Goal: Task Accomplishment & Management: Complete application form

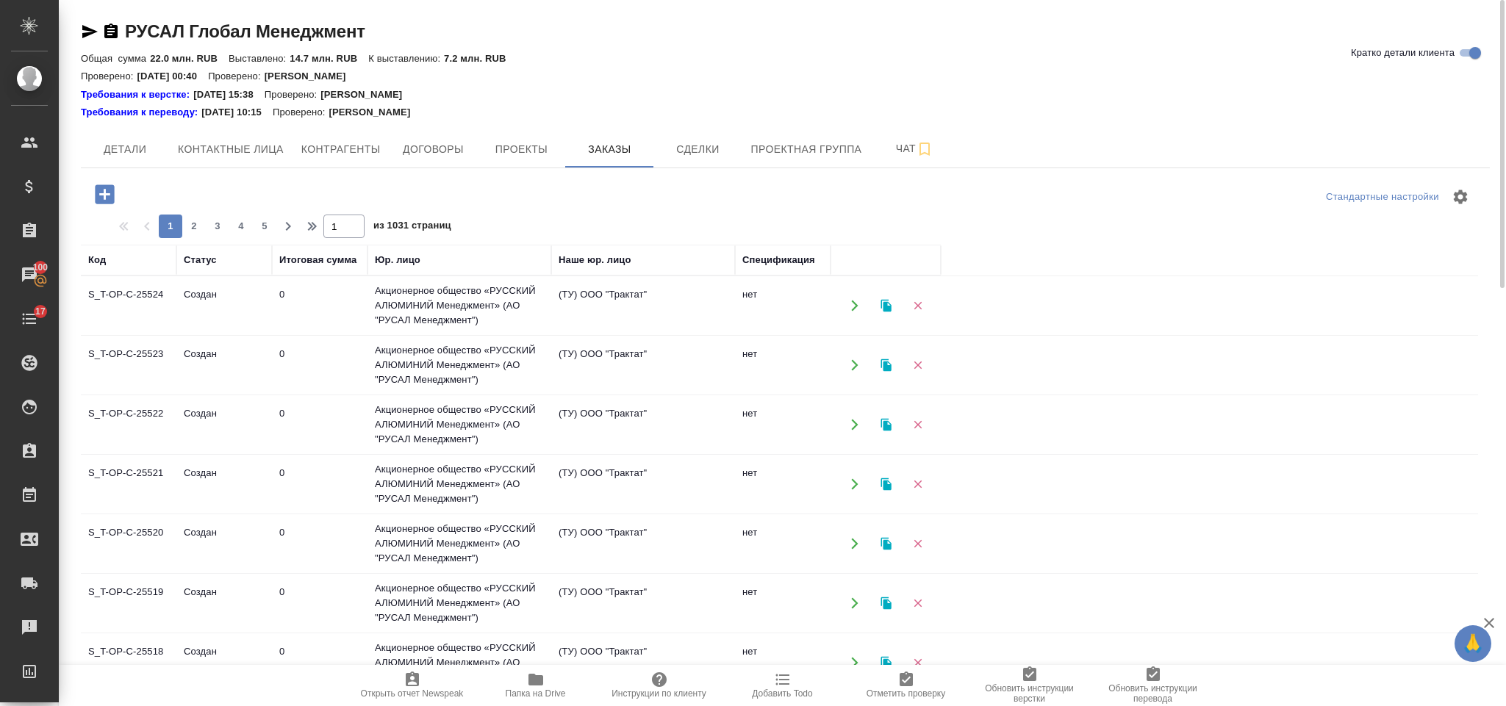
click at [90, 207] on div at bounding box center [106, 194] width 38 height 30
click at [96, 195] on icon "button" at bounding box center [104, 193] width 19 height 19
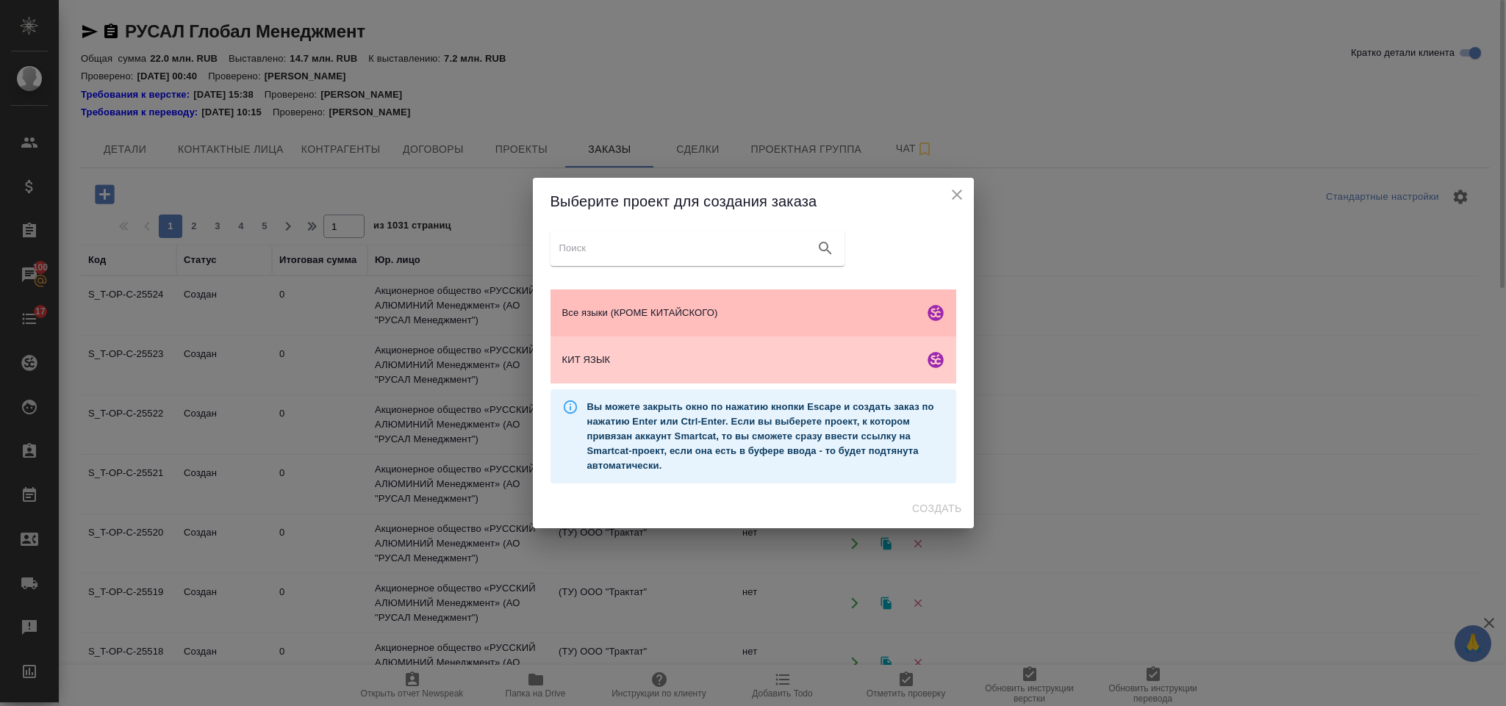
click at [691, 303] on div "Все языки (КРОМЕ КИТАЙСКОГО)" at bounding box center [754, 313] width 406 height 47
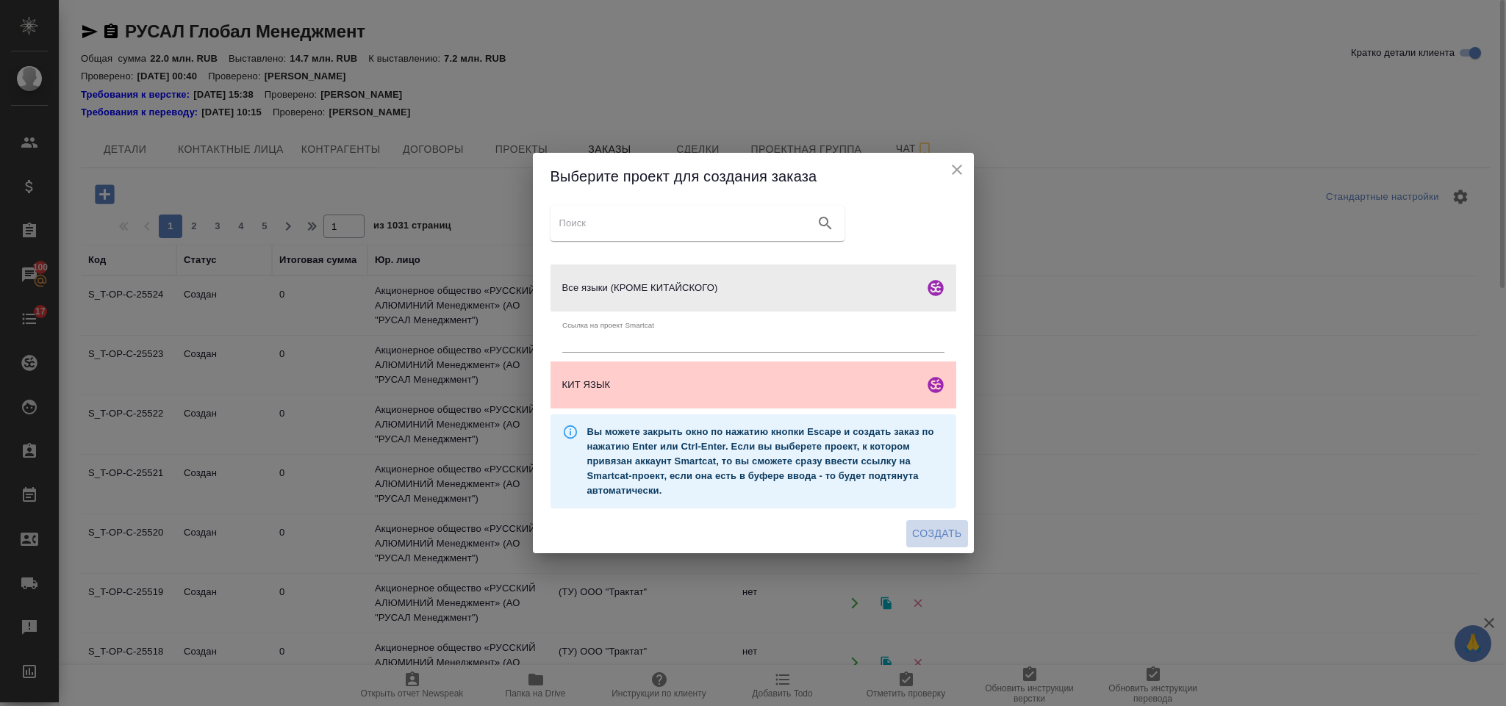
click at [955, 534] on span "Создать" at bounding box center [936, 534] width 49 height 18
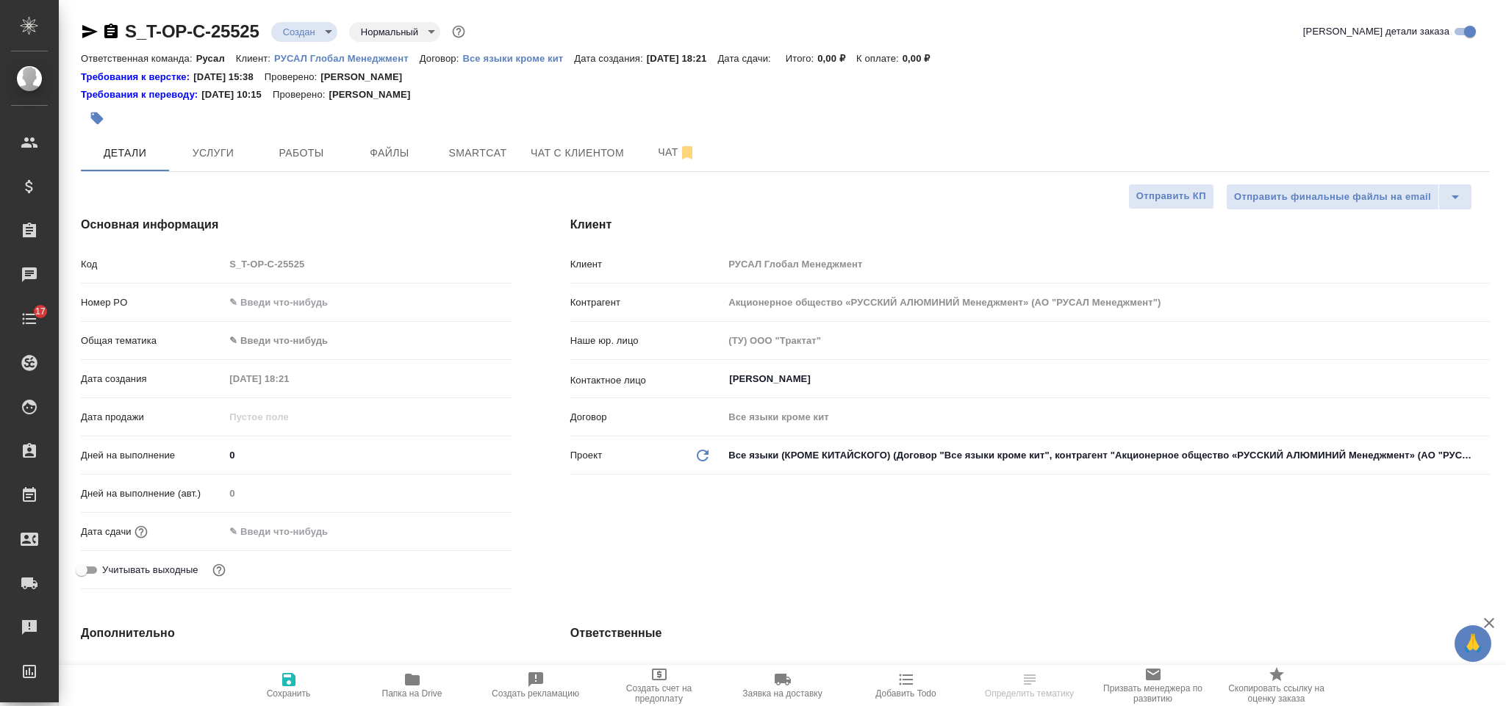
select select "RU"
click at [284, 304] on input "text" at bounding box center [367, 302] width 285 height 21
paste input "от Исаева_14.10-3"
type input "от Исаева_14.10-3"
click at [318, 336] on body "🙏 .cls-1 fill:#fff; AWATERA Gorlenko Yuliua Клиенты Спецификации Заказы 100 Чат…" at bounding box center [753, 353] width 1506 height 706
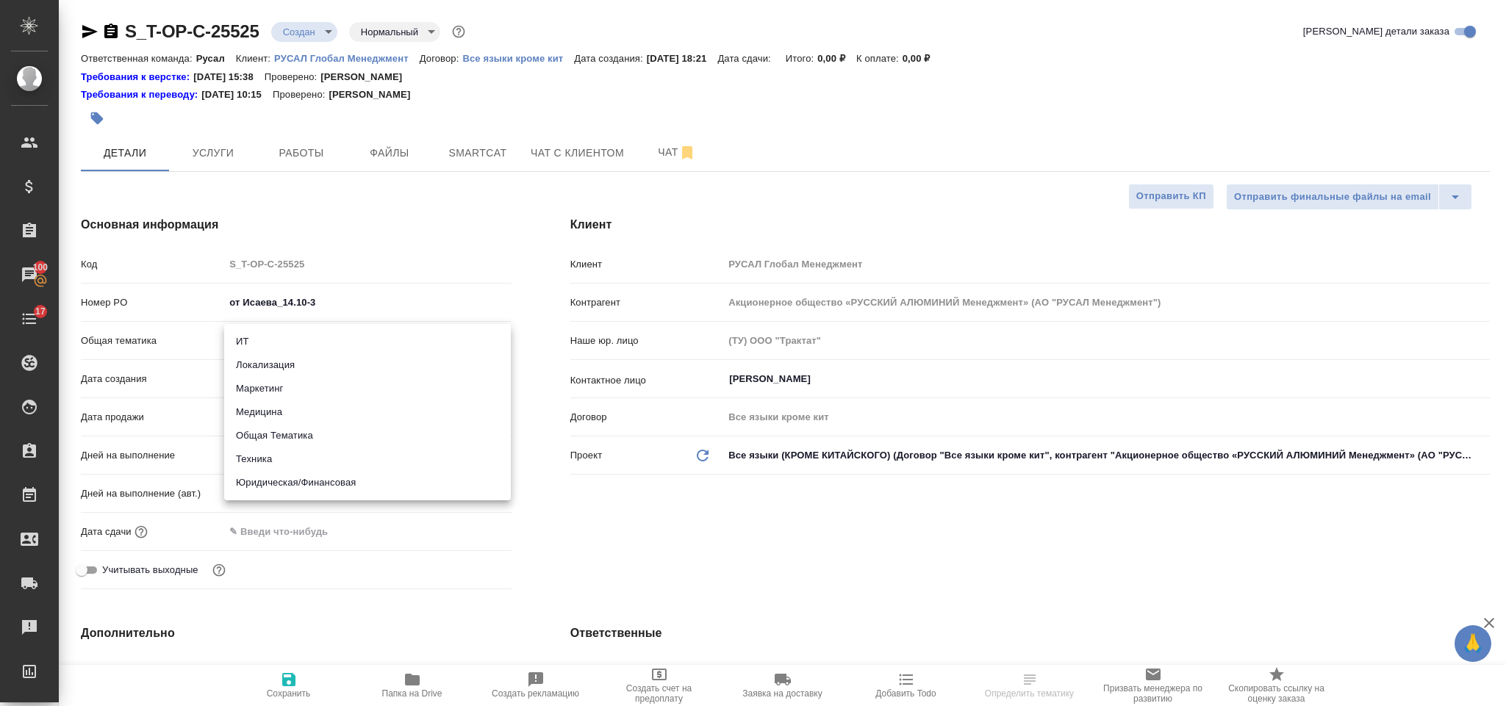
click at [338, 459] on li "Техника" at bounding box center [367, 460] width 287 height 24
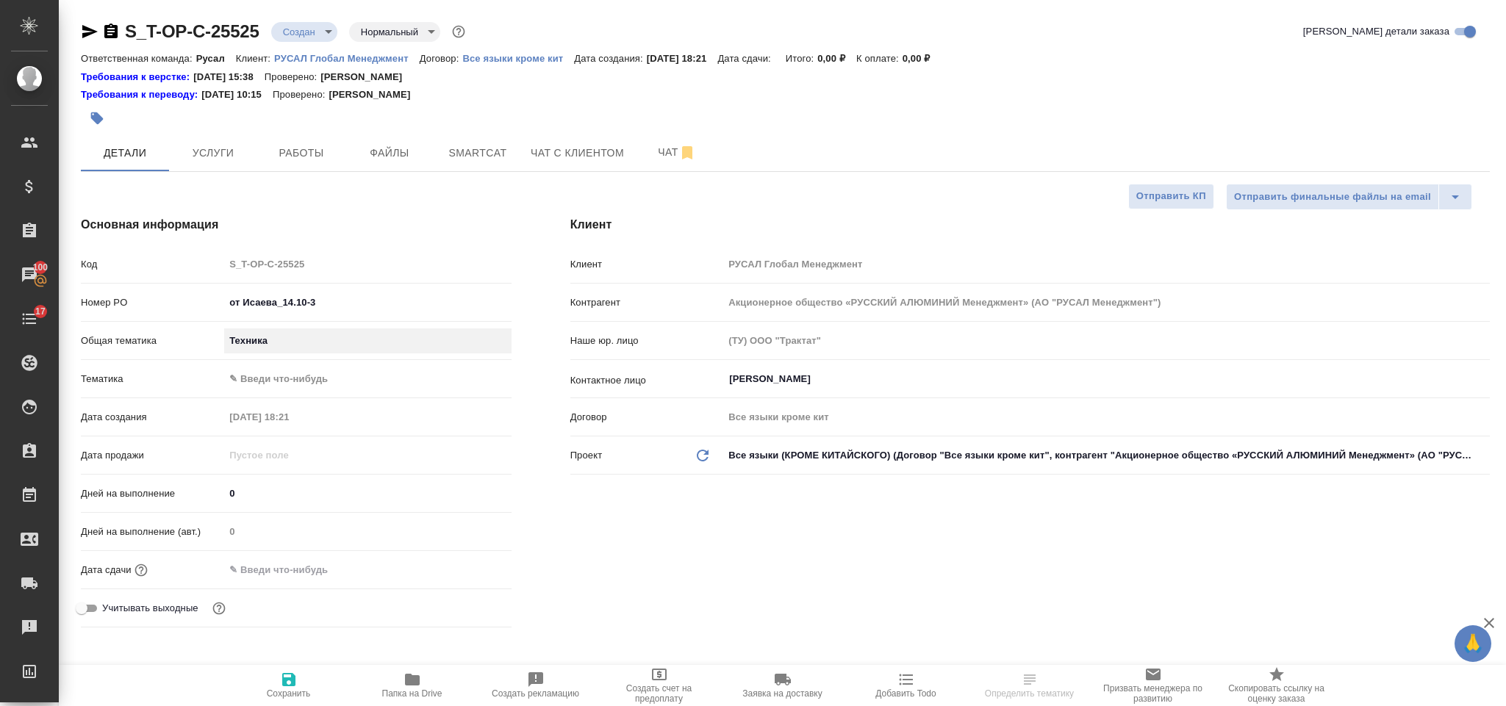
type input "tech"
click at [338, 369] on body "🙏 .cls-1 fill:#fff; AWATERA Gorlenko Yuliua Клиенты Спецификации Заказы 100 Чат…" at bounding box center [753, 353] width 1506 height 706
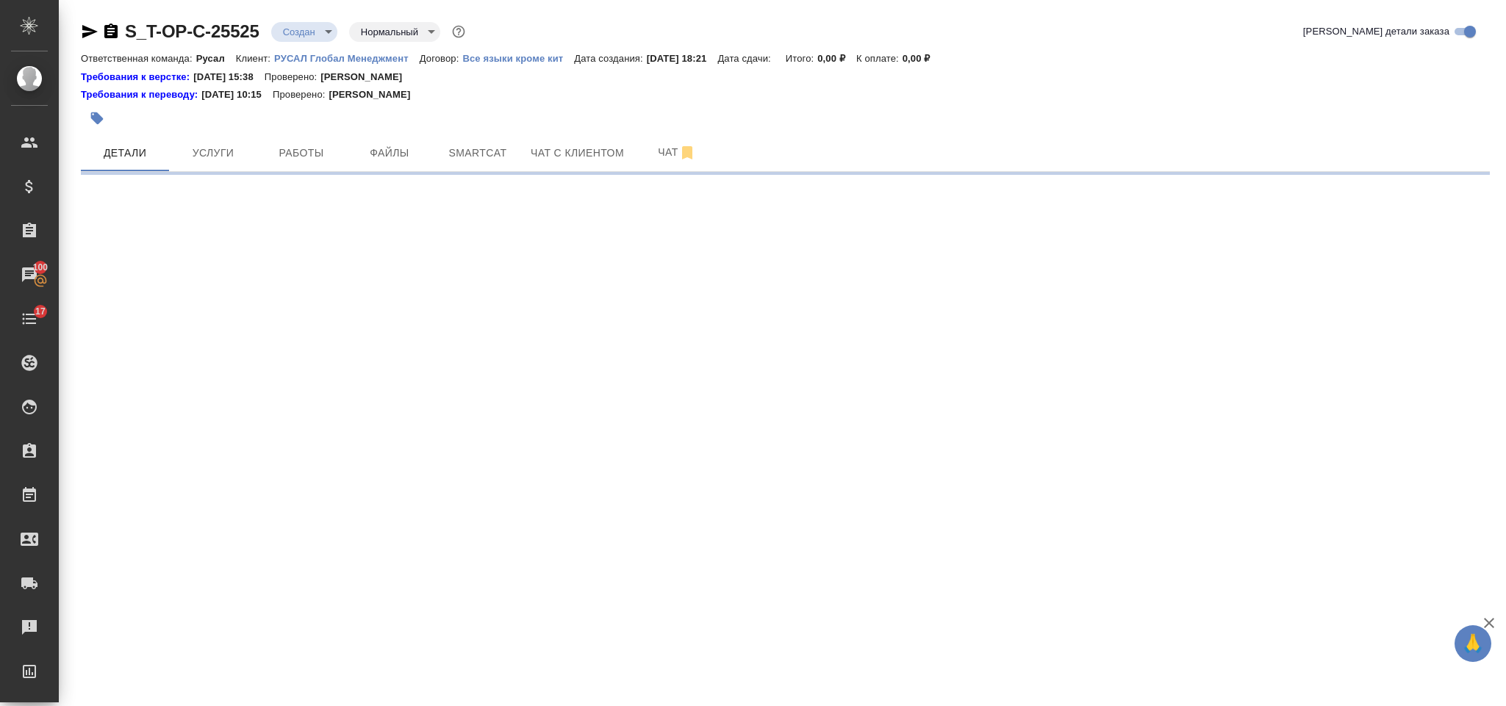
click at [355, 353] on body "🙏 .cls-1 fill:#fff; AWATERA Gorlenko Yuliua Клиенты Спецификации Заказы 100 Чат…" at bounding box center [753, 353] width 1506 height 706
select select "RU"
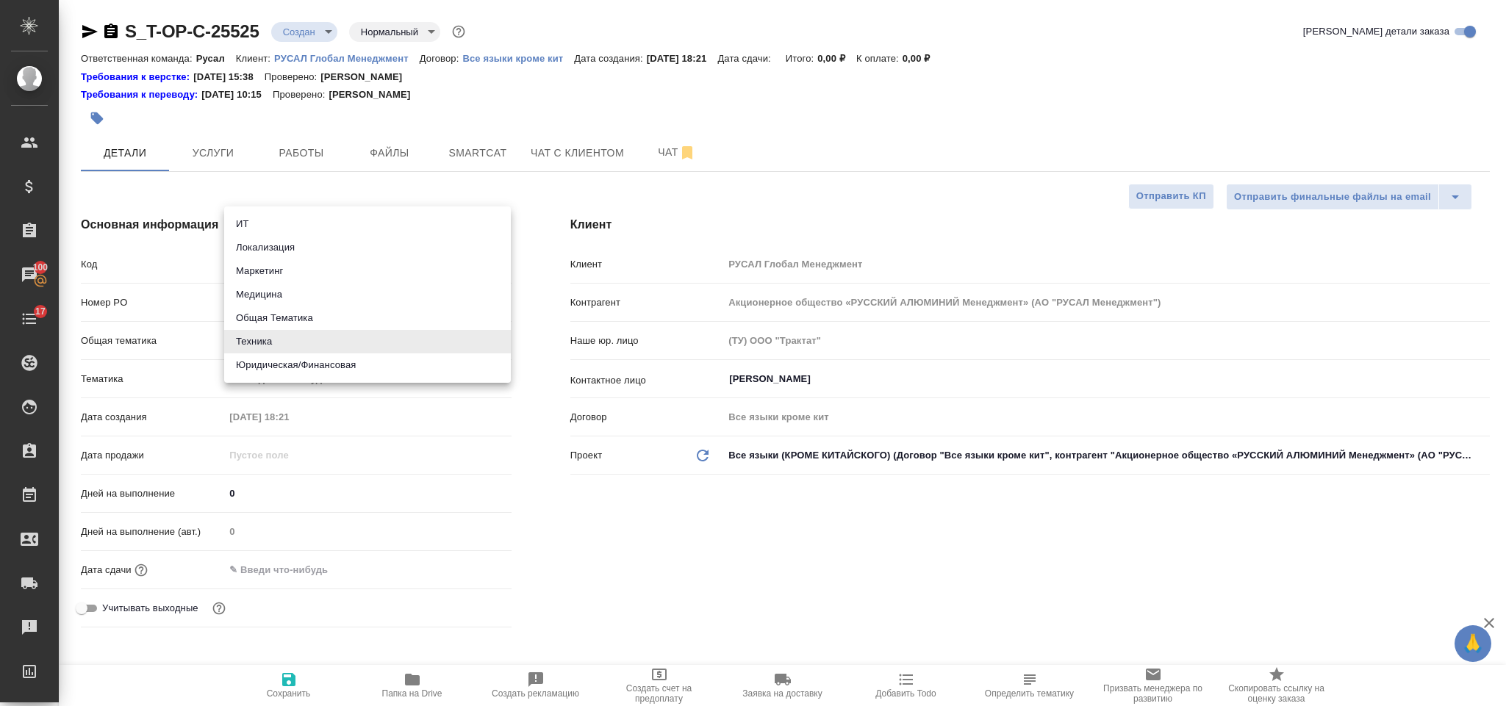
type textarea "x"
click at [336, 390] on div at bounding box center [753, 353] width 1506 height 706
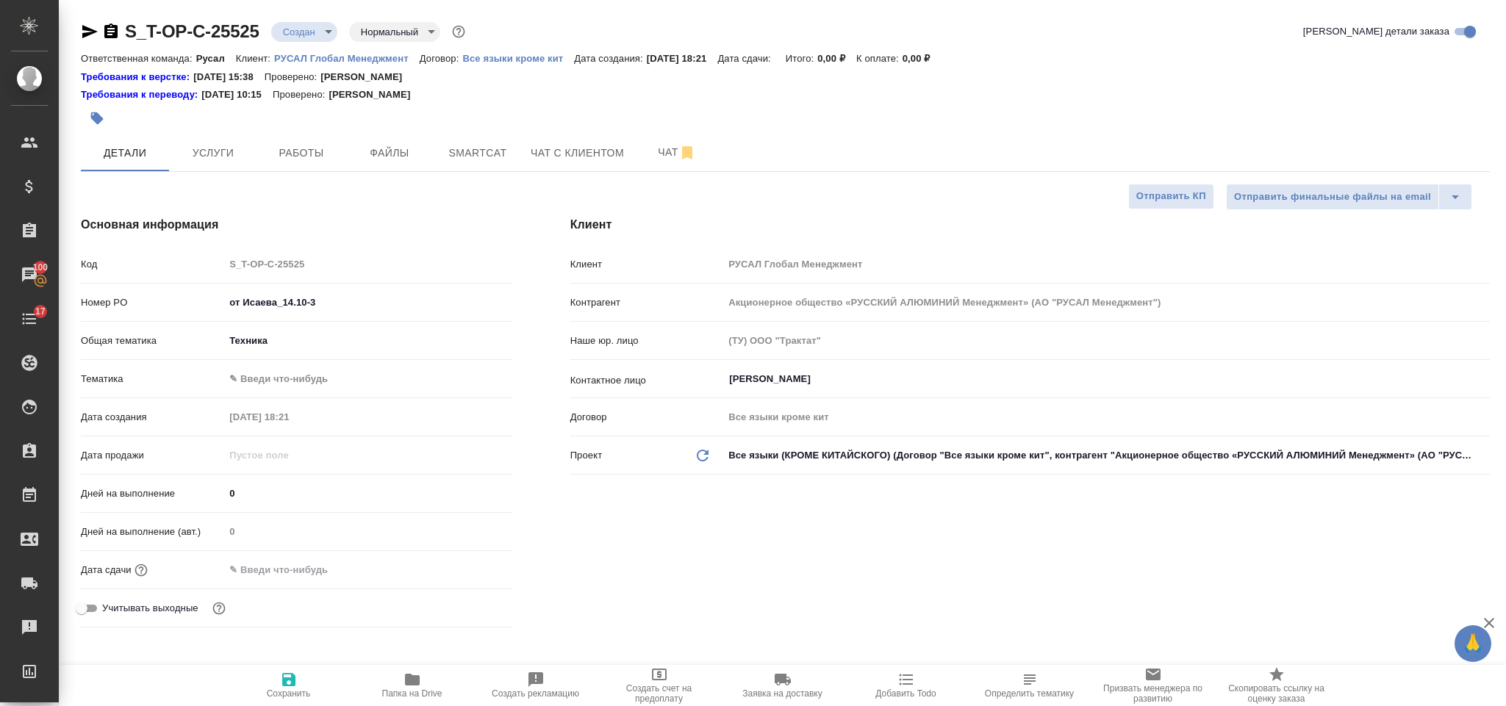
click at [331, 375] on body "🙏 .cls-1 fill:#fff; AWATERA Gorlenko Yuliua Клиенты Спецификации Заказы 100 Чат…" at bounding box center [753, 353] width 1506 height 706
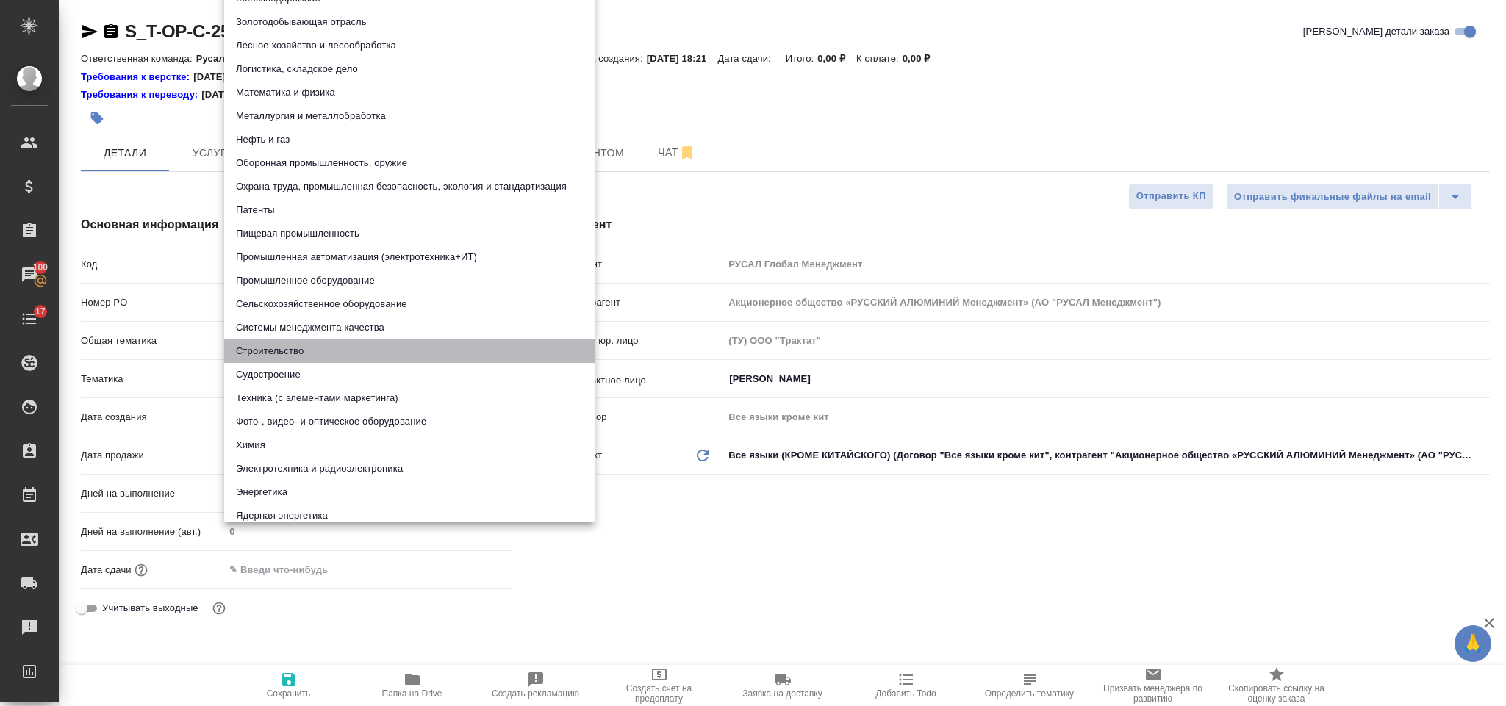
click at [357, 343] on li "Строительство" at bounding box center [409, 352] width 370 height 24
type input "5a8b8b956a9677013d343d92"
type textarea "x"
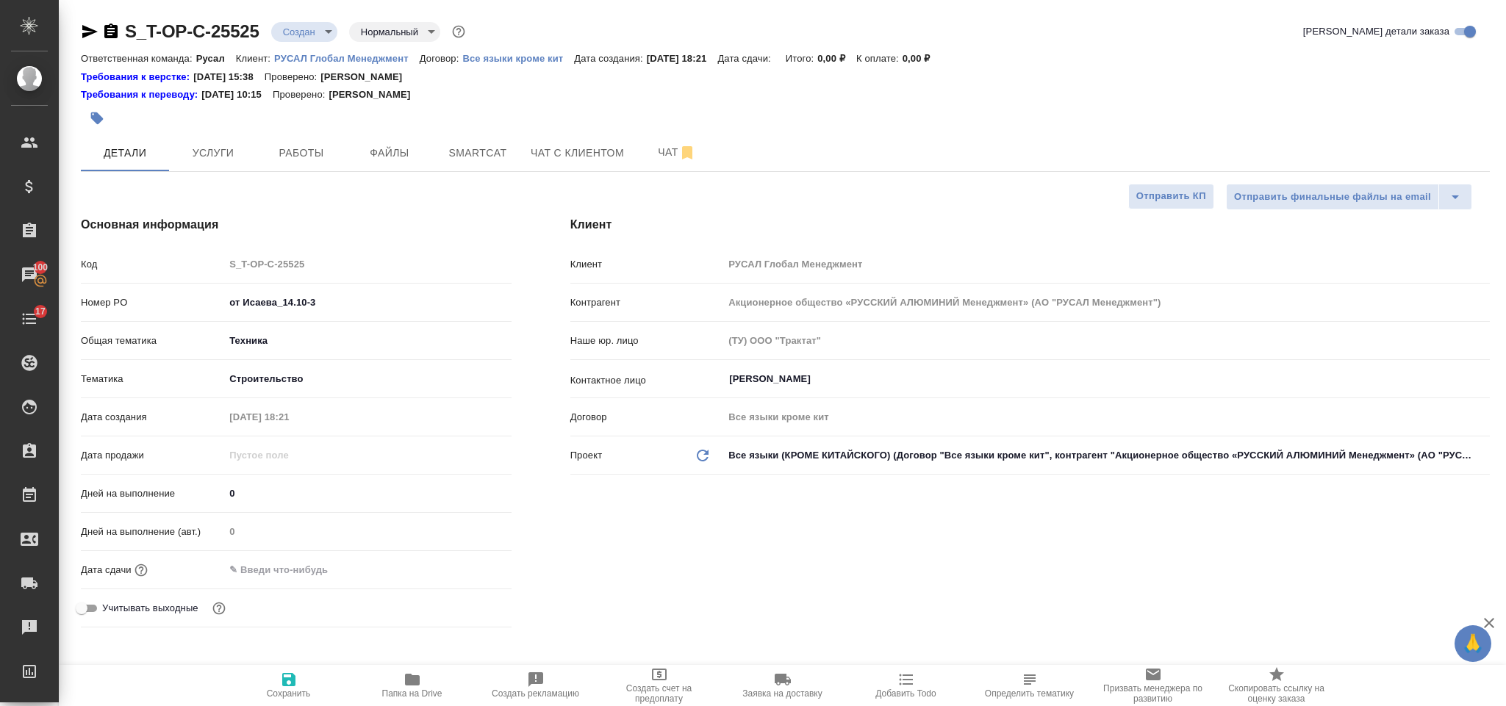
click at [282, 576] on input "text" at bounding box center [288, 569] width 129 height 21
click at [468, 562] on icon "button" at bounding box center [469, 569] width 18 height 18
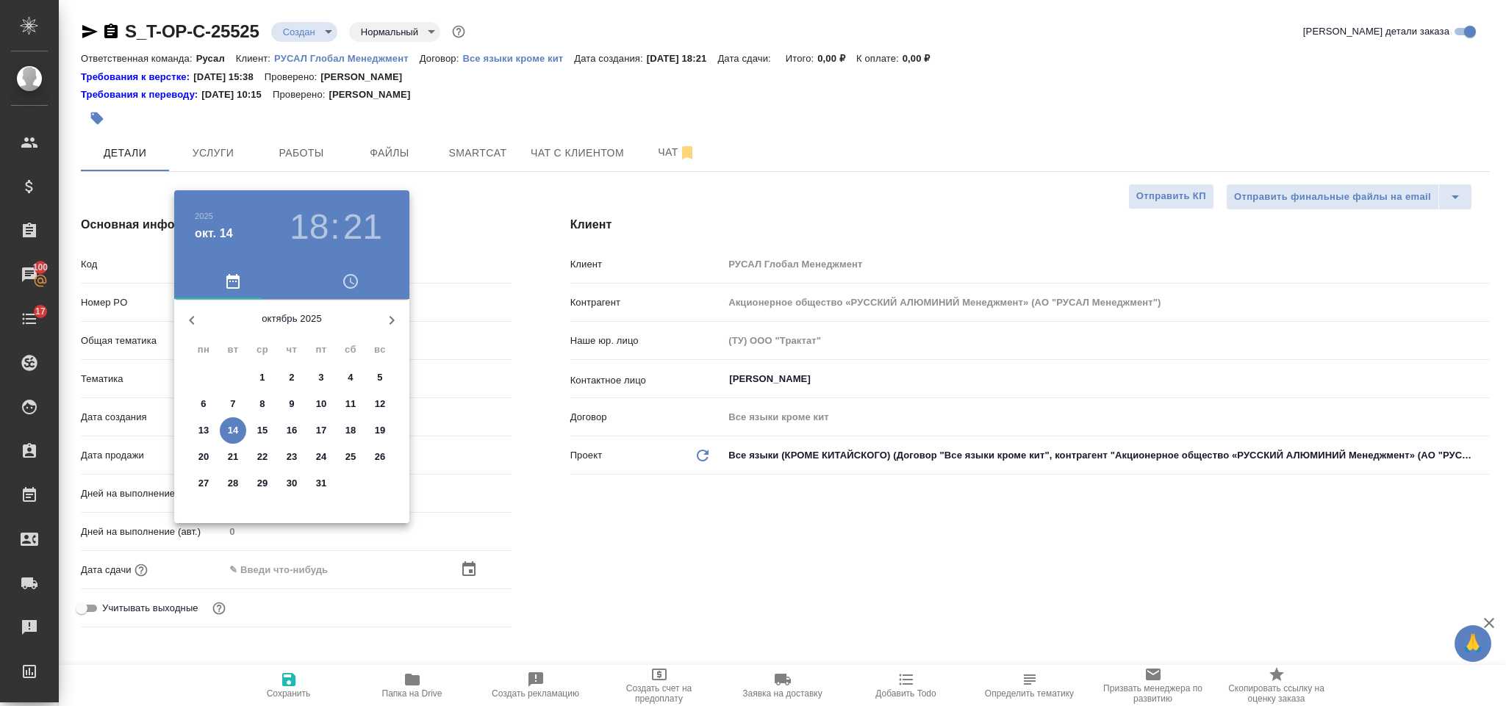
click at [265, 426] on p "15" at bounding box center [262, 430] width 11 height 15
type input "15.10.2025 18:21"
type textarea "x"
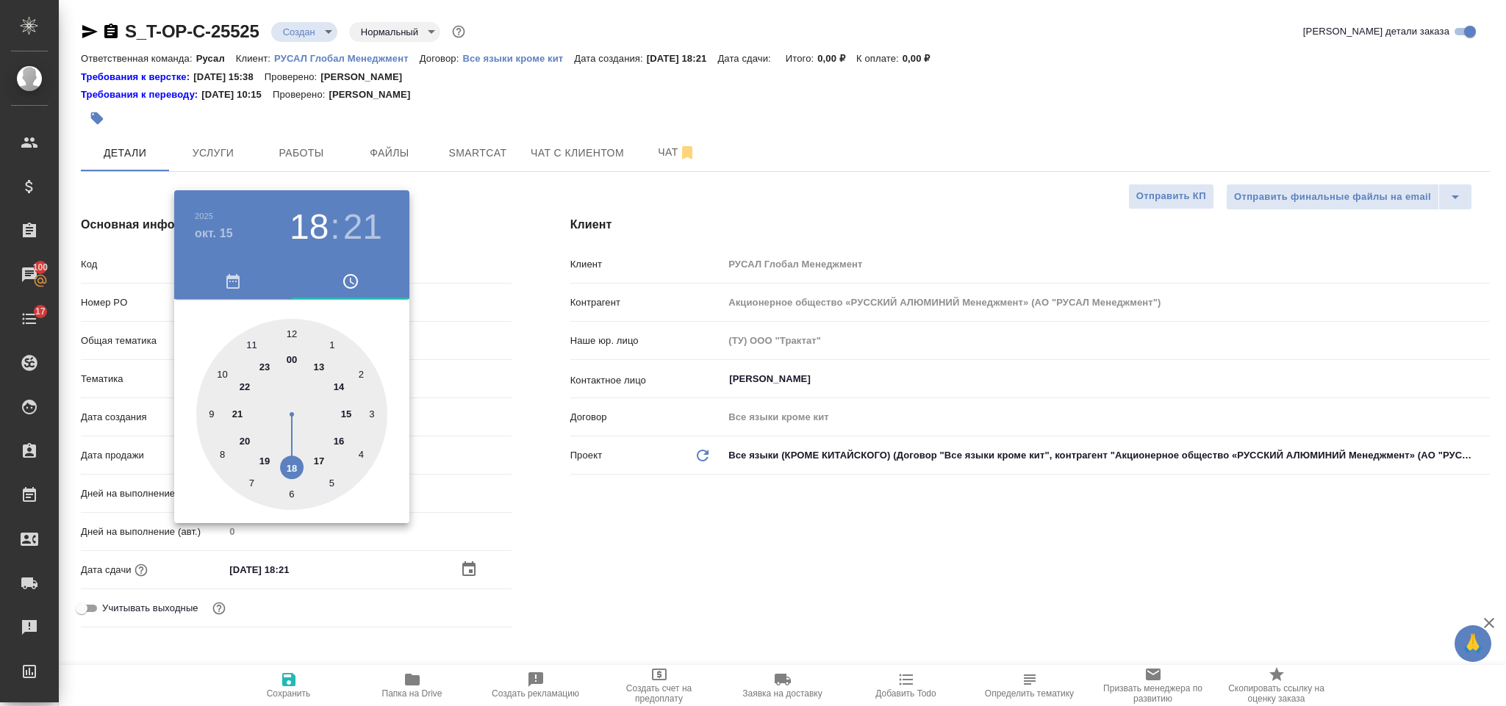
click at [210, 406] on div at bounding box center [291, 414] width 191 height 191
type input "15.10.2025 09:21"
type textarea "x"
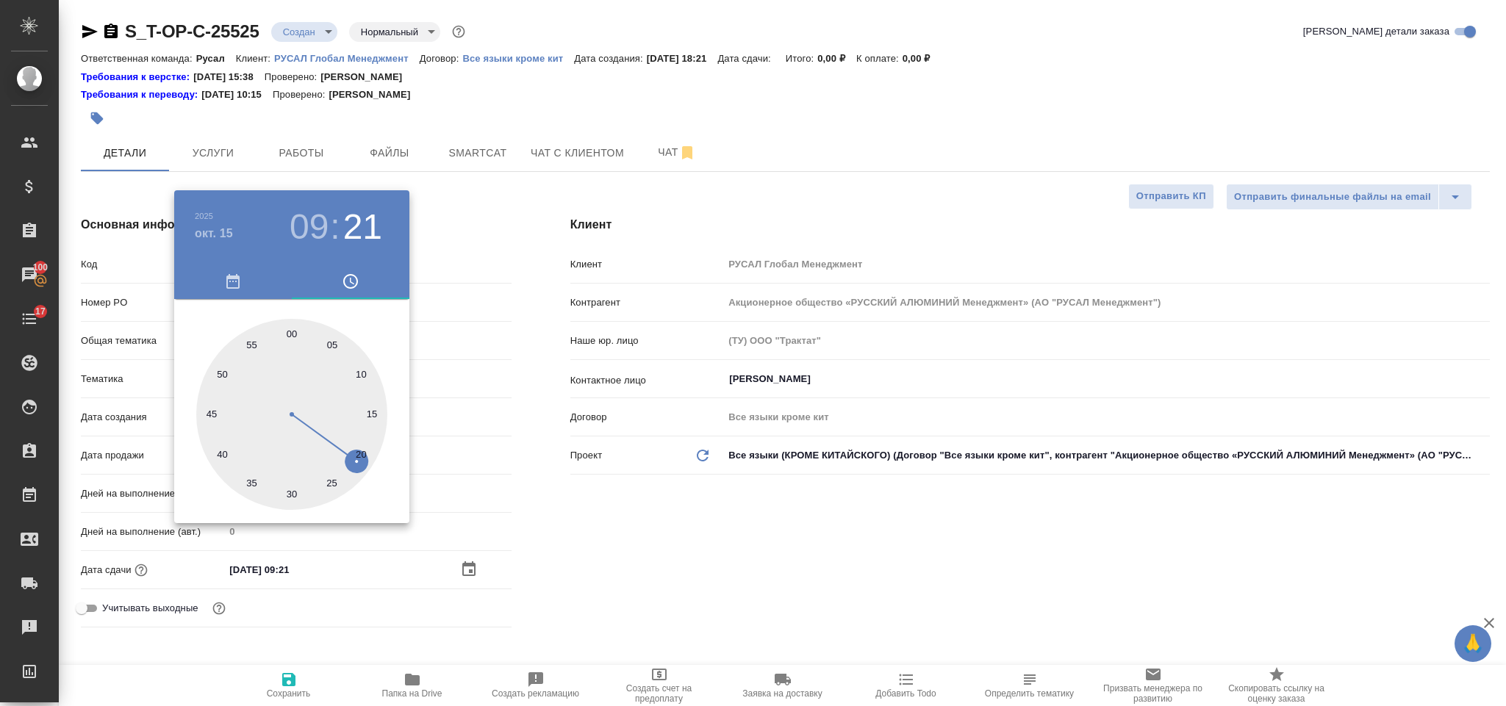
click at [289, 324] on div at bounding box center [291, 414] width 191 height 191
type input "15.10.2025 09:00"
type textarea "x"
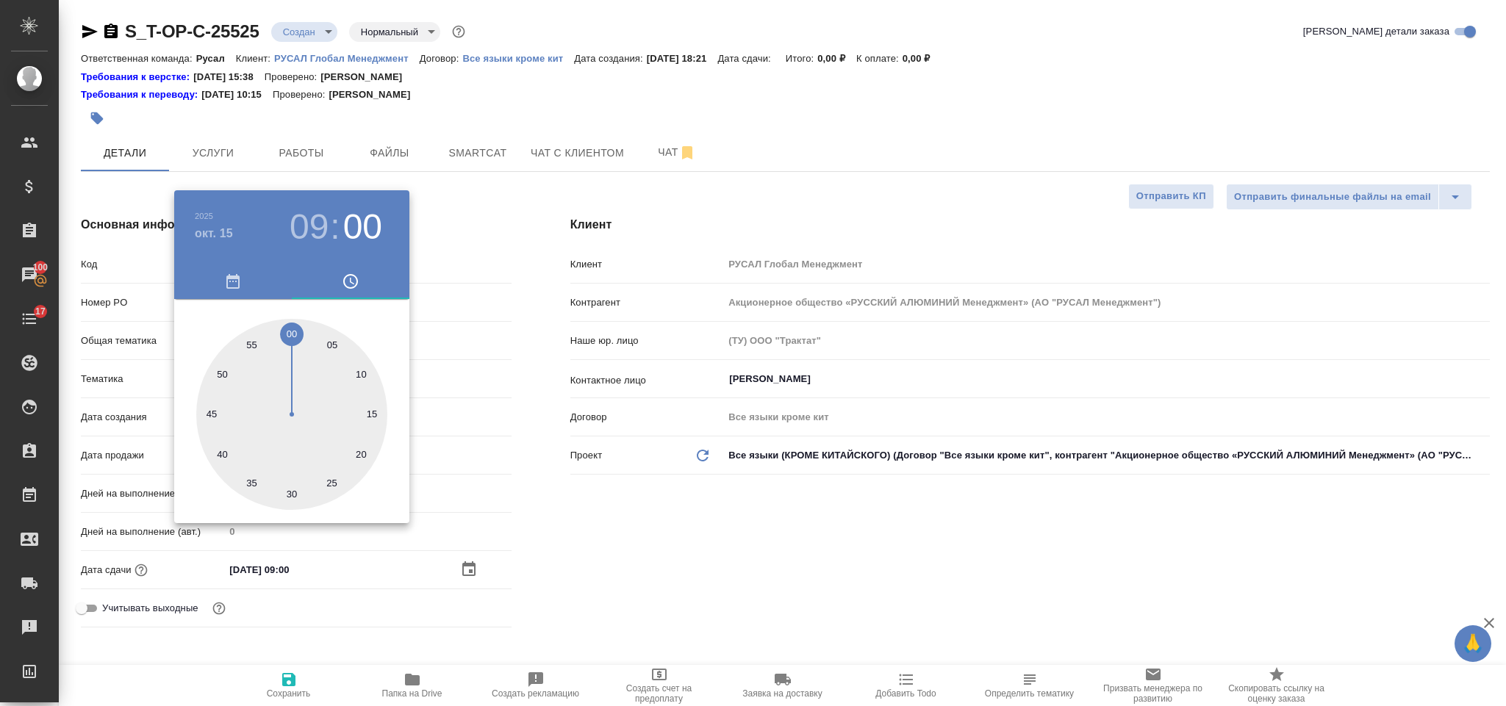
click at [565, 452] on div at bounding box center [753, 353] width 1506 height 706
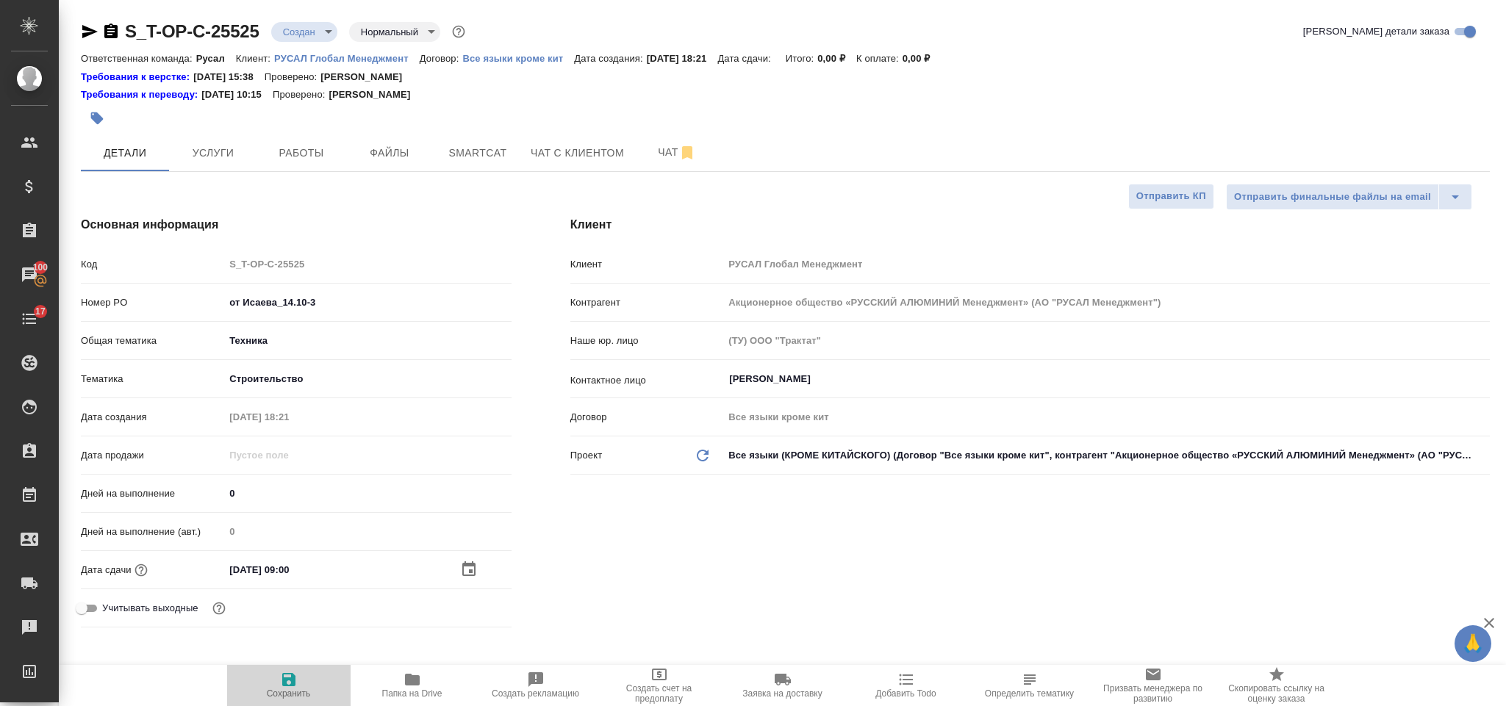
click at [289, 673] on icon "button" at bounding box center [289, 680] width 18 height 18
type textarea "x"
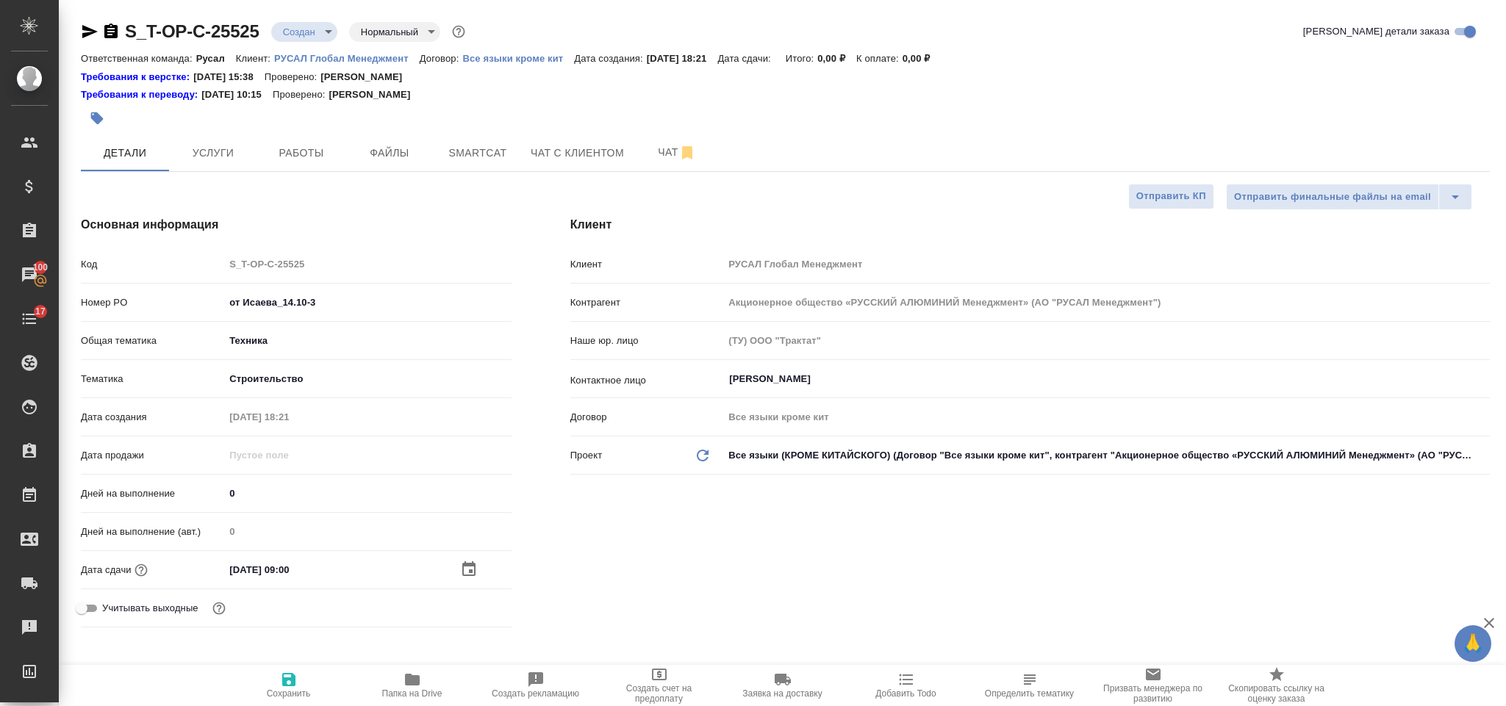
type textarea "x"
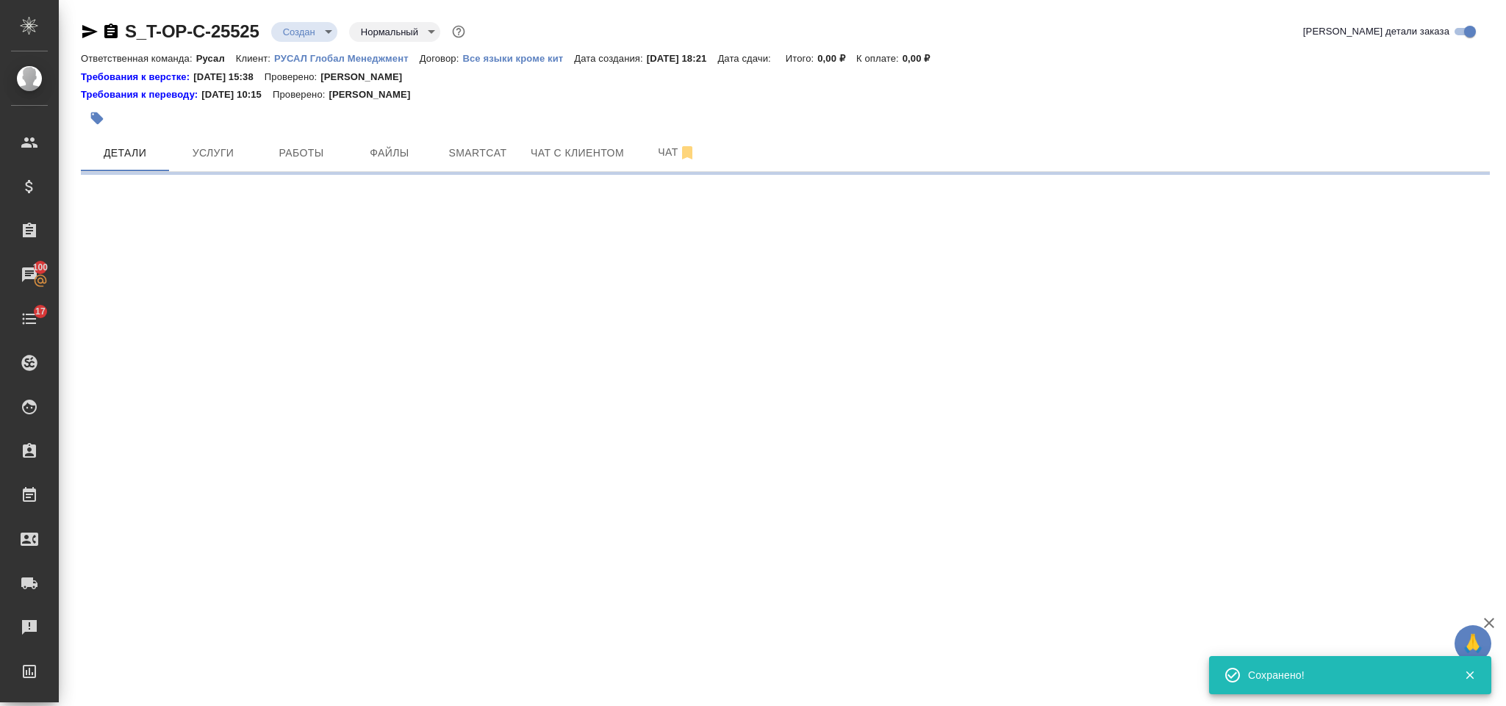
select select "RU"
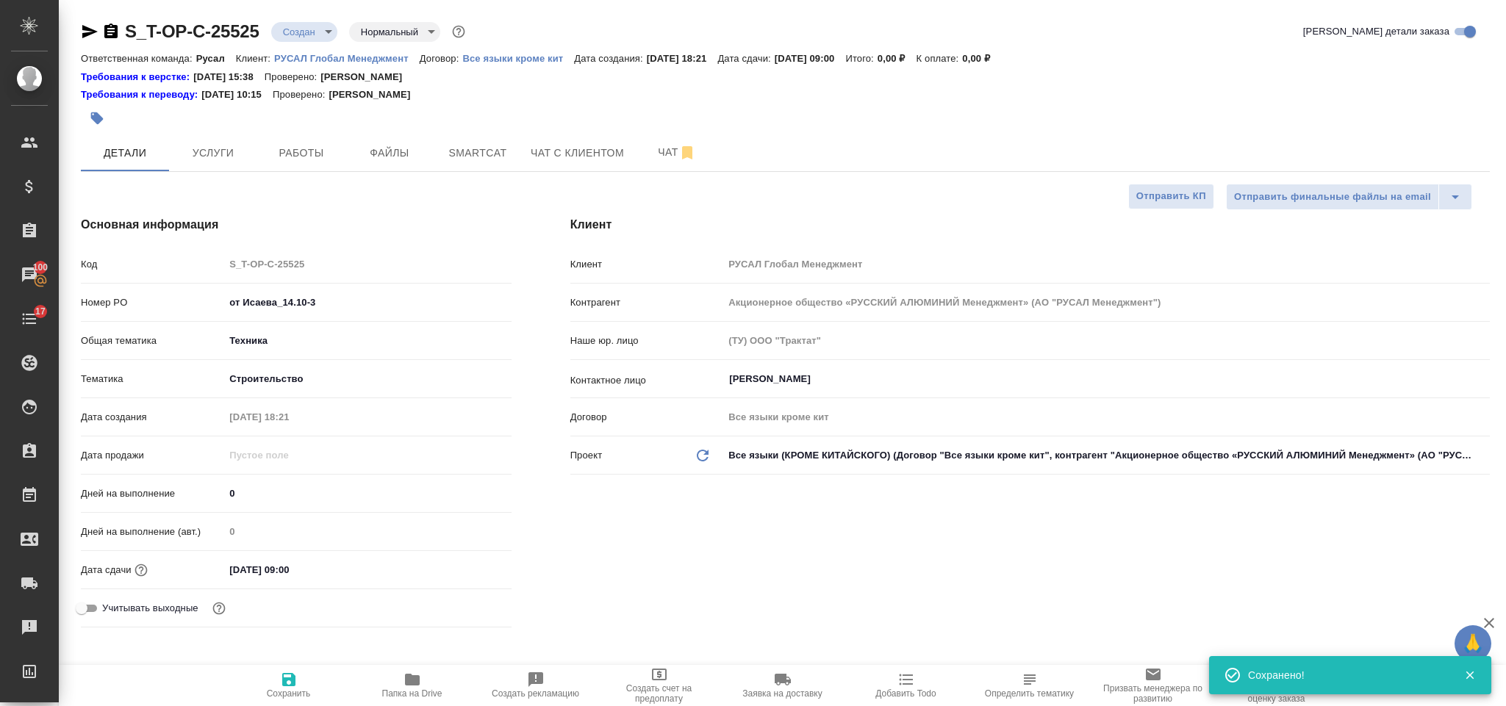
type textarea "x"
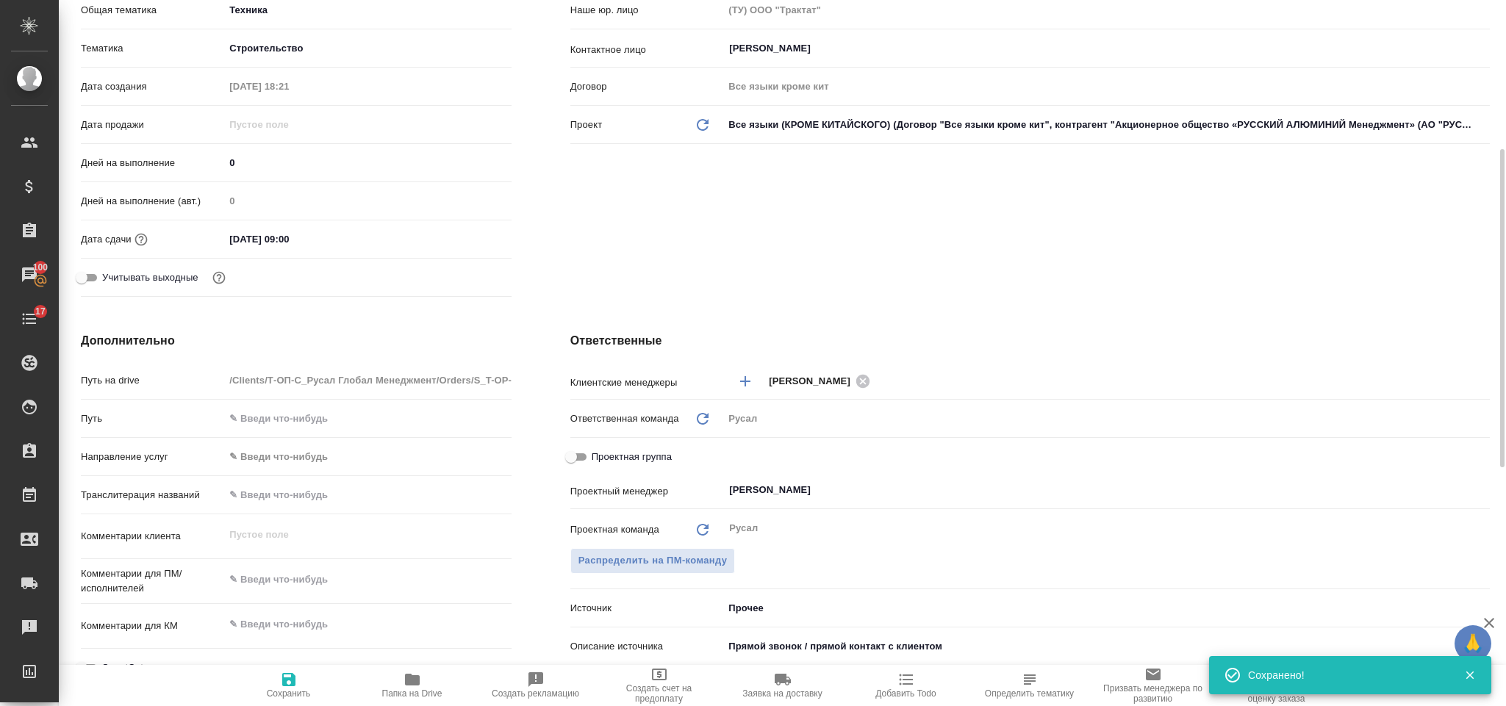
type textarea "x"
click at [327, 569] on textarea at bounding box center [367, 579] width 287 height 25
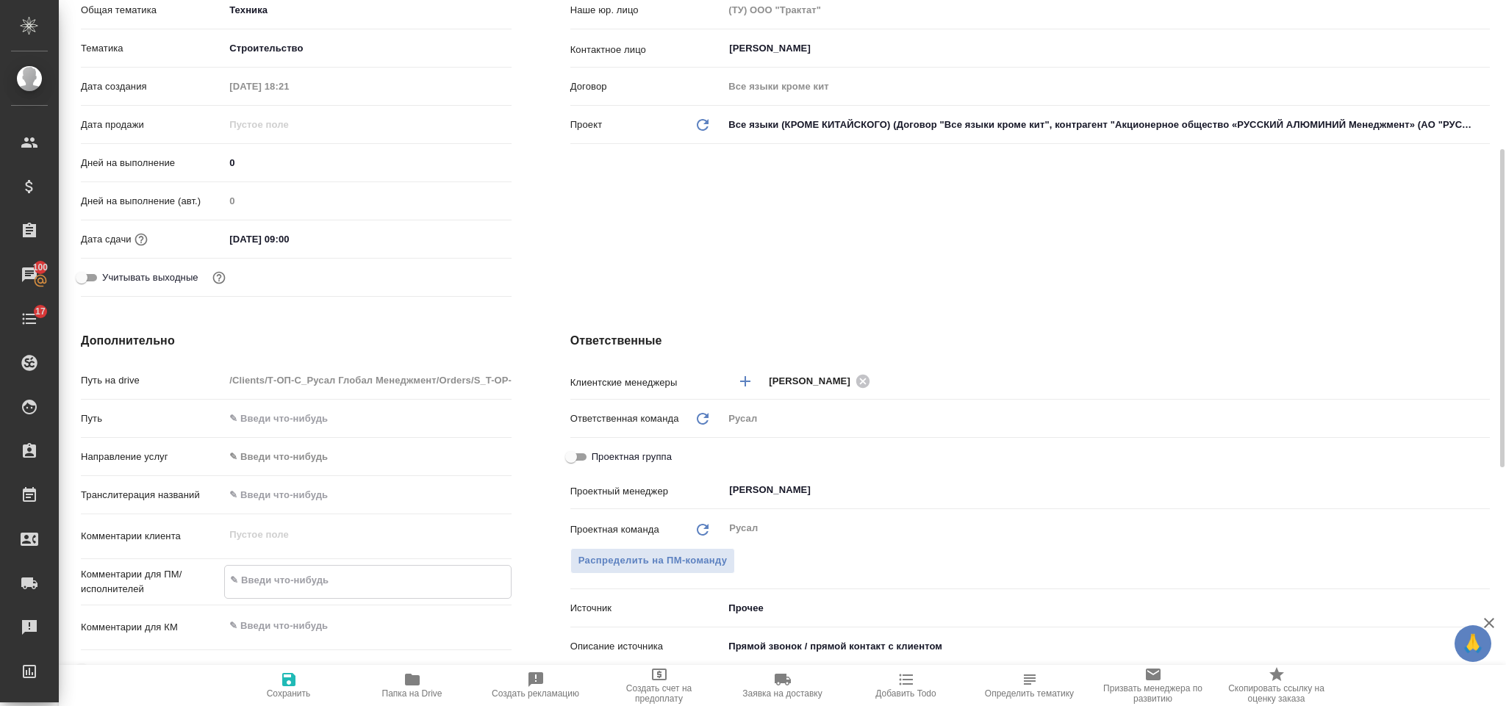
type textarea "И"
type textarea "x"
type textarea "ИС"
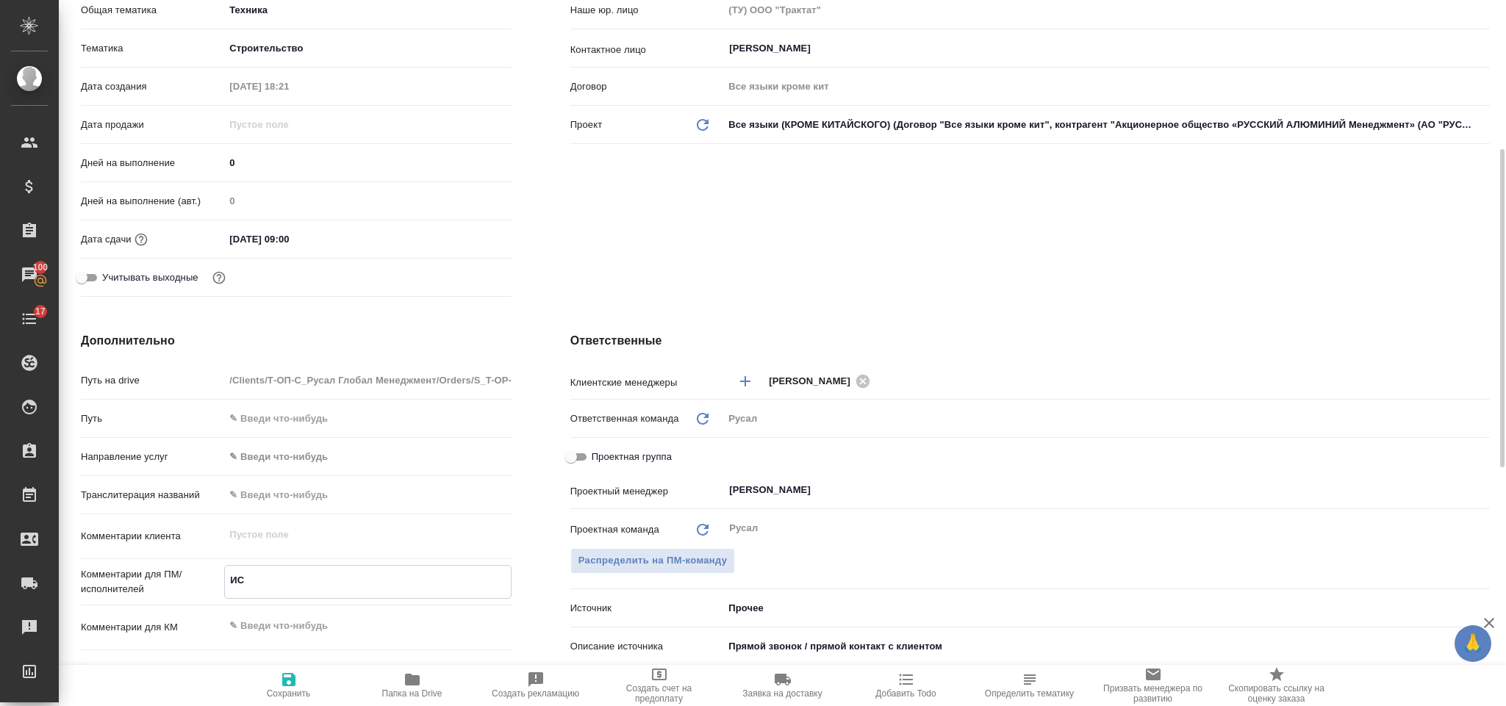
type textarea "x"
type textarea "ИСА"
type textarea "x"
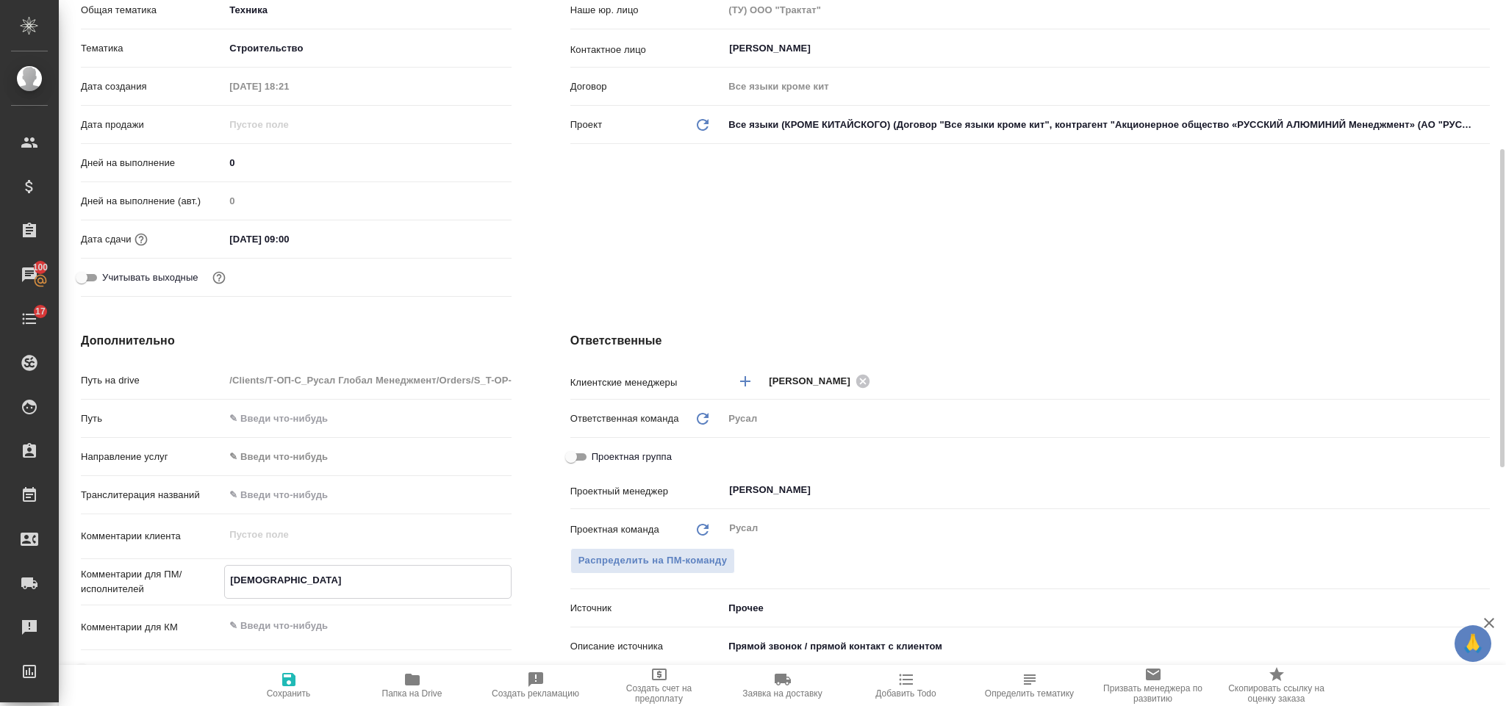
type textarea "x"
type textarea "ИСАЕ"
type textarea "x"
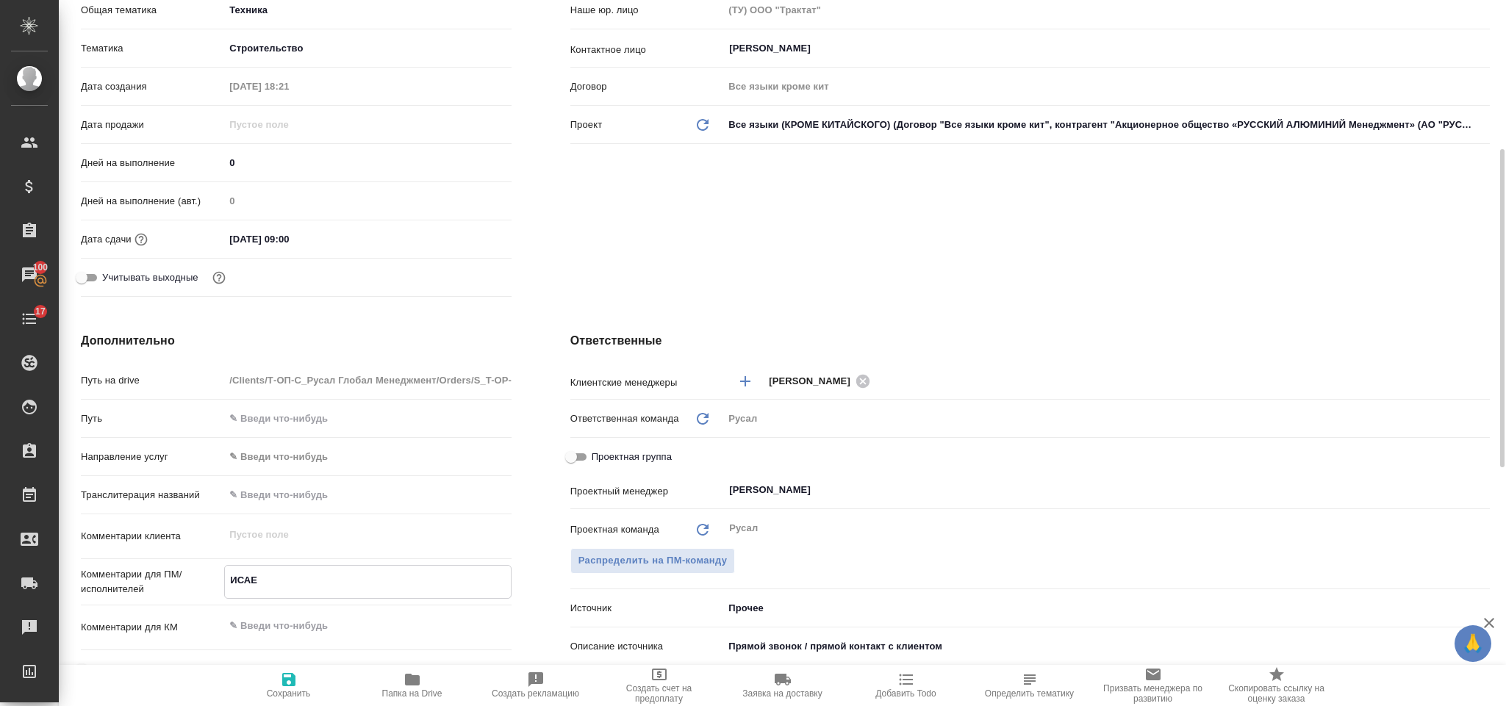
type textarea "x"
type textarea "ИСАЕВ"
type textarea "x"
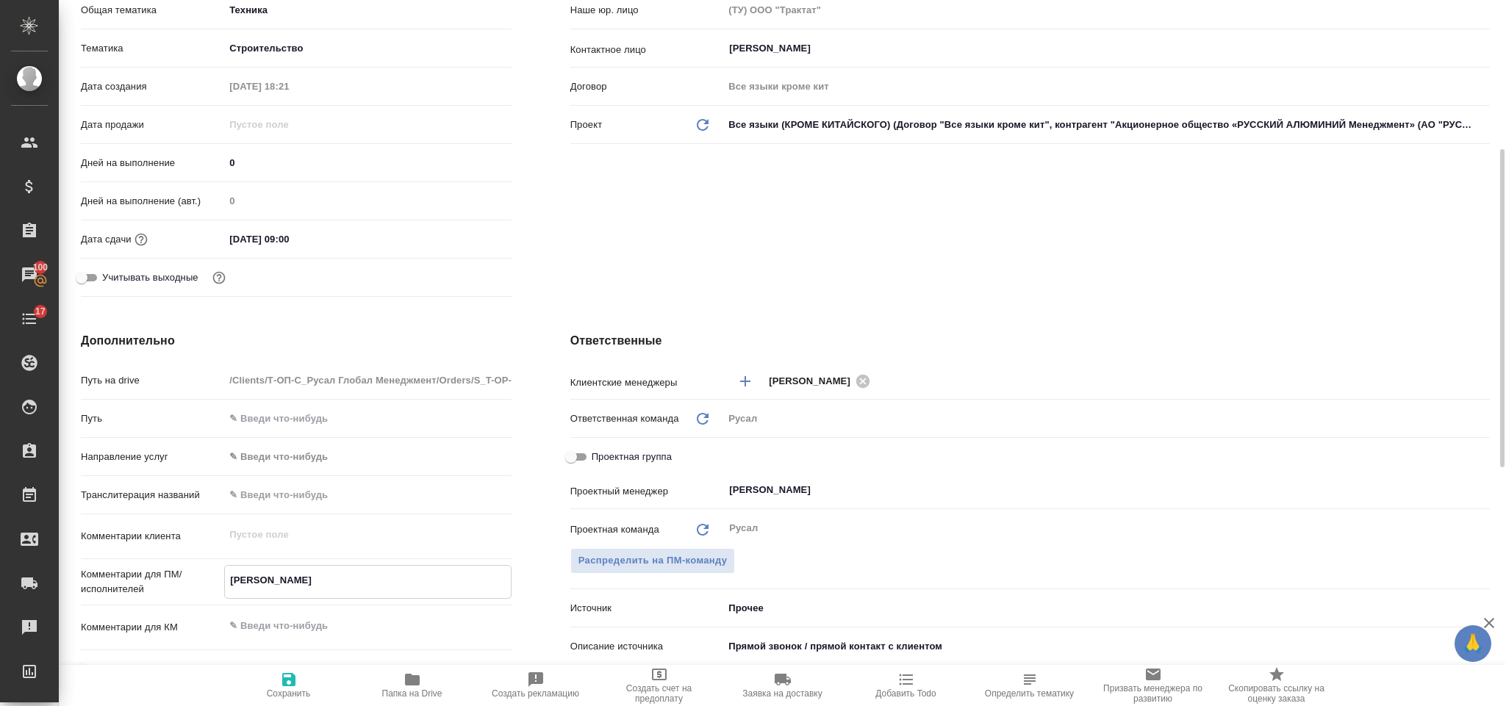
type textarea "ИСАЕВ"
type textarea "x"
click at [294, 684] on icon "button" at bounding box center [288, 679] width 13 height 13
type textarea "x"
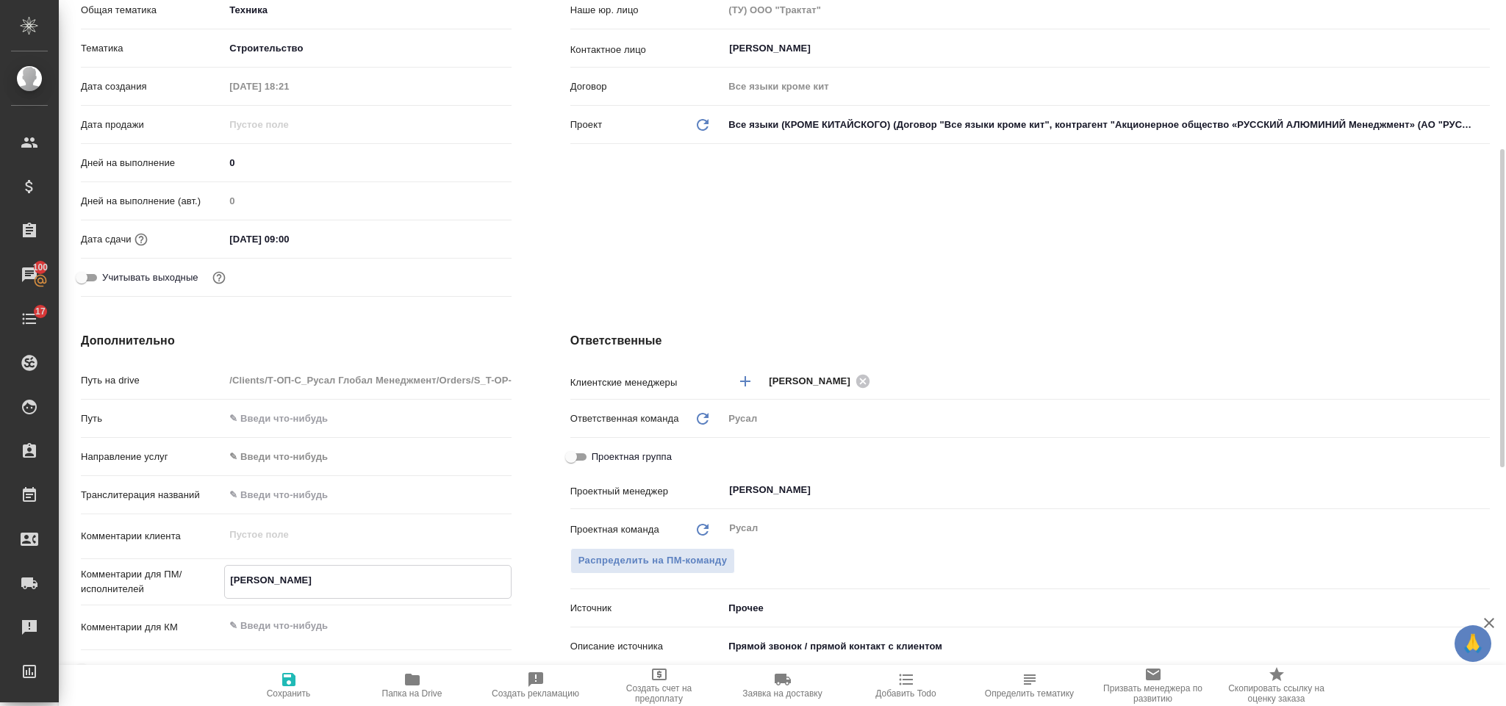
type textarea "x"
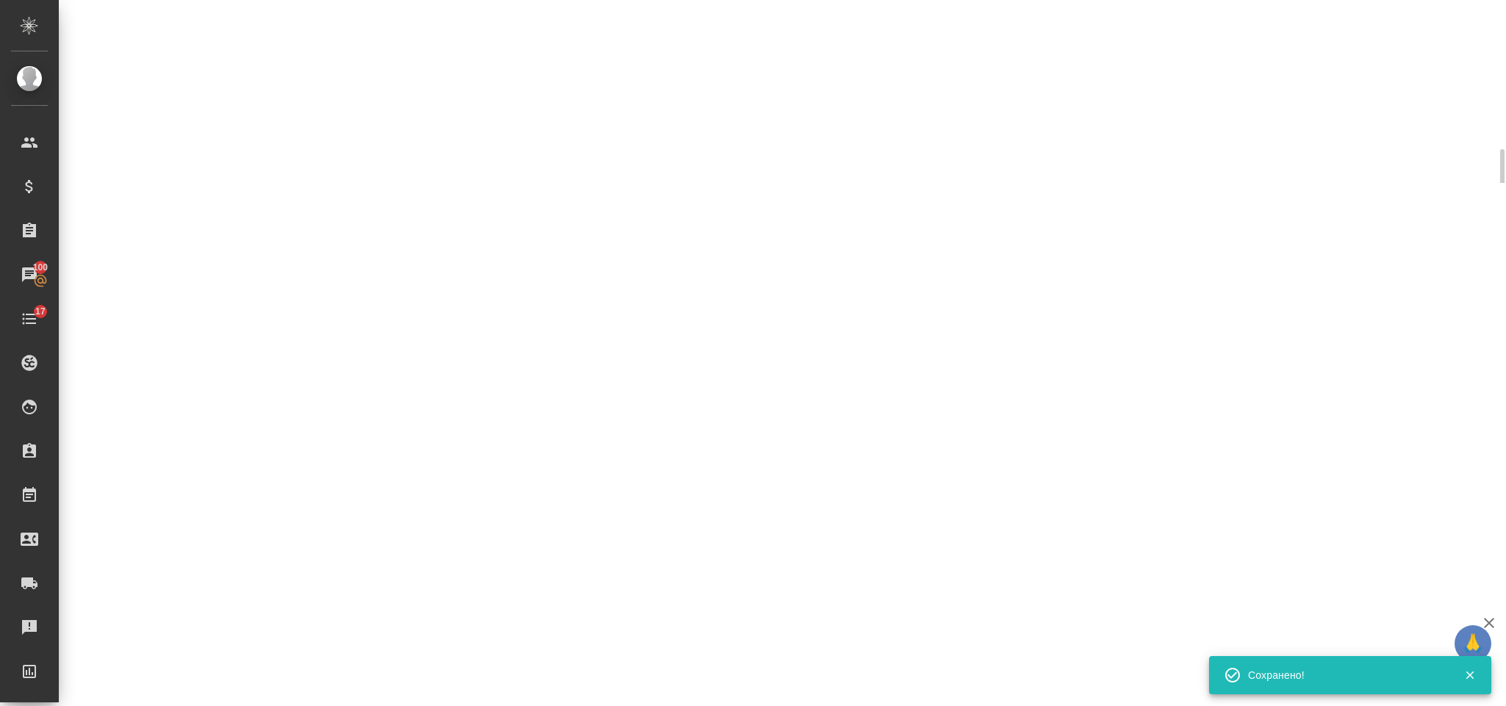
select select "RU"
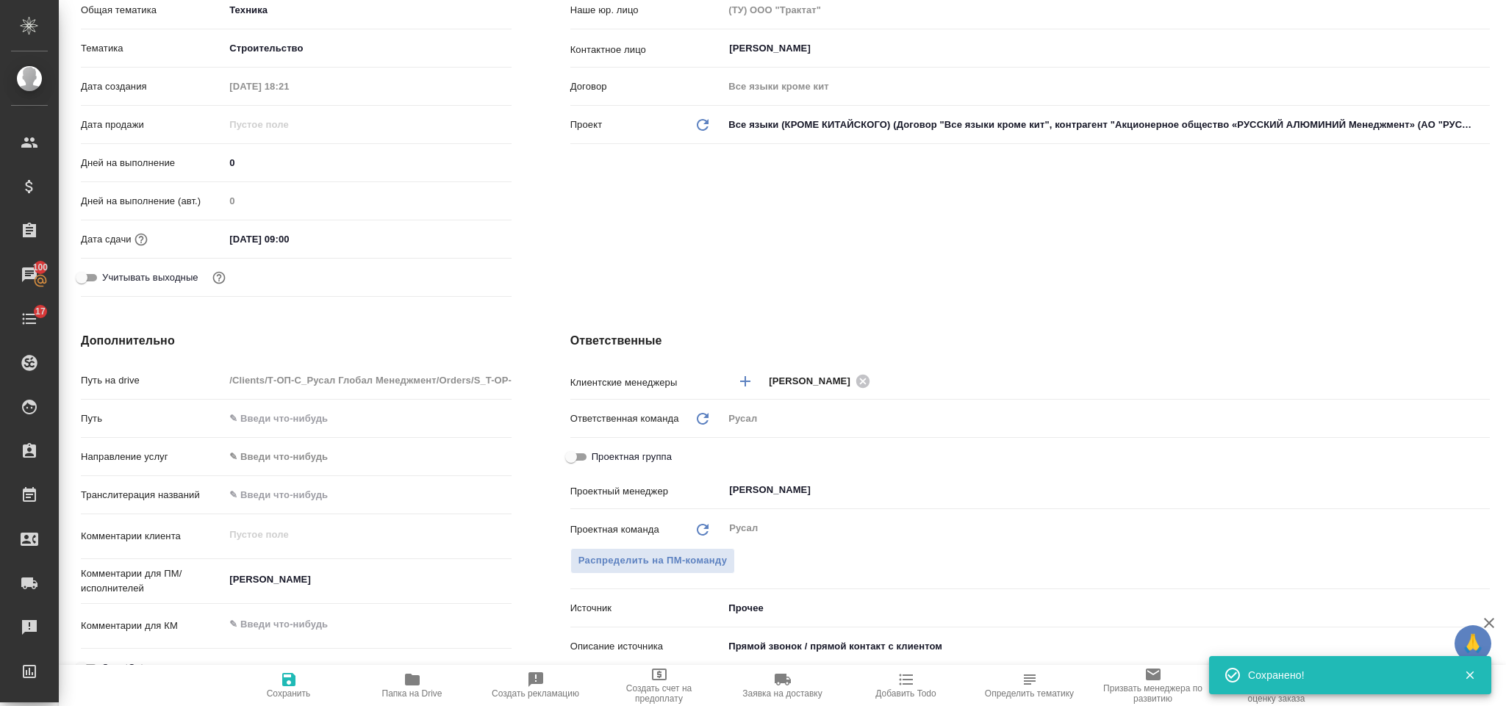
type textarea "x"
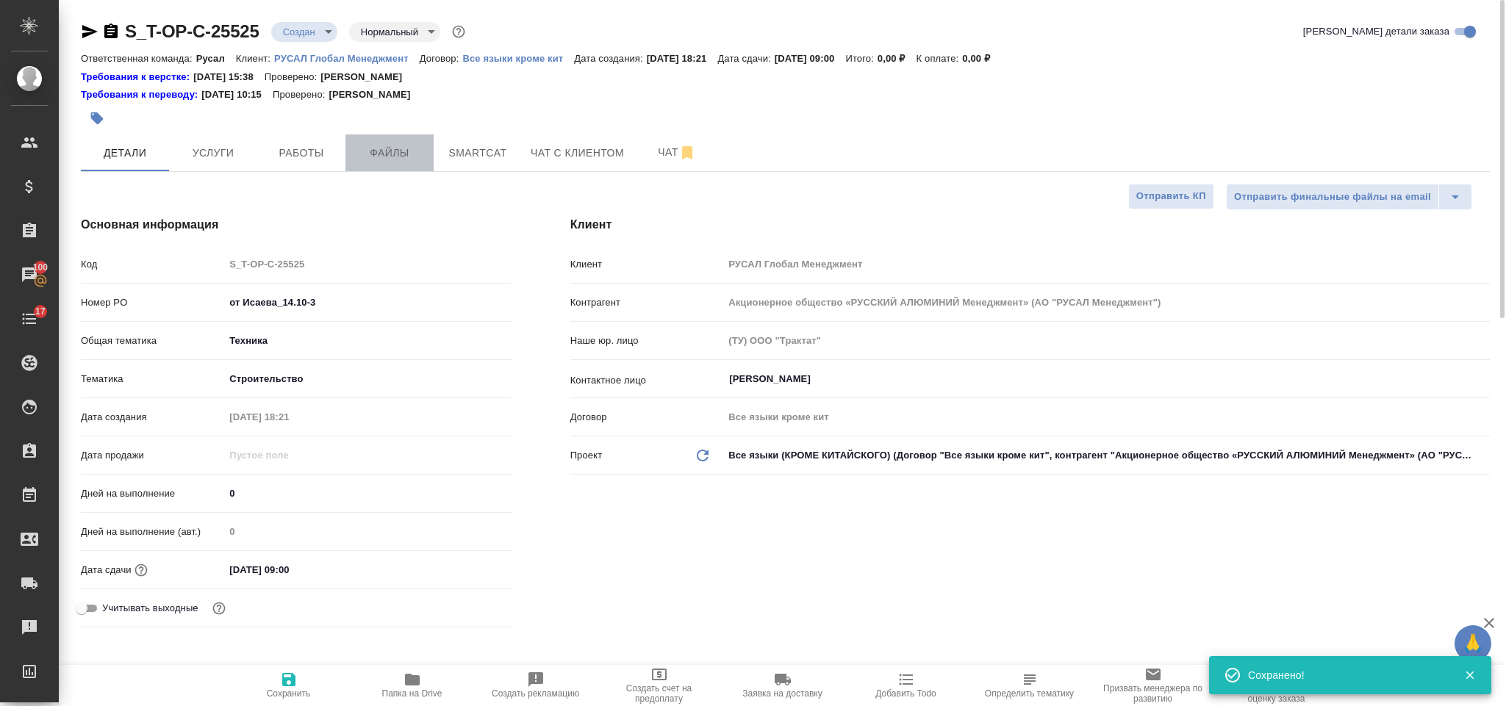
click at [408, 144] on span "Файлы" at bounding box center [389, 153] width 71 height 18
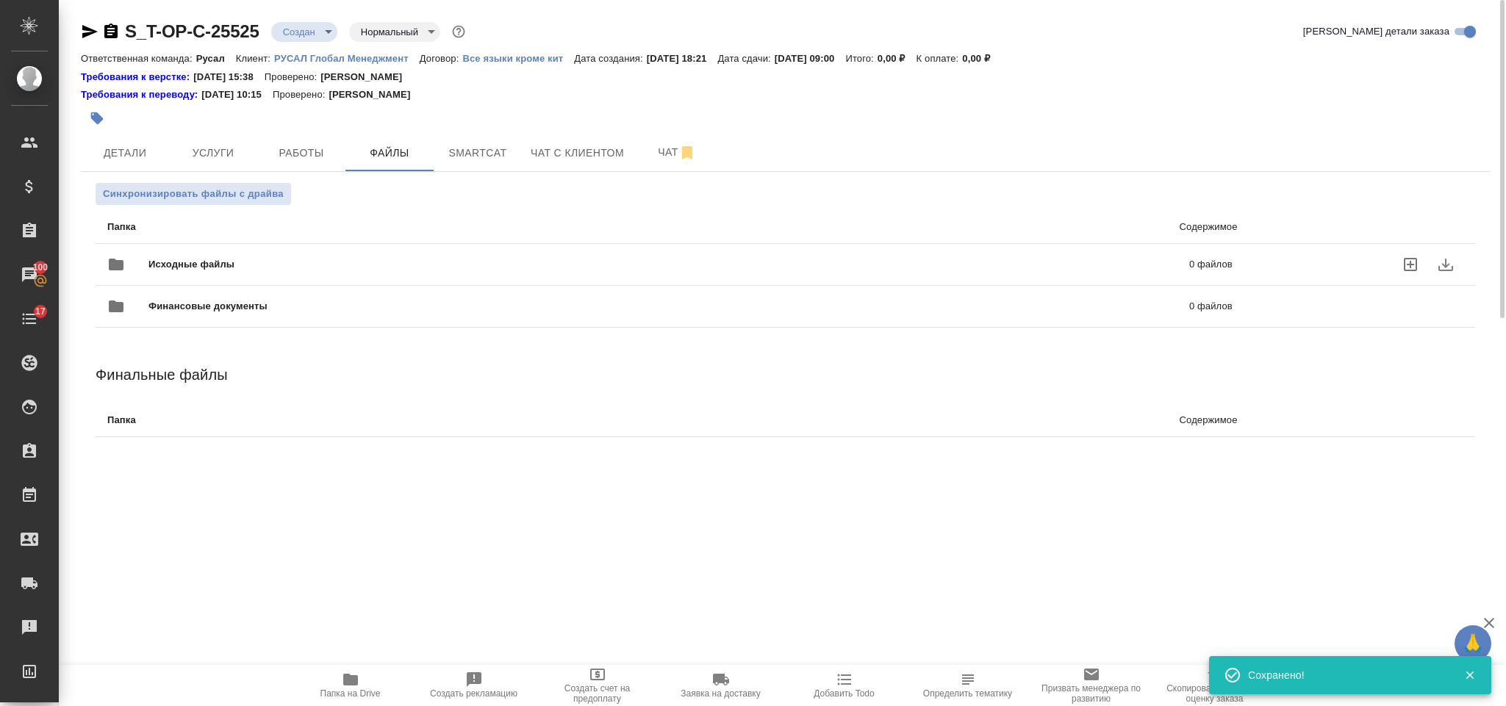
click at [295, 261] on span "Исходные файлы" at bounding box center [430, 264] width 564 height 15
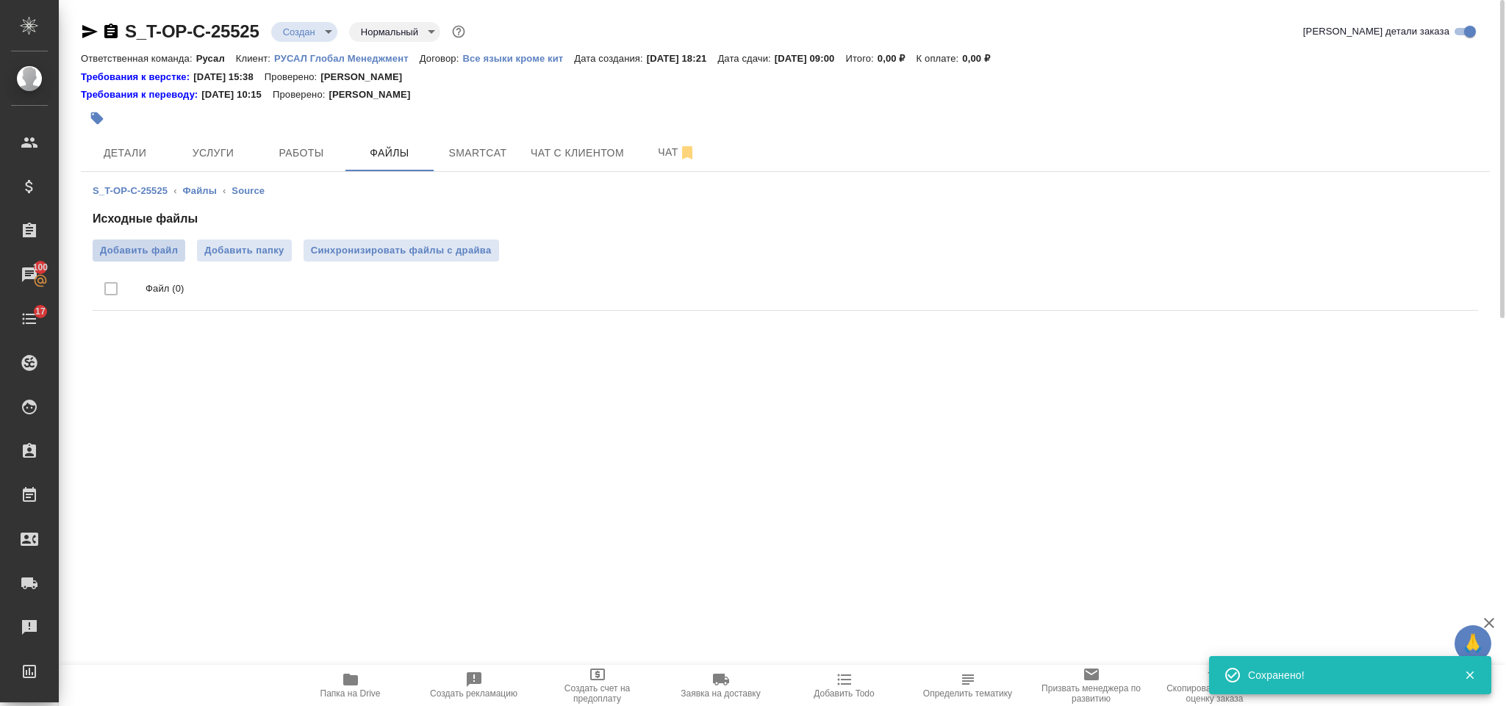
click at [159, 250] on span "Добавить файл" at bounding box center [139, 250] width 78 height 15
click at [0, 0] on input "Добавить файл" at bounding box center [0, 0] width 0 height 0
click at [221, 154] on span "Услуги" at bounding box center [213, 153] width 71 height 18
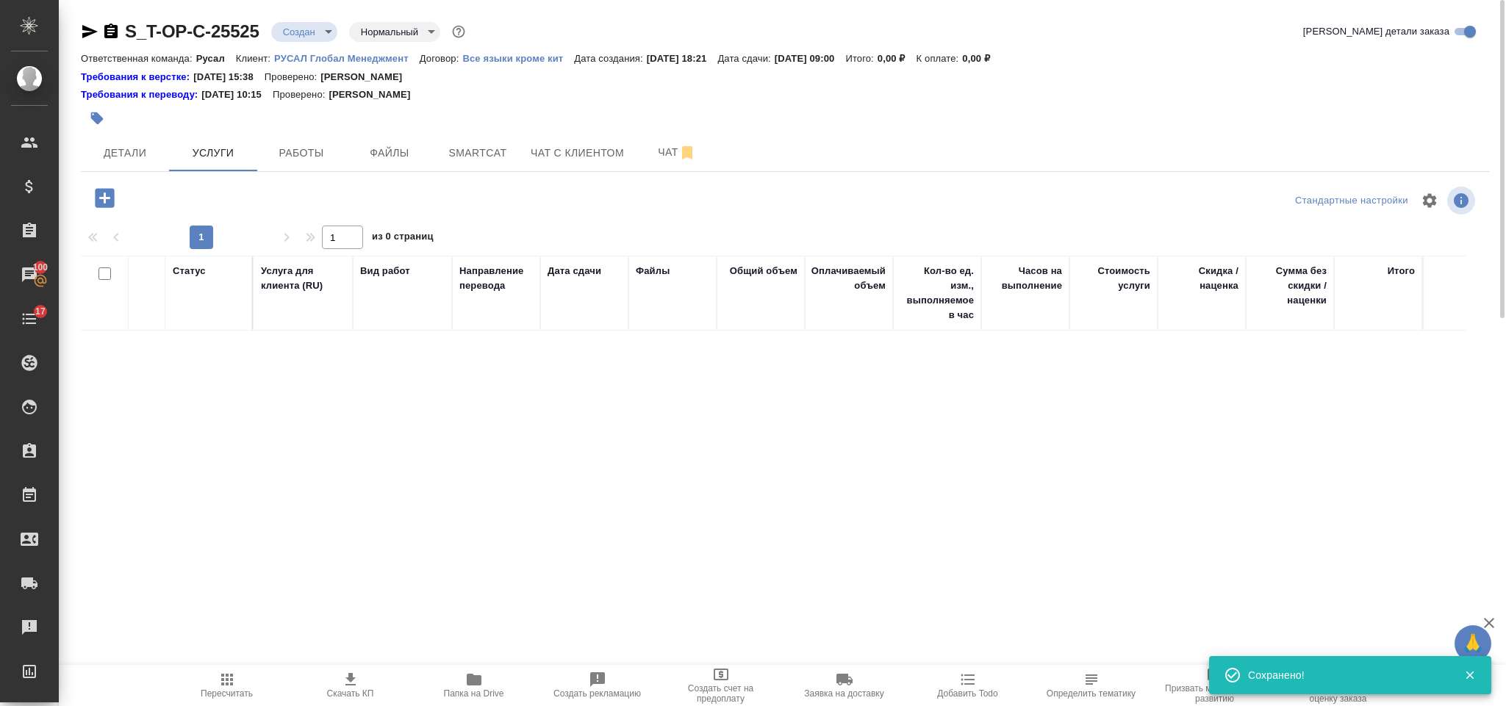
click at [104, 208] on icon "button" at bounding box center [105, 198] width 26 height 26
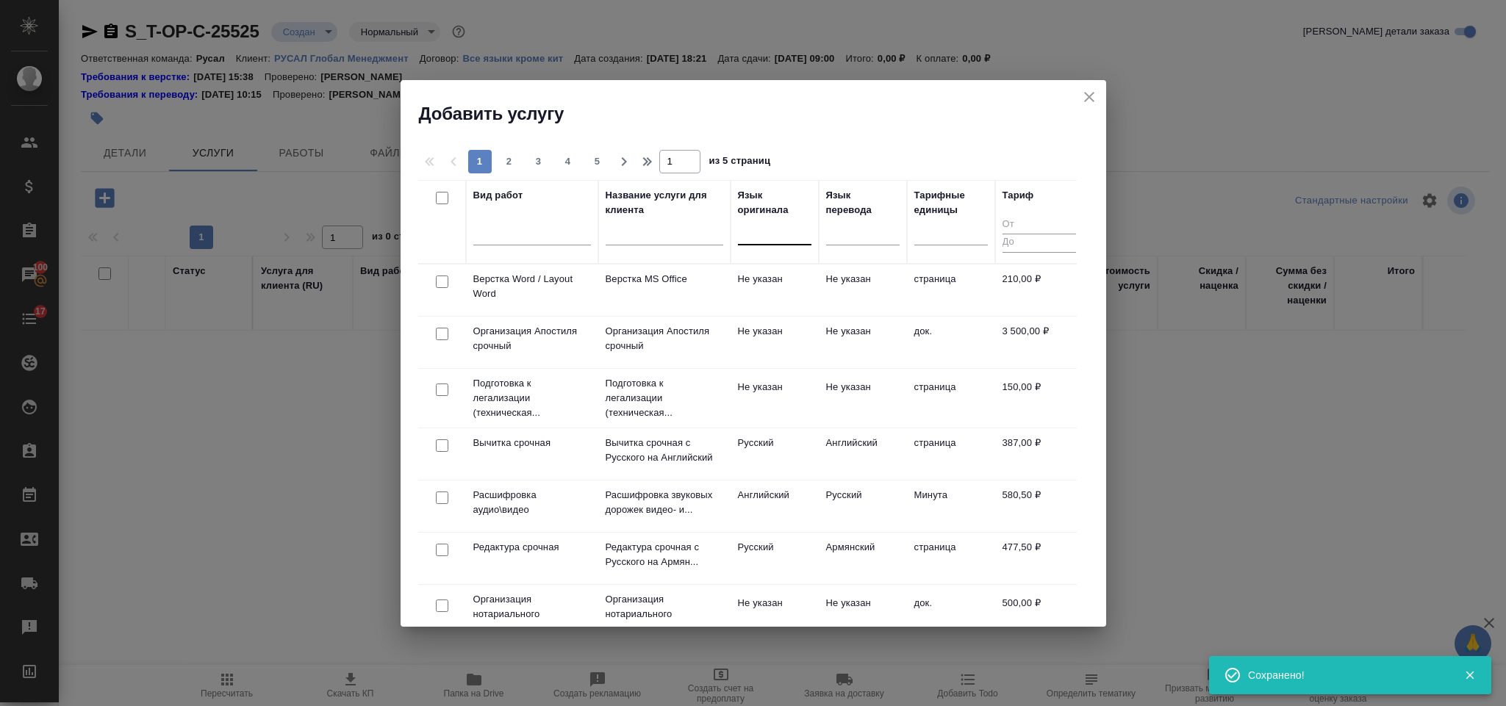
click at [753, 232] on div at bounding box center [775, 230] width 74 height 21
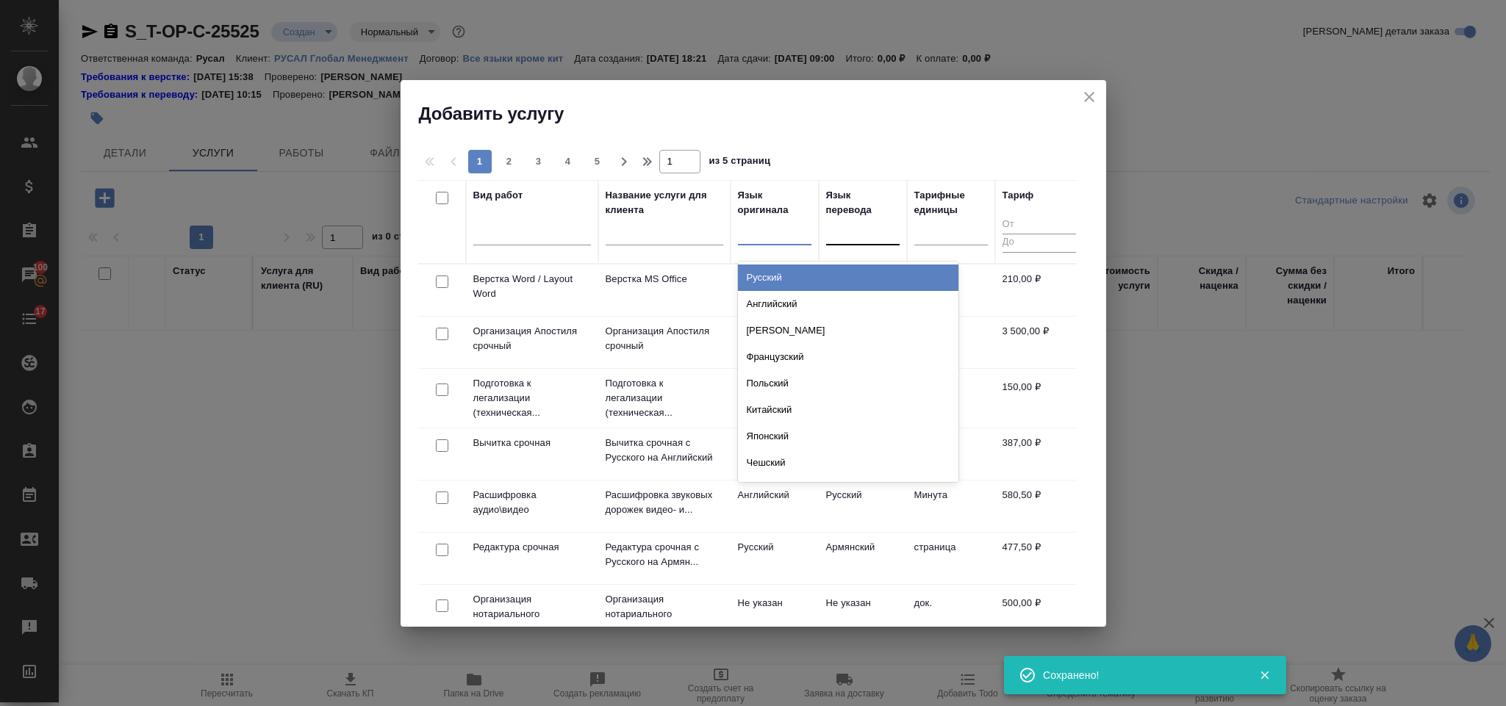
click at [776, 271] on div "Русский" at bounding box center [848, 278] width 221 height 26
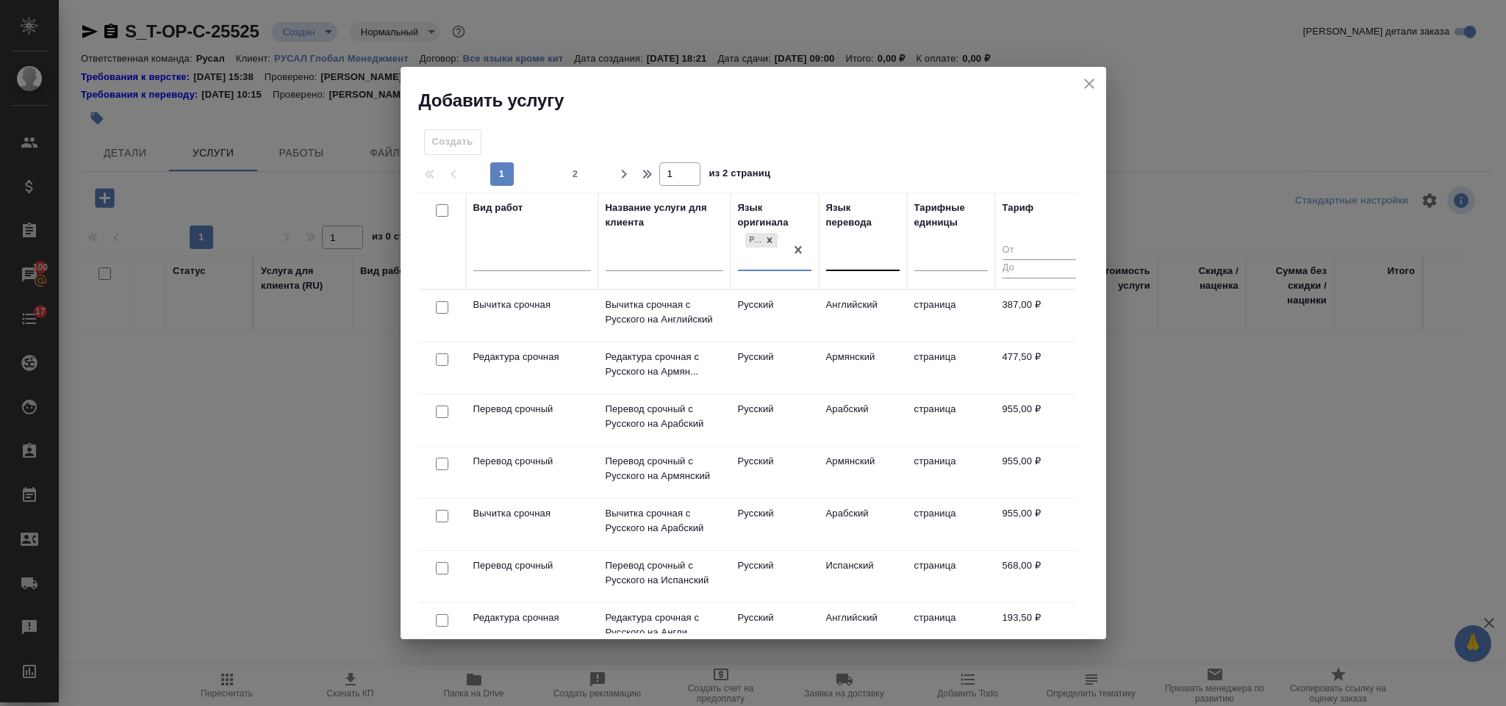
click at [854, 268] on div at bounding box center [863, 257] width 74 height 28
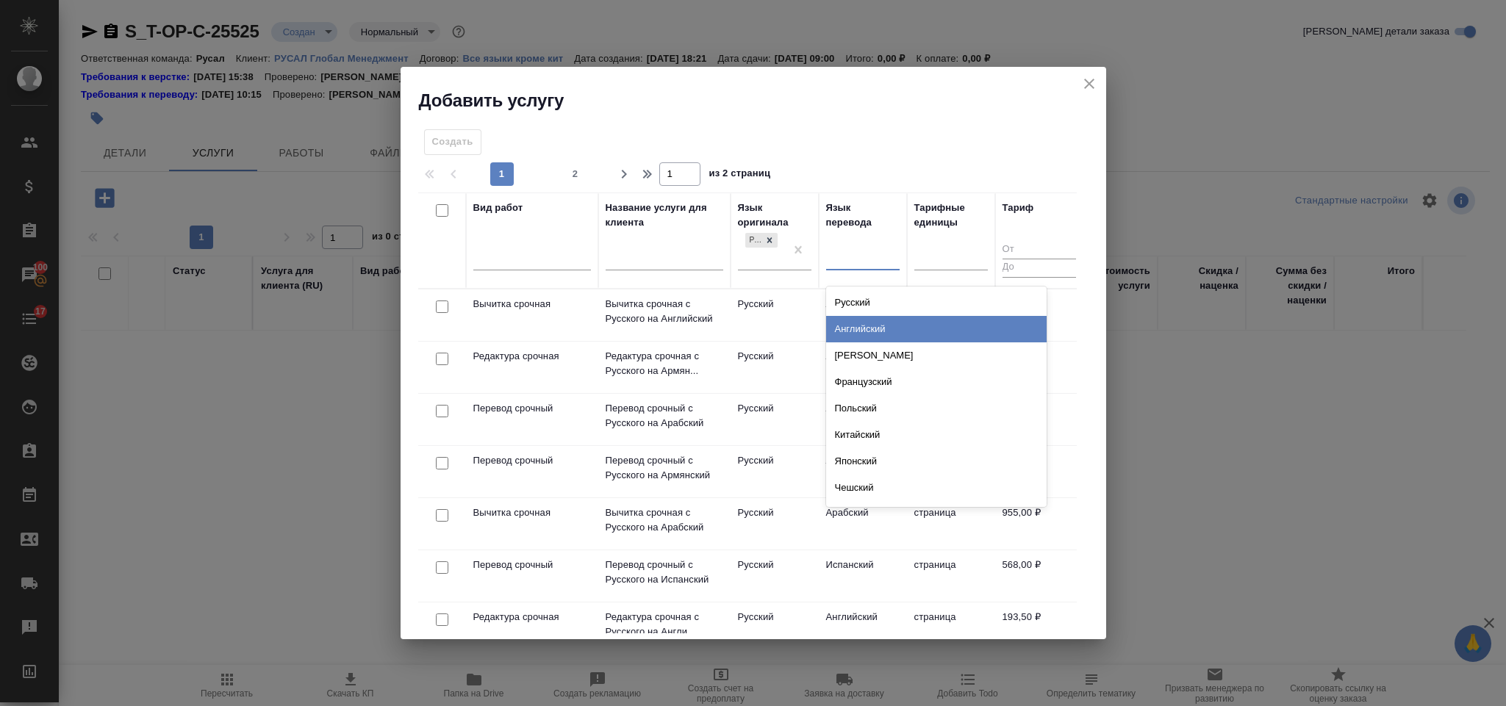
click at [902, 333] on div "Английский" at bounding box center [936, 329] width 221 height 26
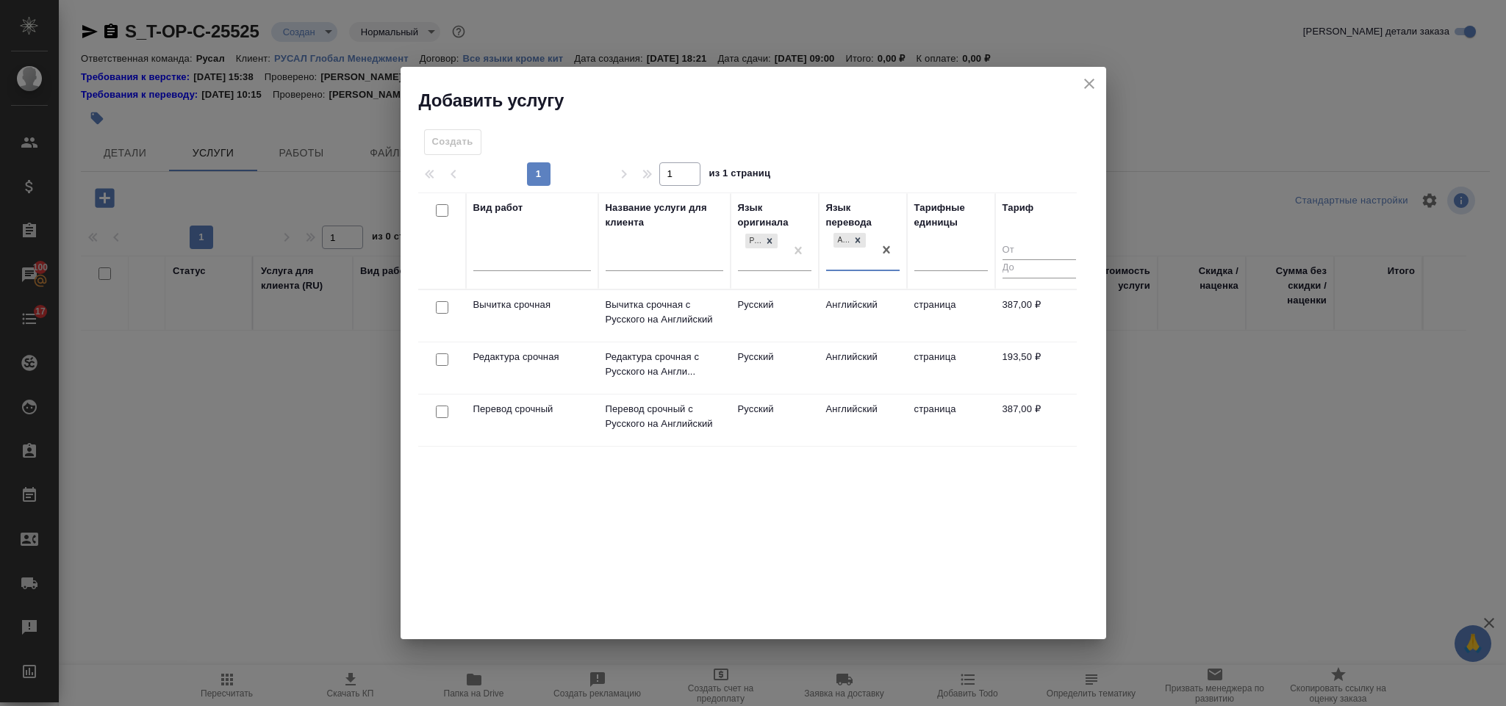
click at [439, 356] on input "checkbox" at bounding box center [442, 360] width 12 height 12
checkbox input "true"
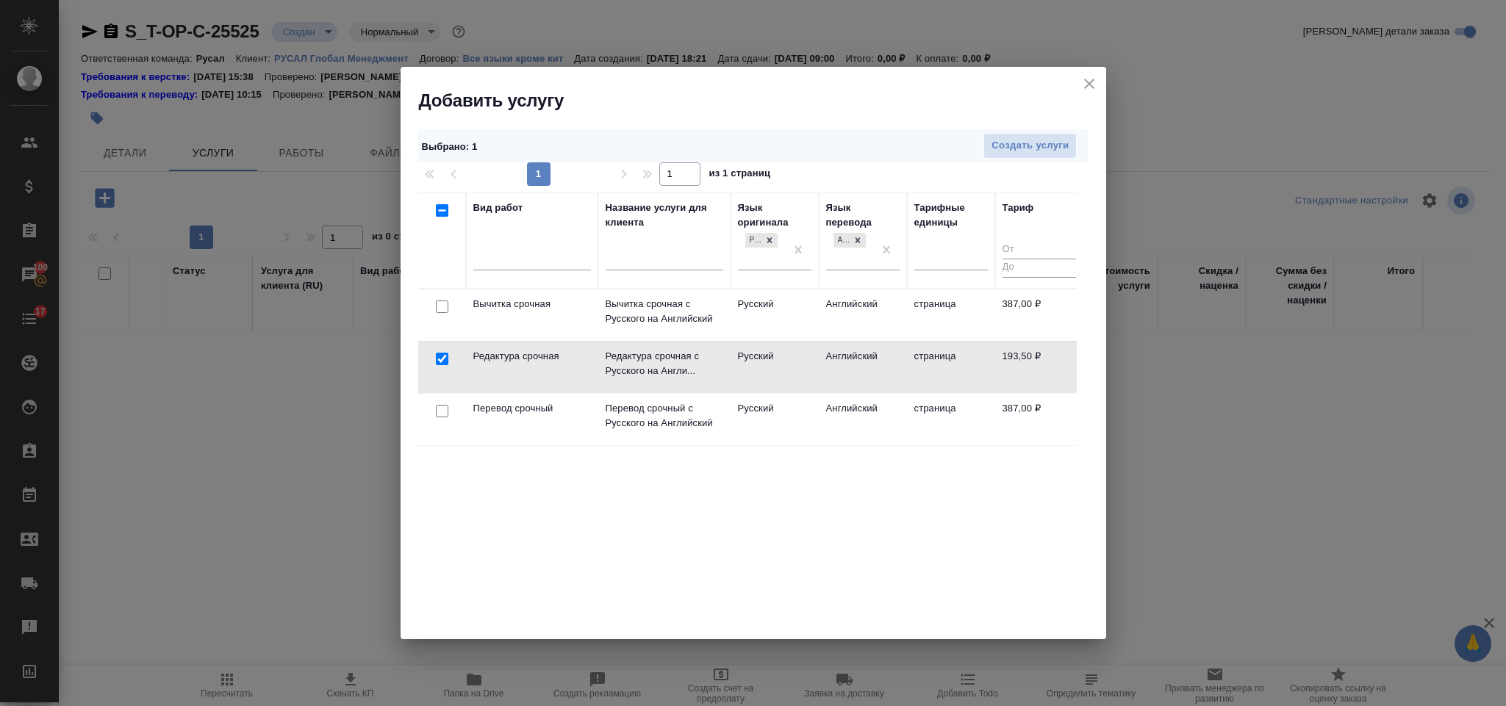
click at [441, 415] on input "checkbox" at bounding box center [442, 411] width 12 height 12
checkbox input "true"
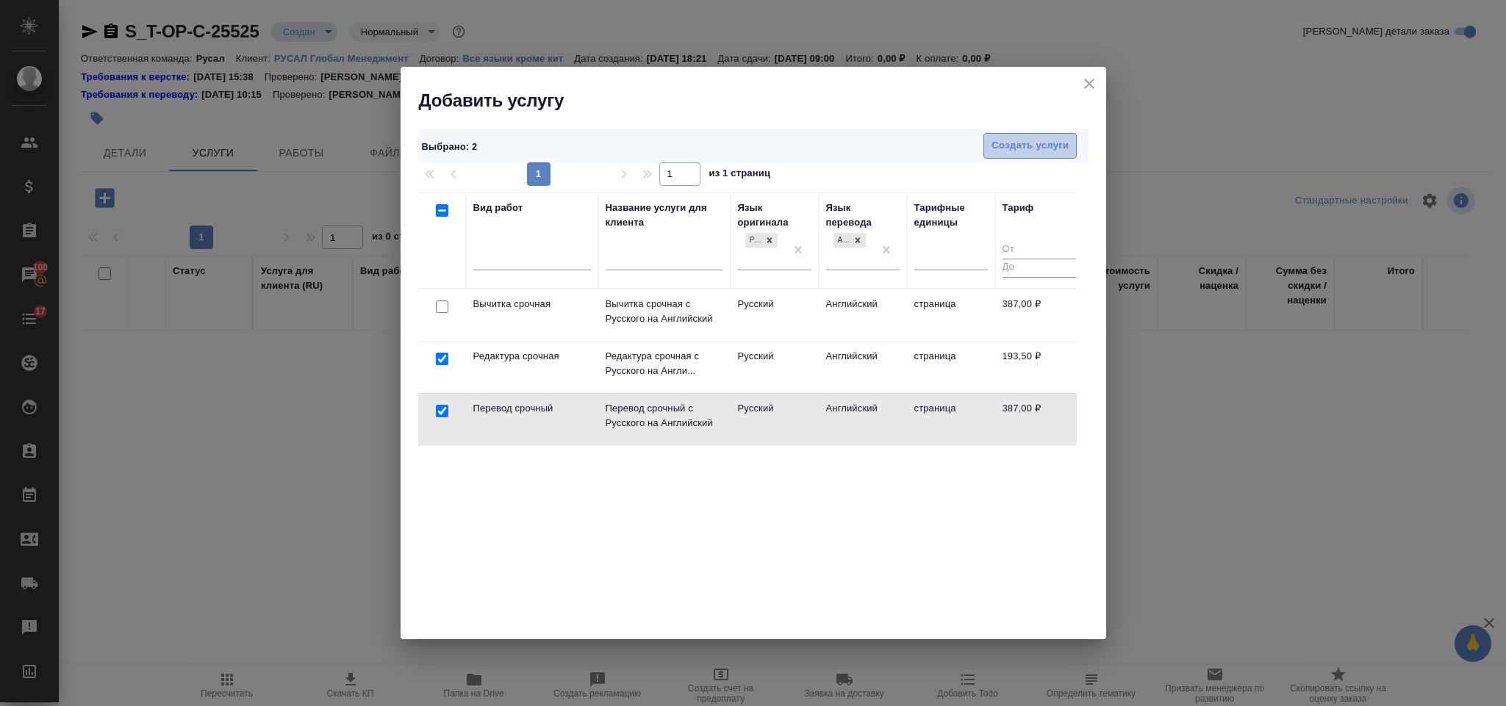
click at [995, 135] on button "Создать услуги" at bounding box center [1029, 146] width 93 height 26
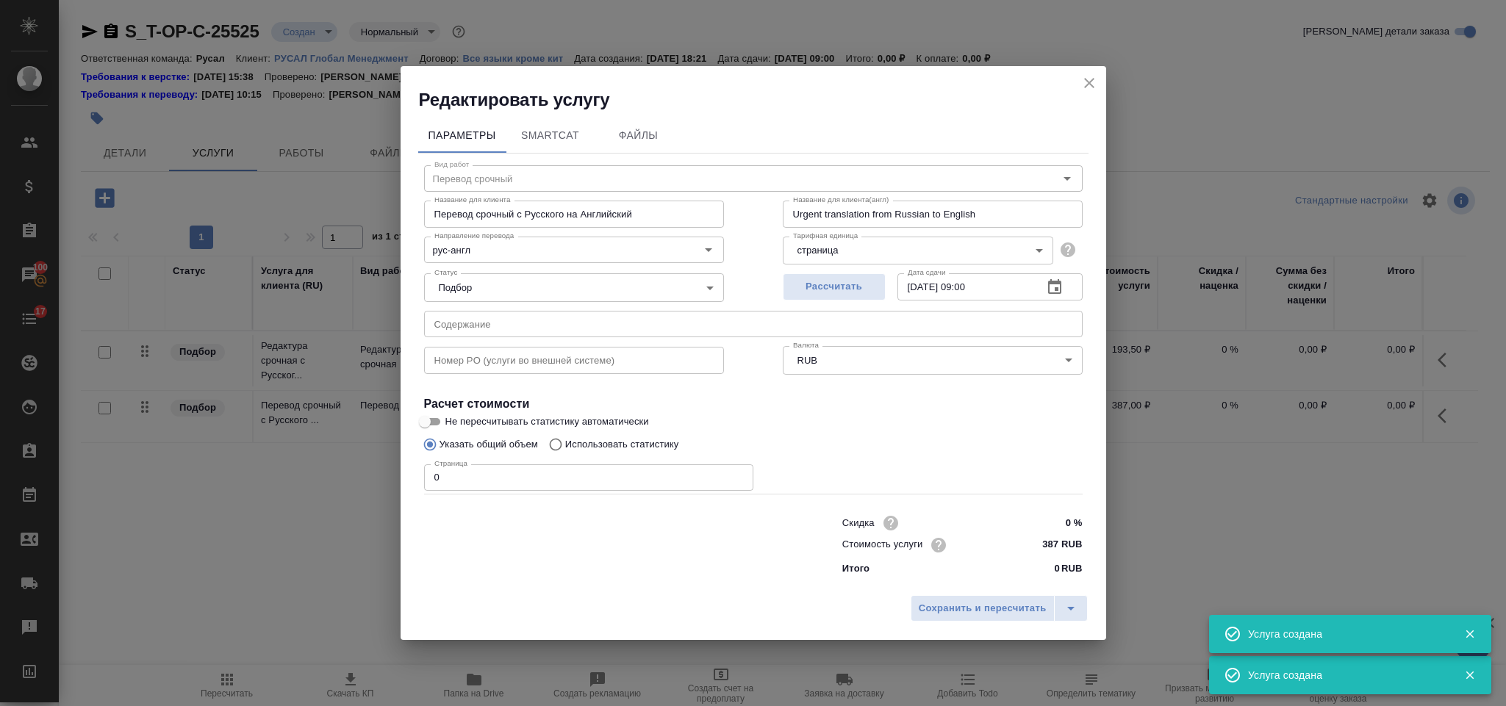
type input "Перевод срочный"
type input "Перевод срочный с Русского на Английский"
type input "Urgent translation from Russian to English"
type input "387 RUB"
click at [494, 325] on input "text" at bounding box center [753, 324] width 659 height 26
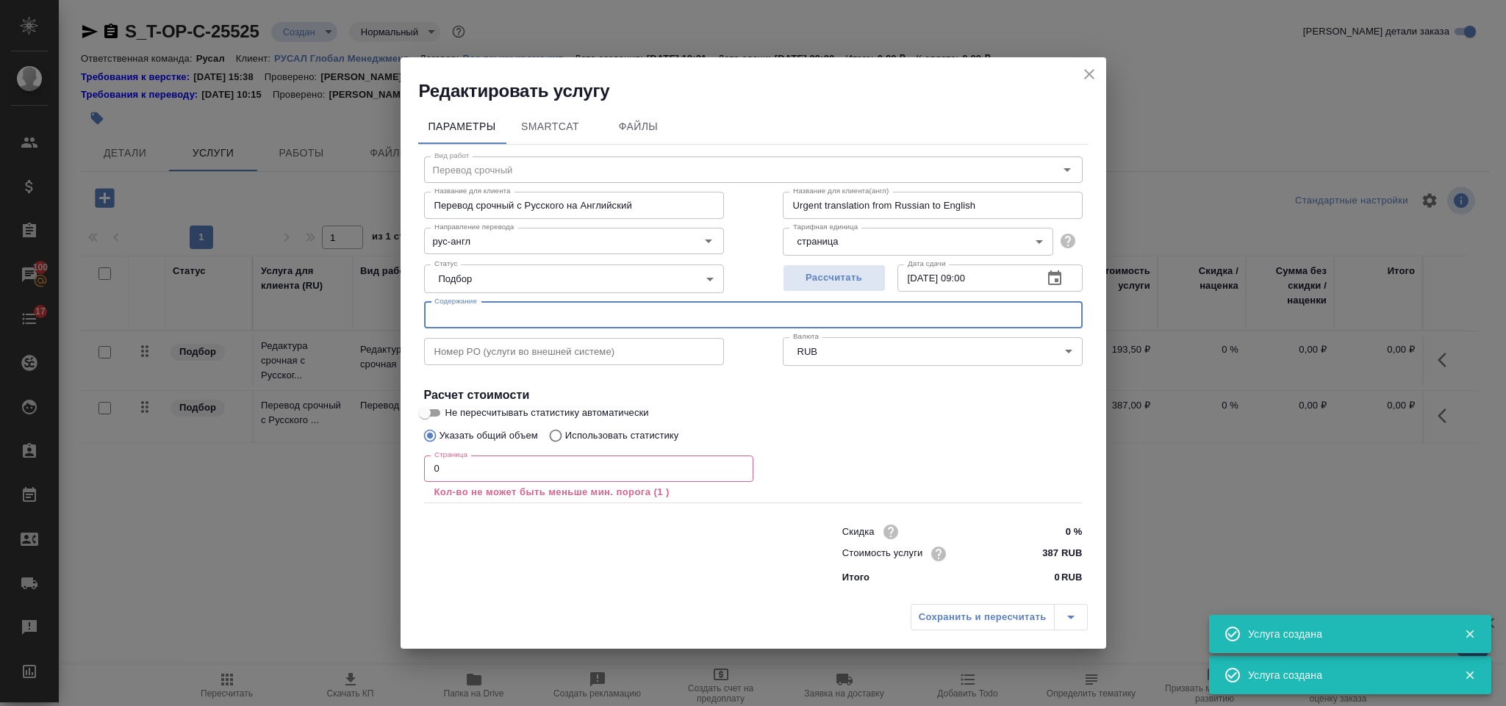
paste input "Строительство ТаАЗ 13.10.2025_1++"
type input "Строительство ТаАЗ 13.10.2025_1++"
click at [478, 470] on input "0" at bounding box center [588, 469] width 329 height 26
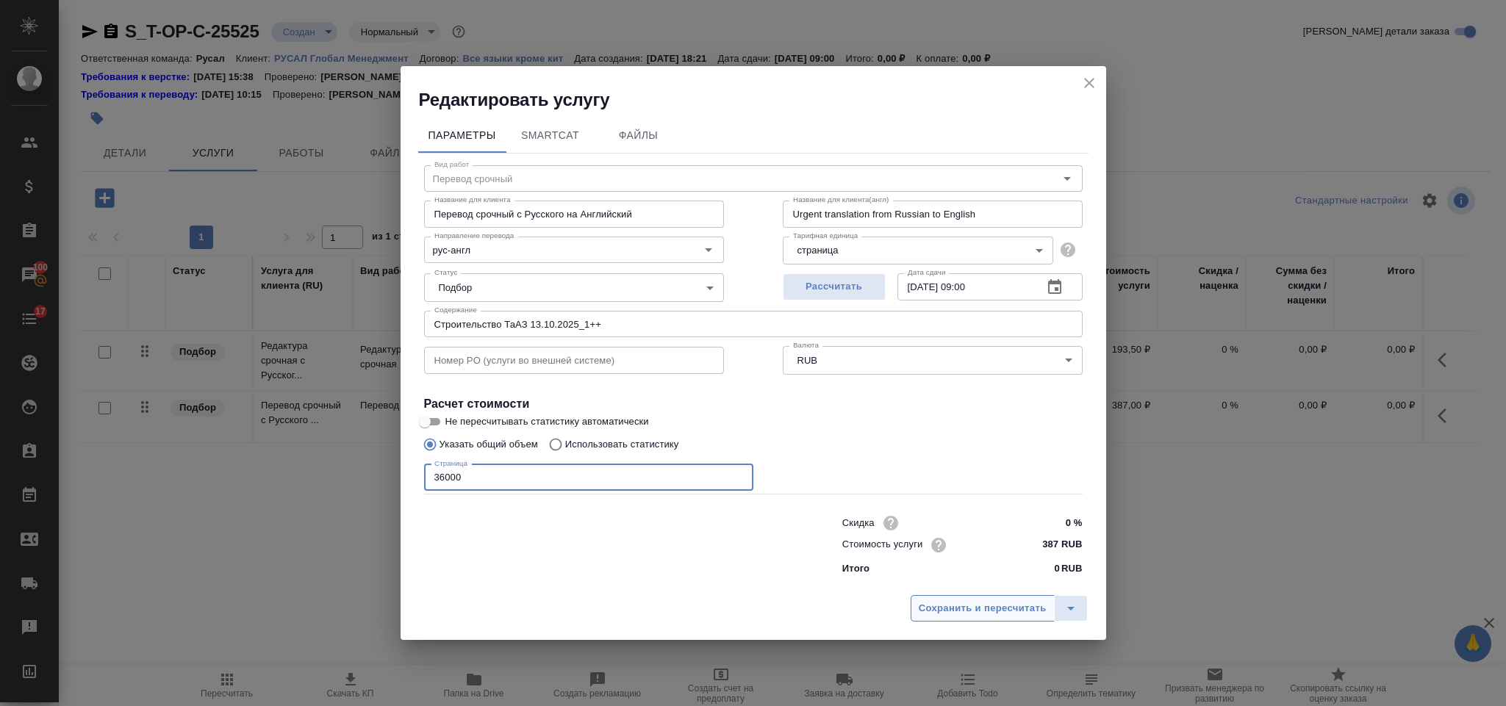
type input "36000"
click at [953, 607] on span "Сохранить и пересчитать" at bounding box center [983, 609] width 128 height 17
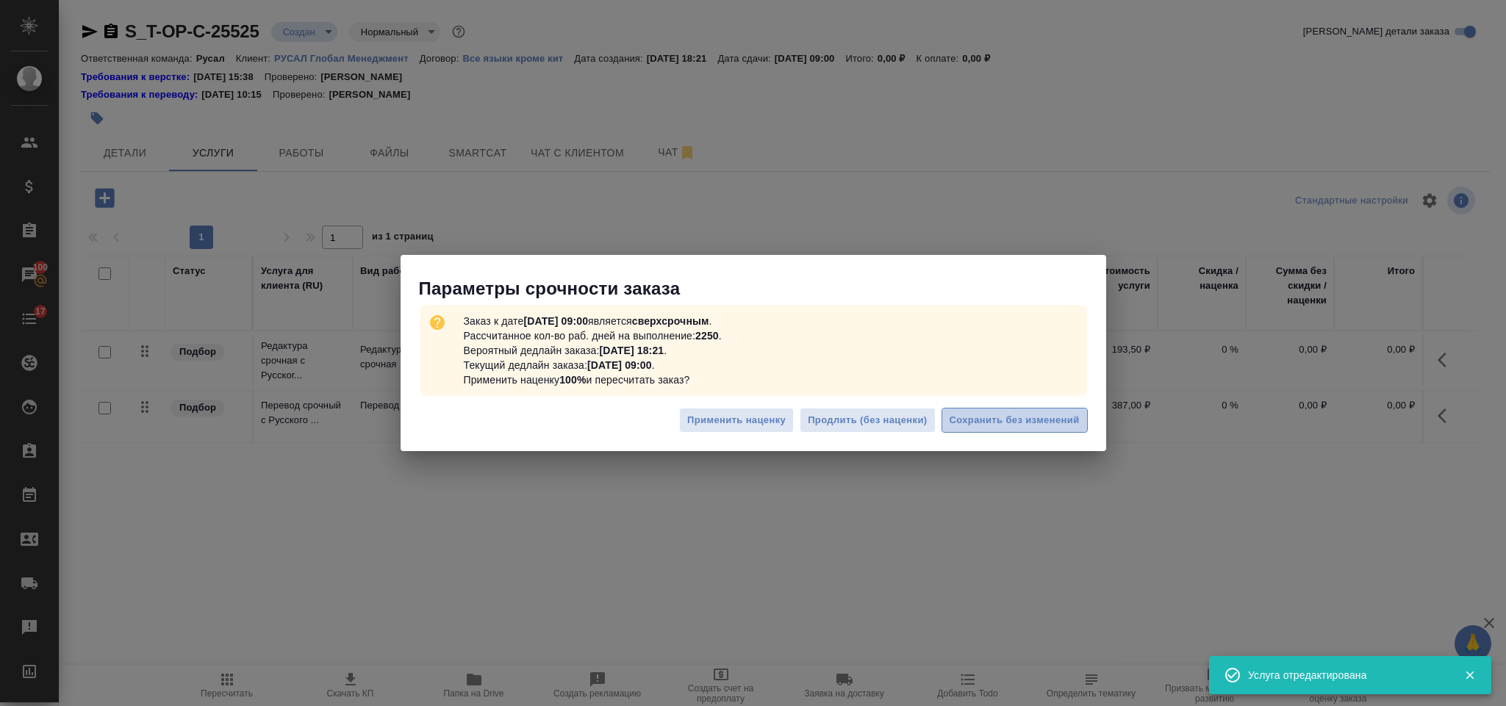
click at [979, 424] on span "Сохранить без изменений" at bounding box center [1015, 420] width 130 height 17
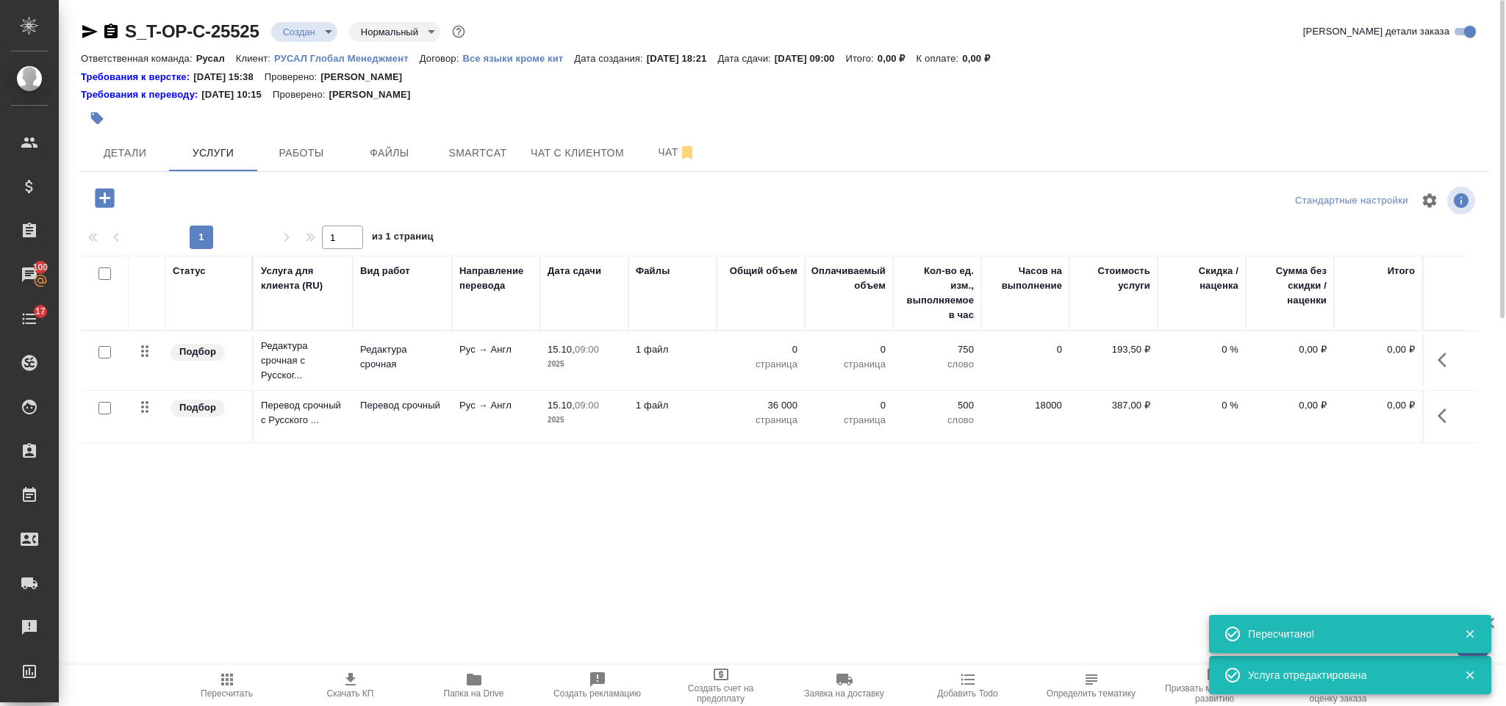
type input "urgent"
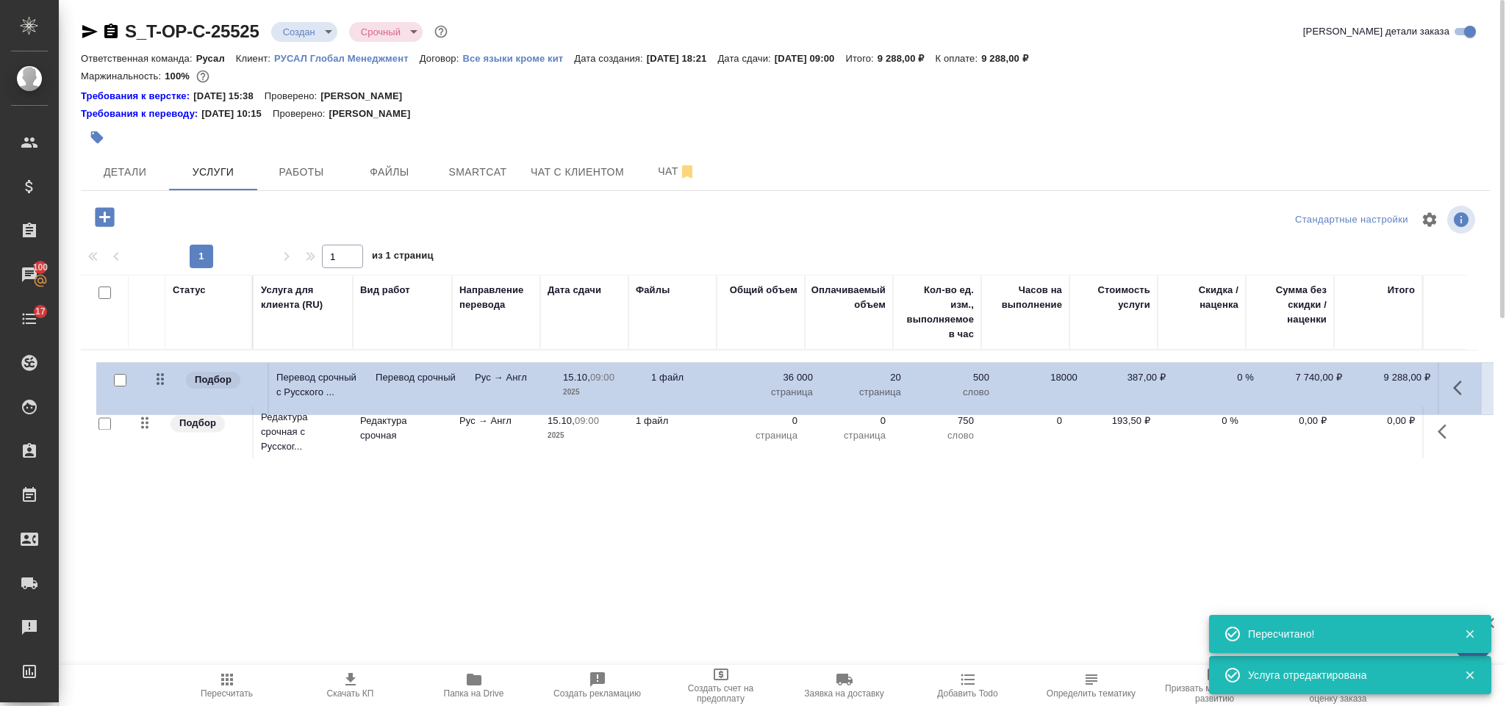
drag, startPoint x: 144, startPoint y: 434, endPoint x: 161, endPoint y: 381, distance: 55.6
click at [161, 381] on table "Статус Услуга для клиента (RU) Вид работ Направление перевода Дата сдачи Файлы …" at bounding box center [779, 368] width 1397 height 187
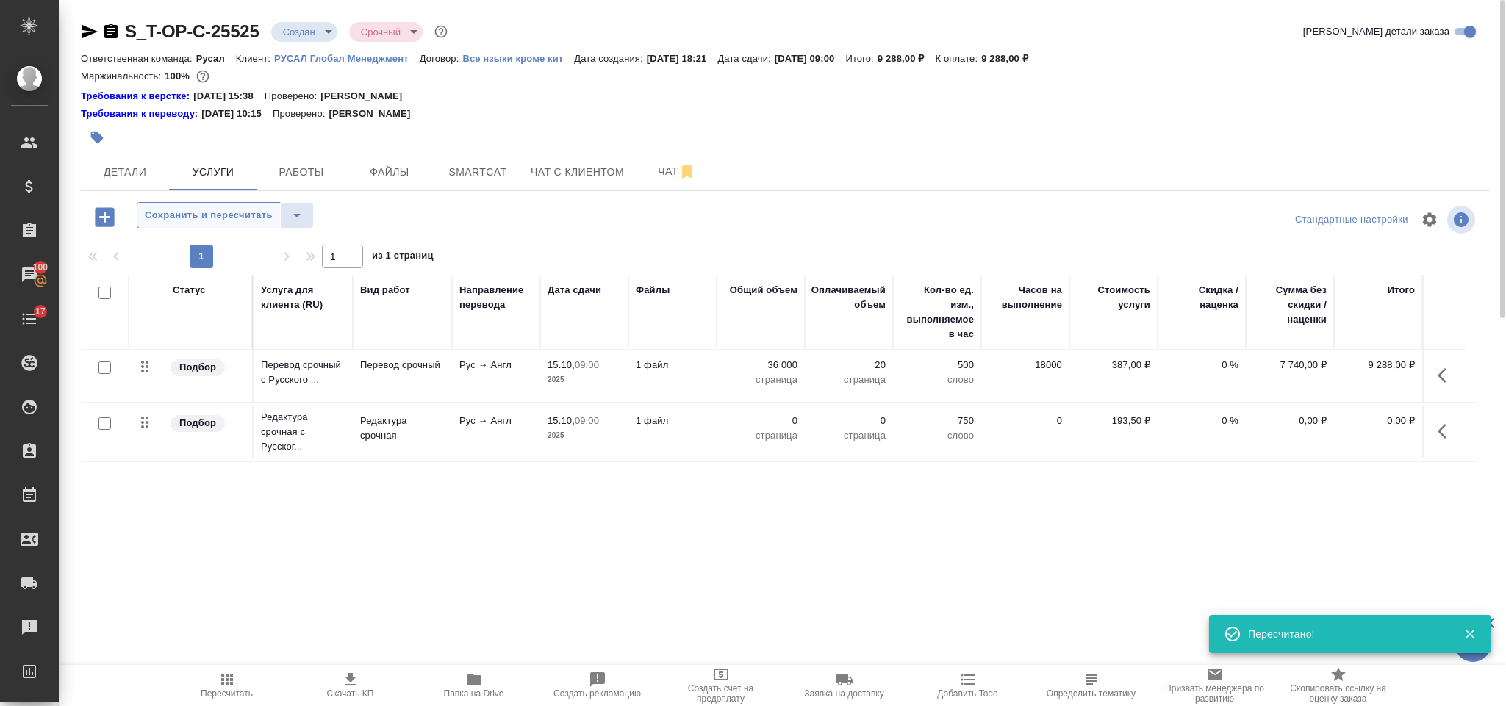
click at [234, 207] on span "Сохранить и пересчитать" at bounding box center [209, 215] width 128 height 17
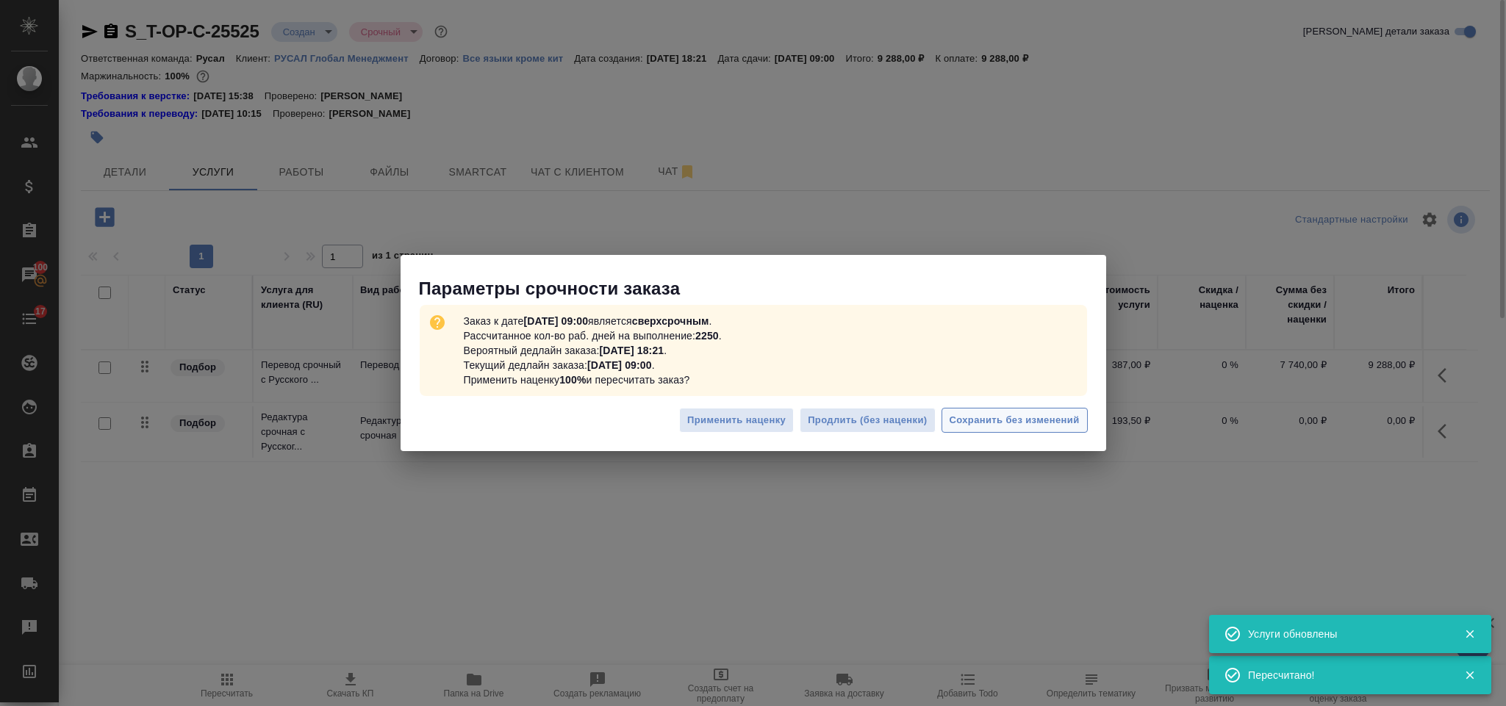
click at [980, 426] on span "Сохранить без изменений" at bounding box center [1015, 420] width 130 height 17
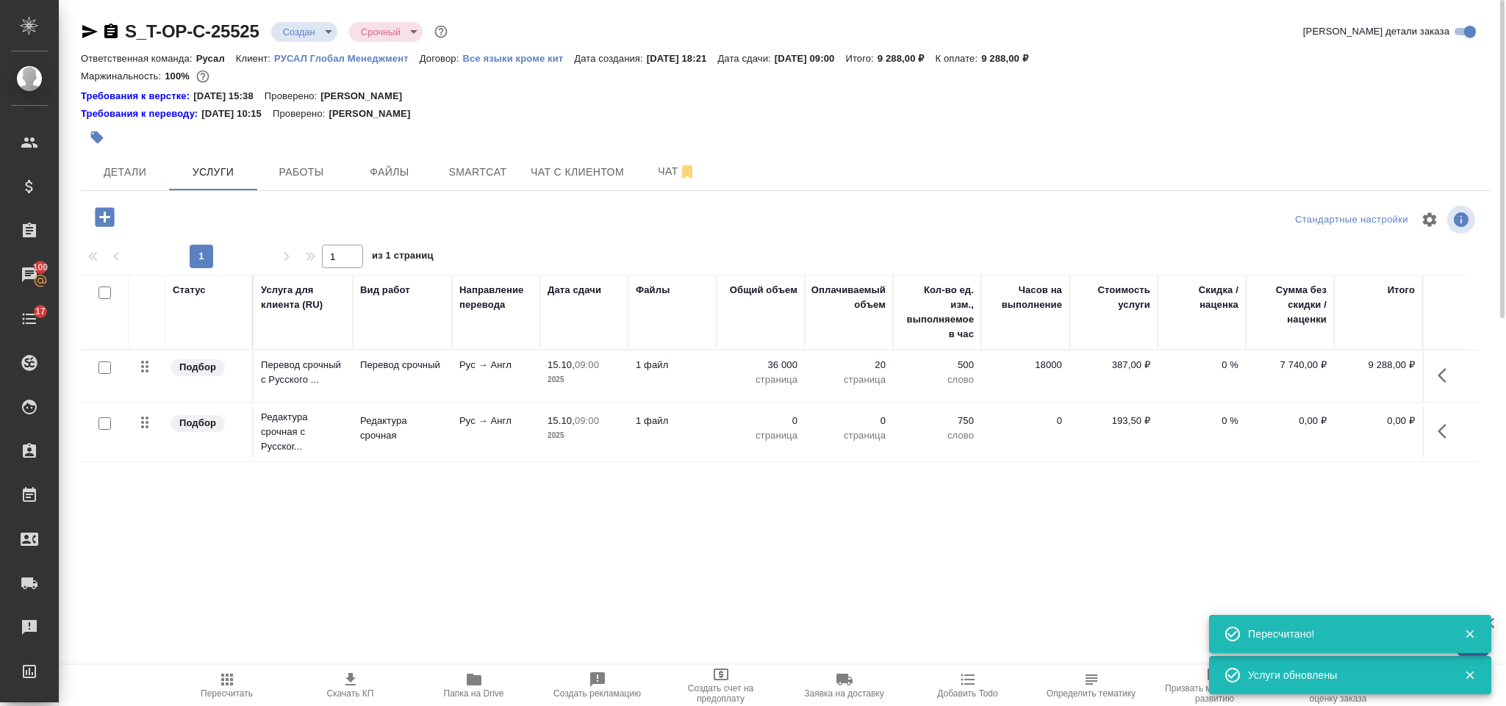
click at [1442, 440] on icon "button" at bounding box center [1447, 432] width 18 height 18
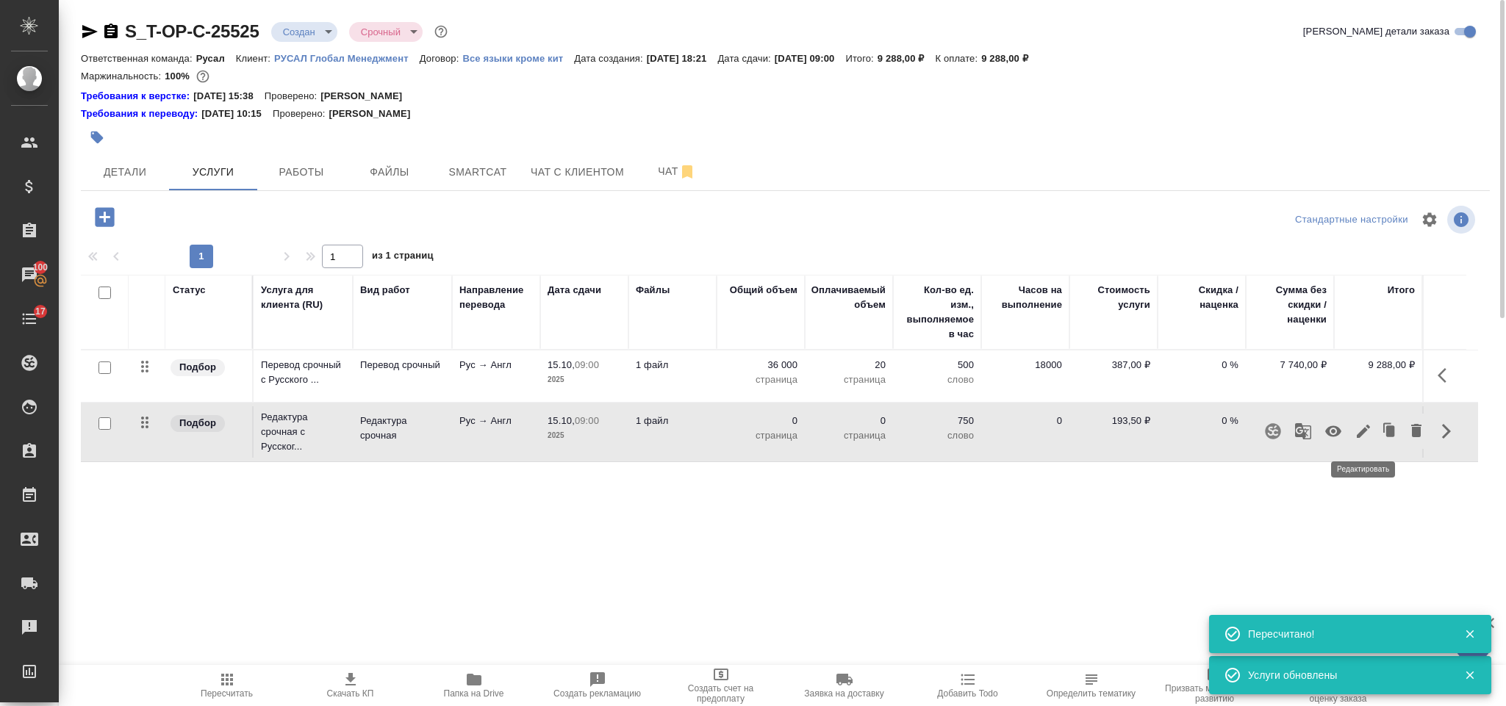
click at [1369, 430] on icon "button" at bounding box center [1363, 431] width 13 height 13
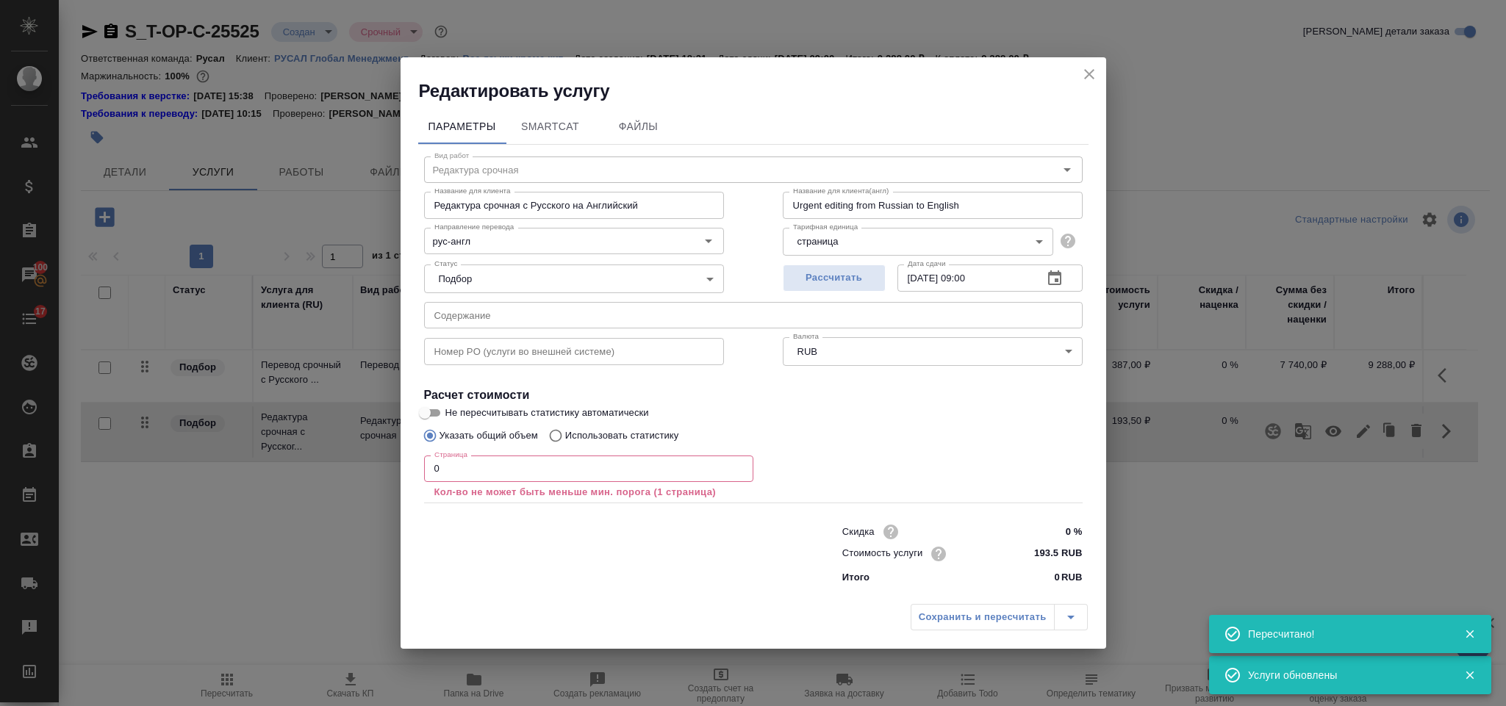
click at [448, 462] on input "0" at bounding box center [588, 469] width 329 height 26
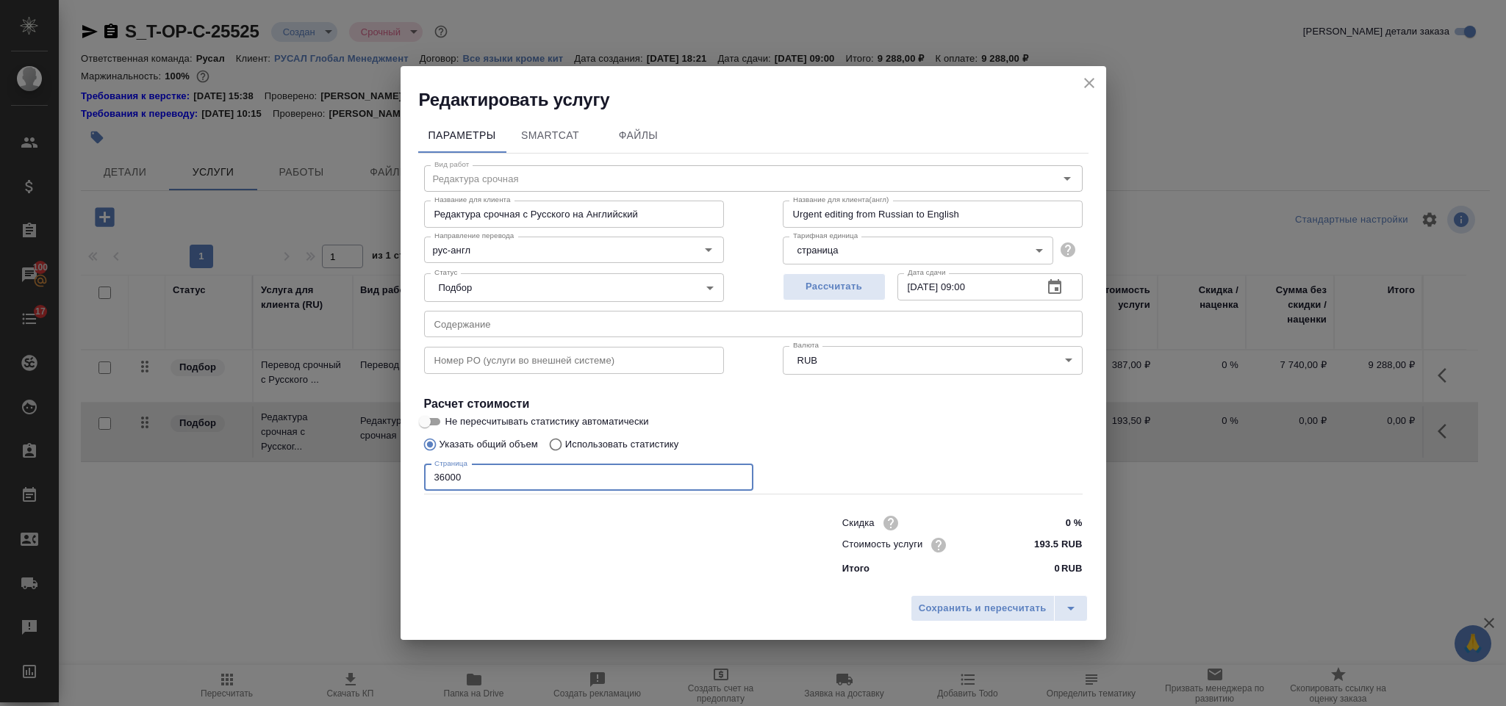
type input "36000"
click at [997, 623] on div "Сохранить и пересчитать" at bounding box center [754, 614] width 706 height 52
click at [997, 611] on span "Сохранить и пересчитать" at bounding box center [983, 609] width 128 height 17
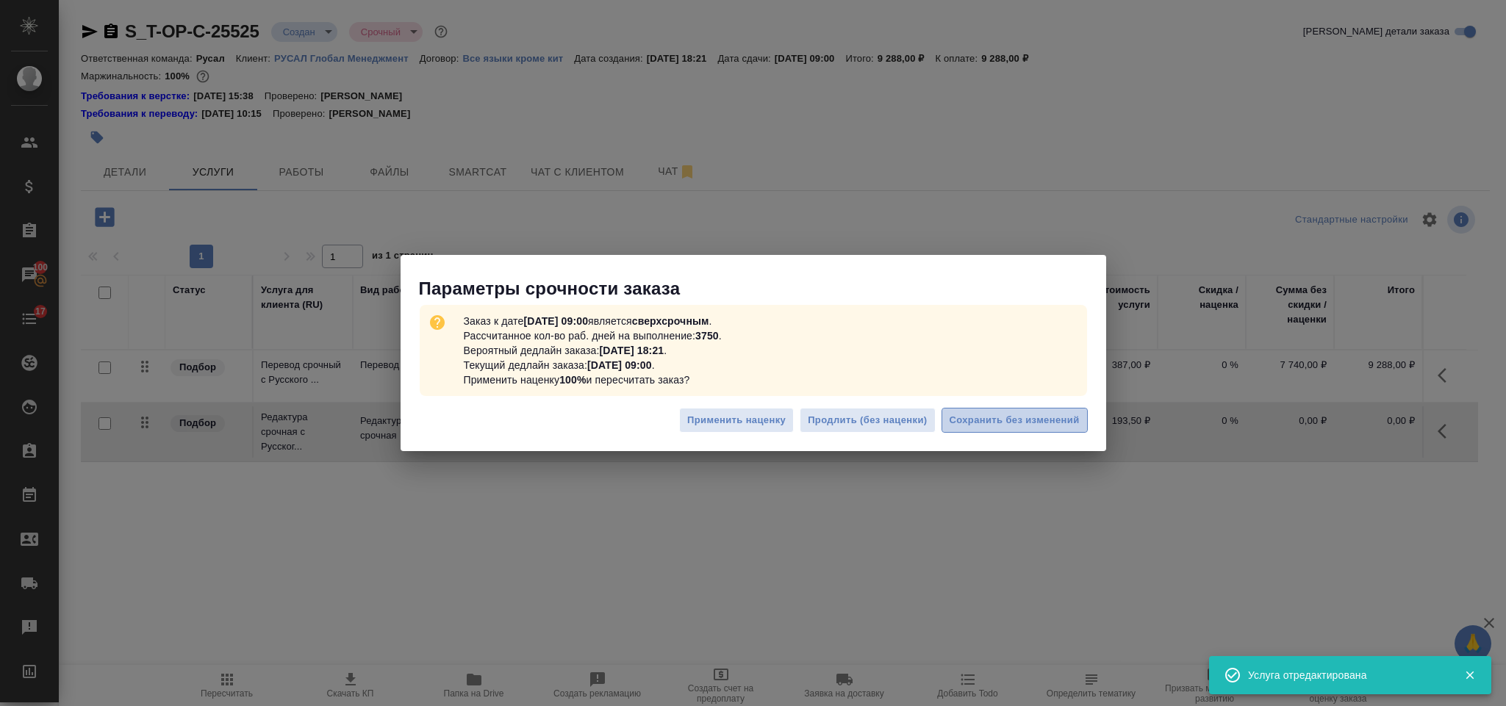
click at [1033, 419] on span "Сохранить без изменений" at bounding box center [1015, 420] width 130 height 17
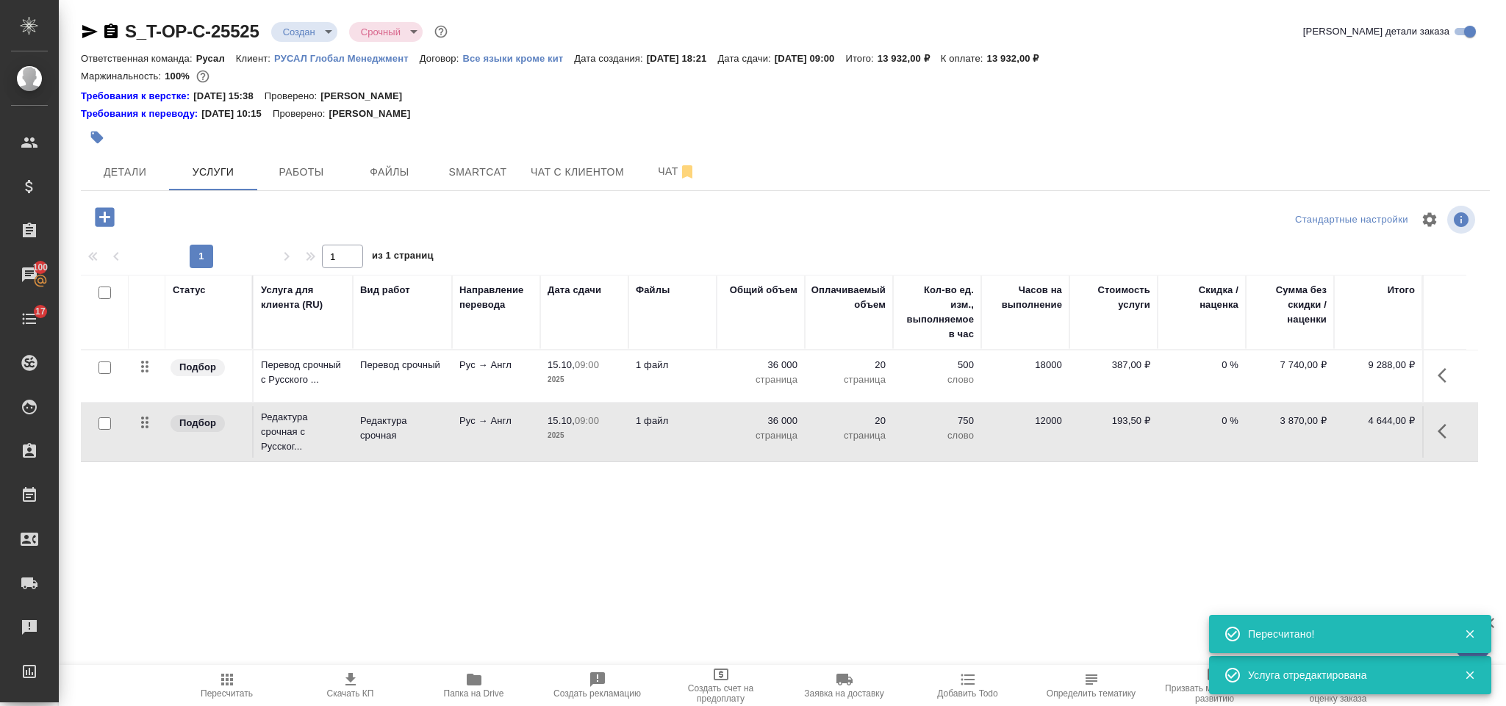
click at [108, 214] on icon "button" at bounding box center [104, 216] width 19 height 19
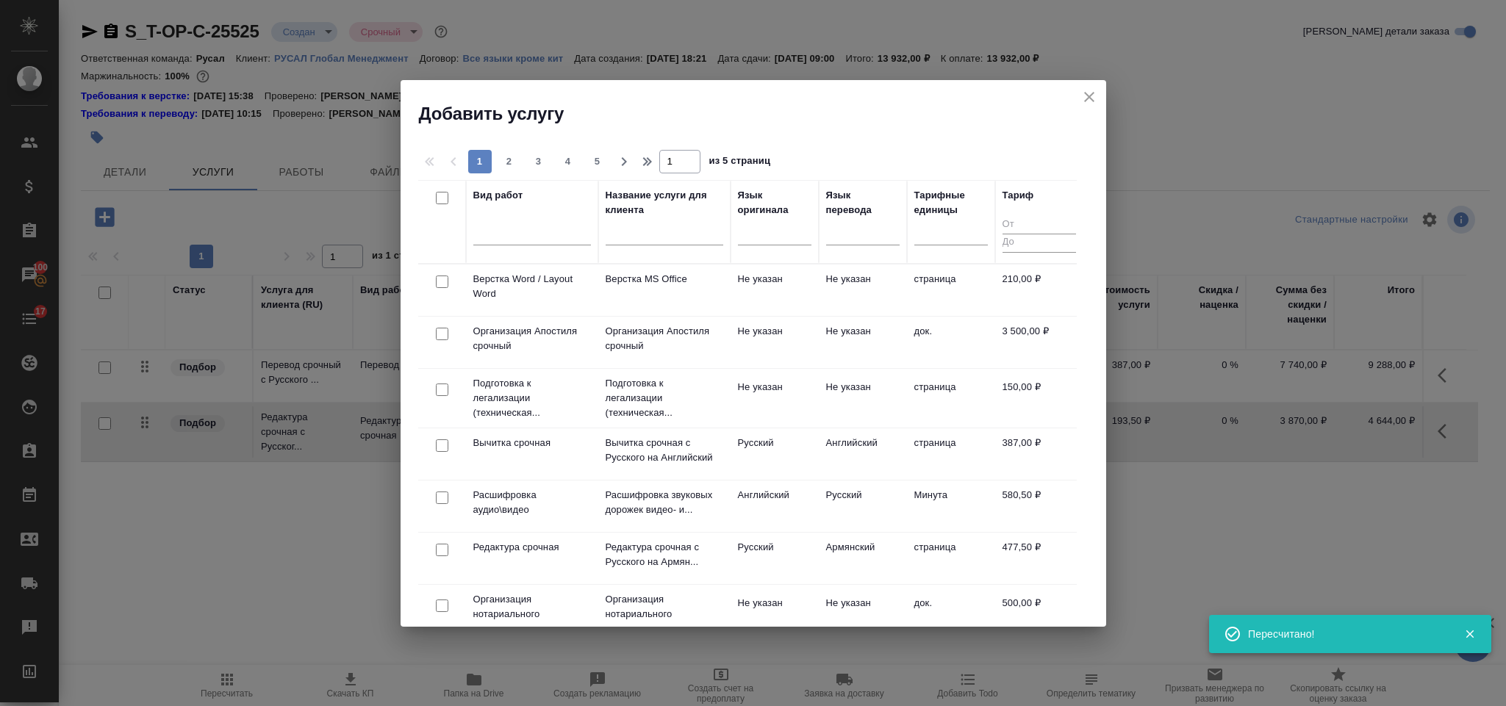
click at [442, 283] on input "checkbox" at bounding box center [442, 282] width 12 height 12
checkbox input "true"
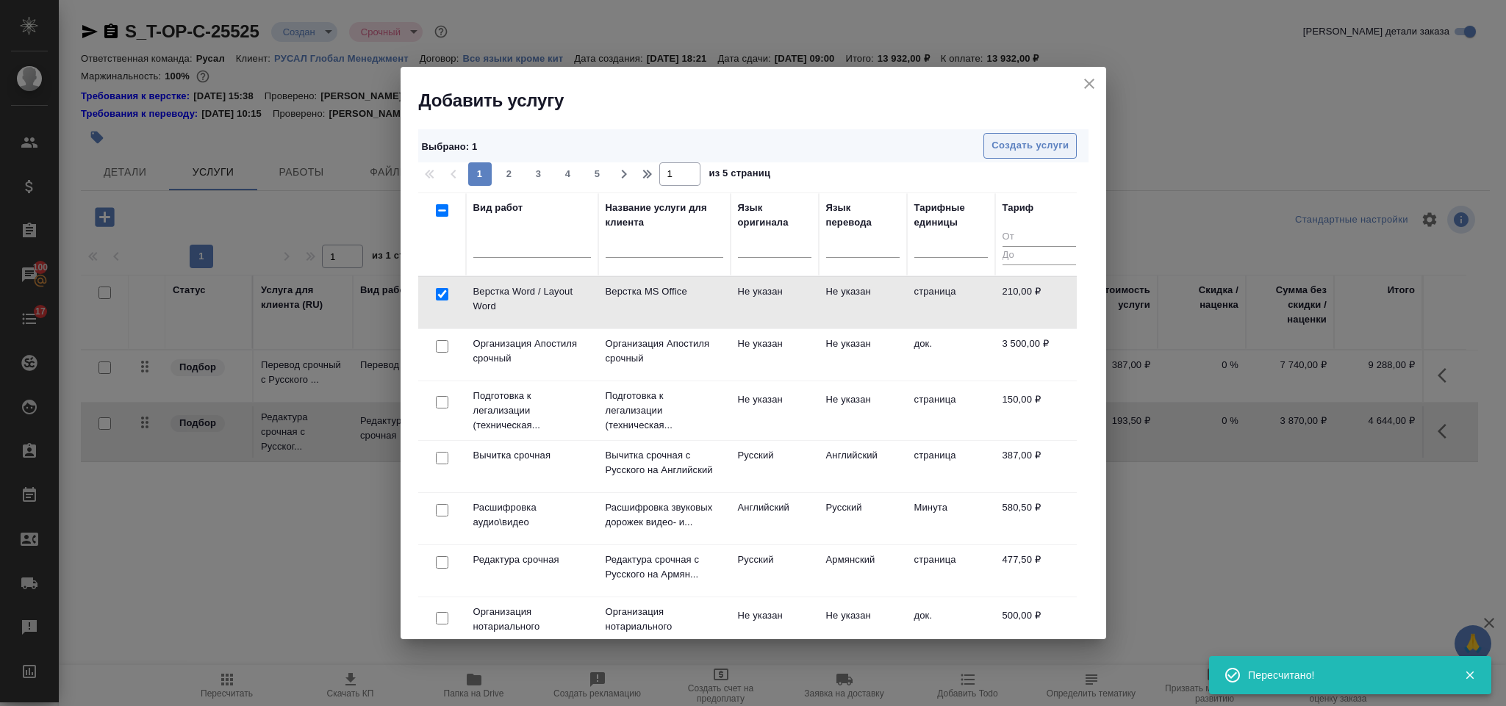
click at [1000, 150] on span "Создать услуги" at bounding box center [1030, 145] width 77 height 17
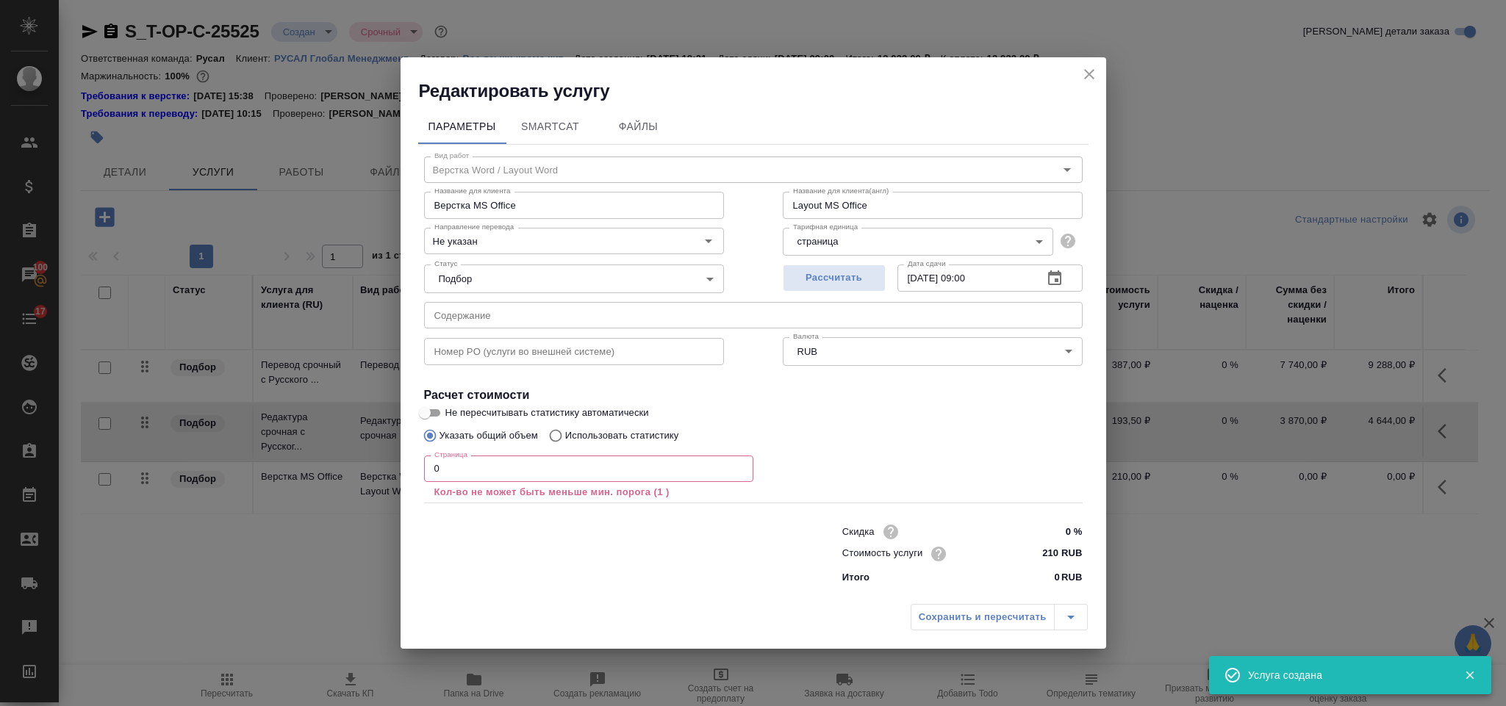
click at [492, 473] on input "0" at bounding box center [588, 469] width 329 height 26
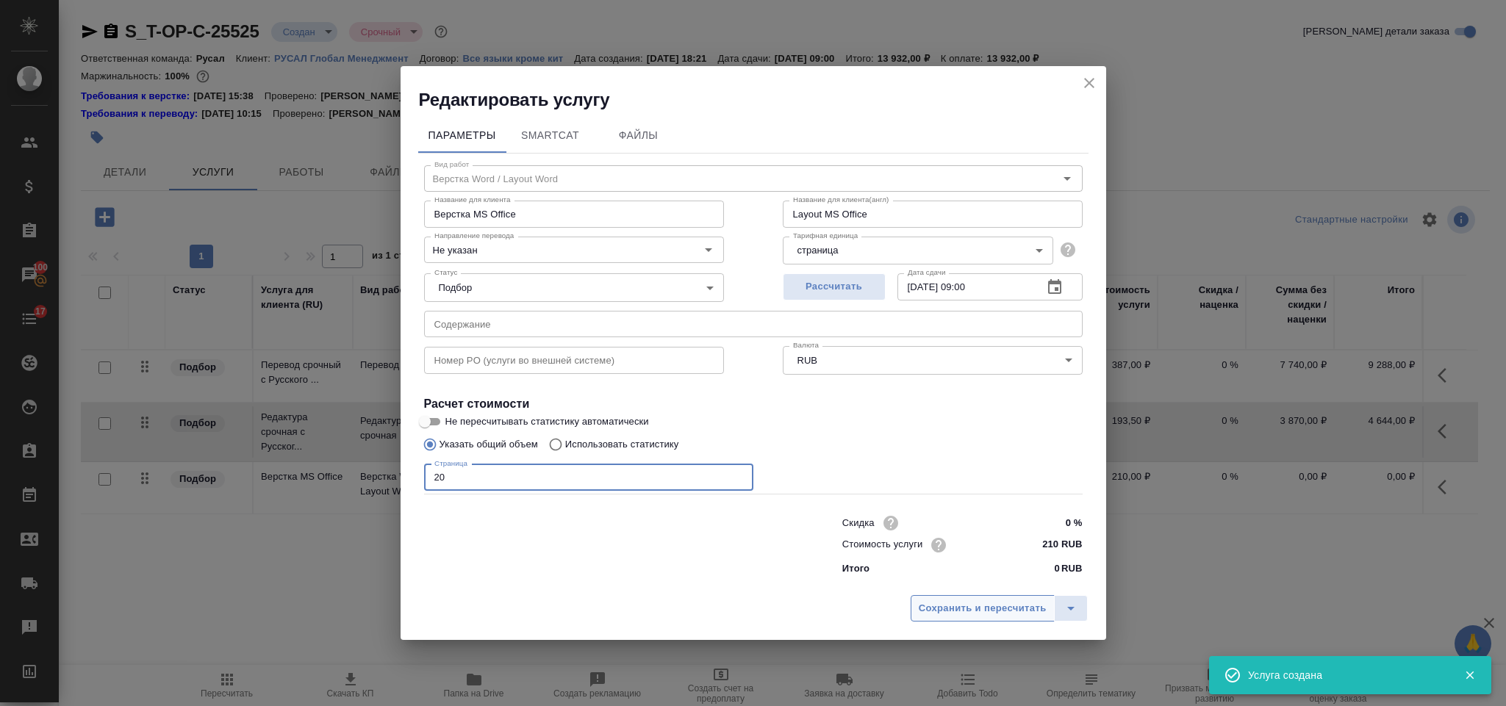
type input "20"
click at [1013, 595] on button "Сохранить и пересчитать" at bounding box center [983, 608] width 144 height 26
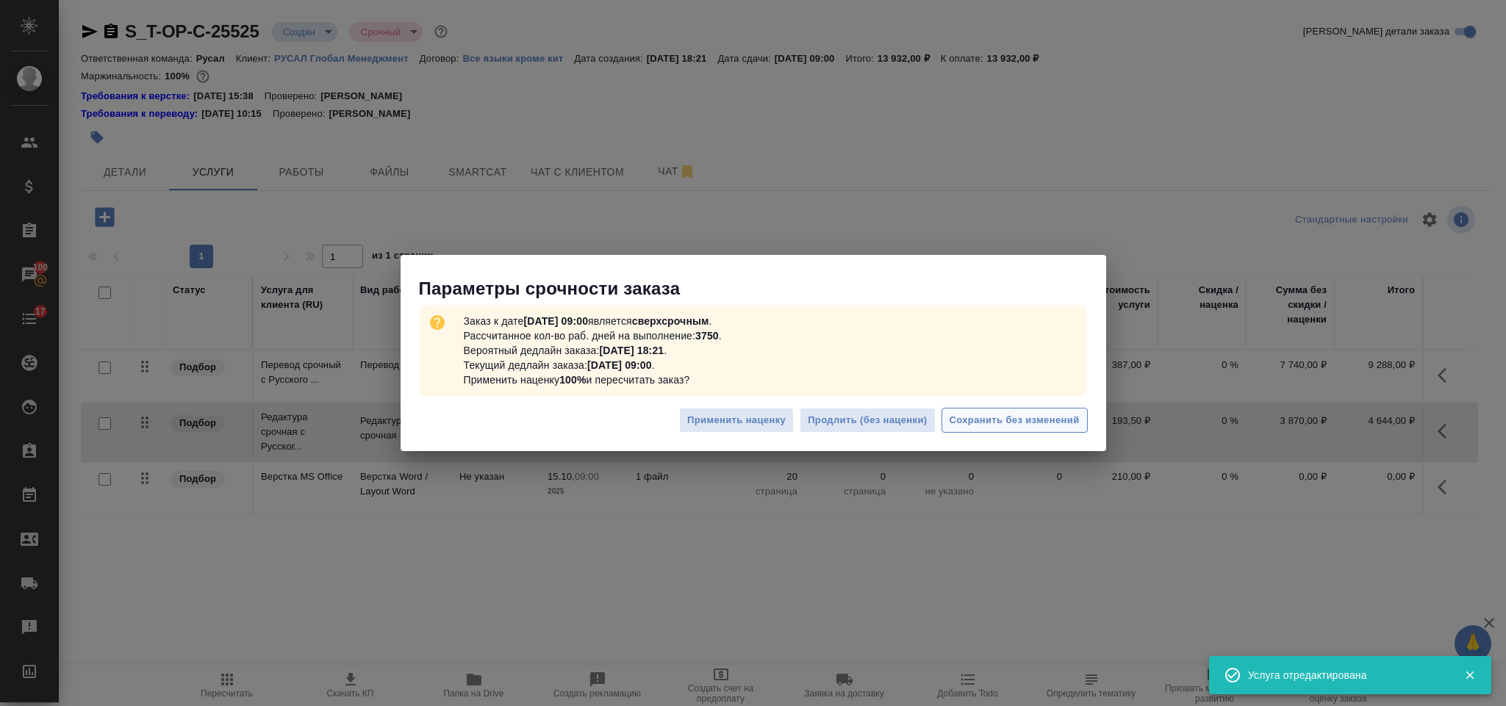
click at [962, 413] on span "Сохранить без изменений" at bounding box center [1015, 420] width 130 height 17
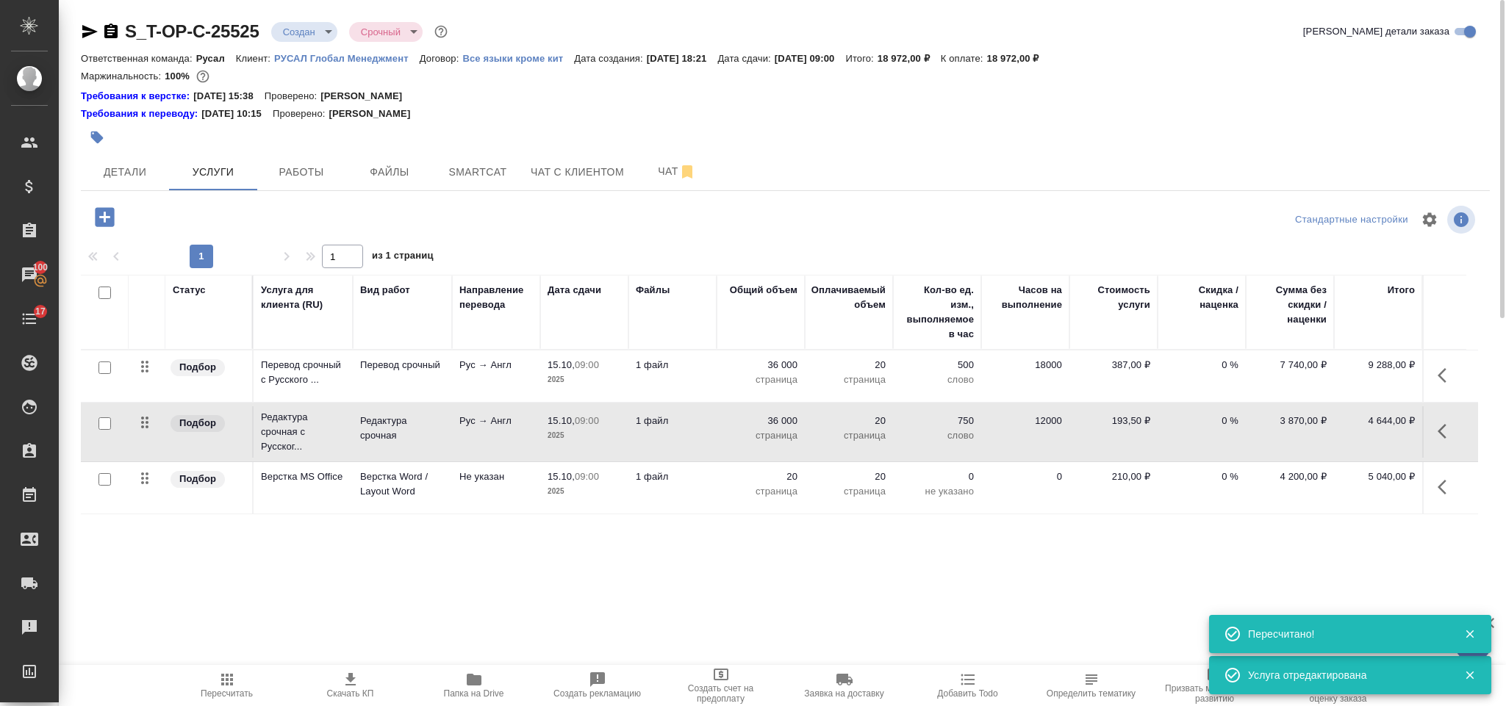
click at [108, 223] on icon "button" at bounding box center [104, 216] width 19 height 19
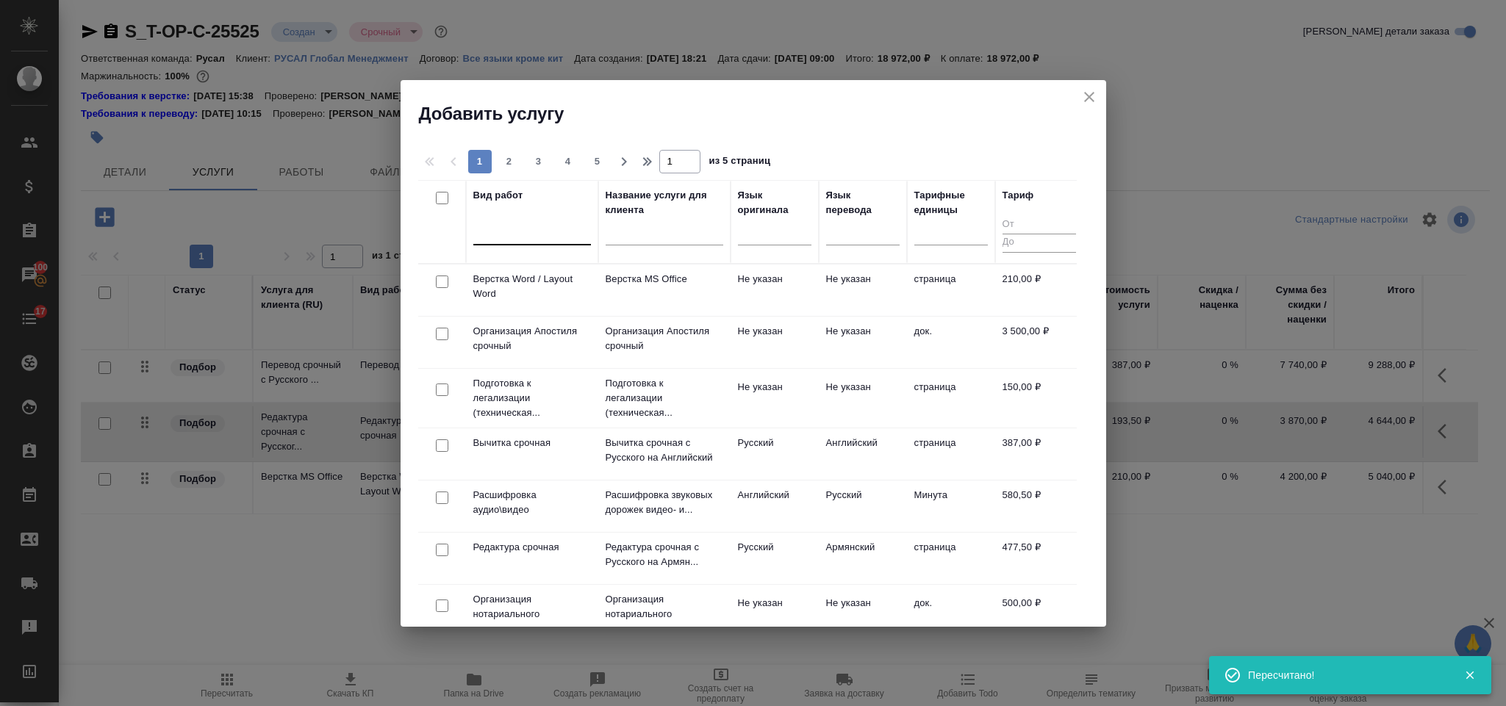
click at [530, 221] on div at bounding box center [532, 230] width 118 height 21
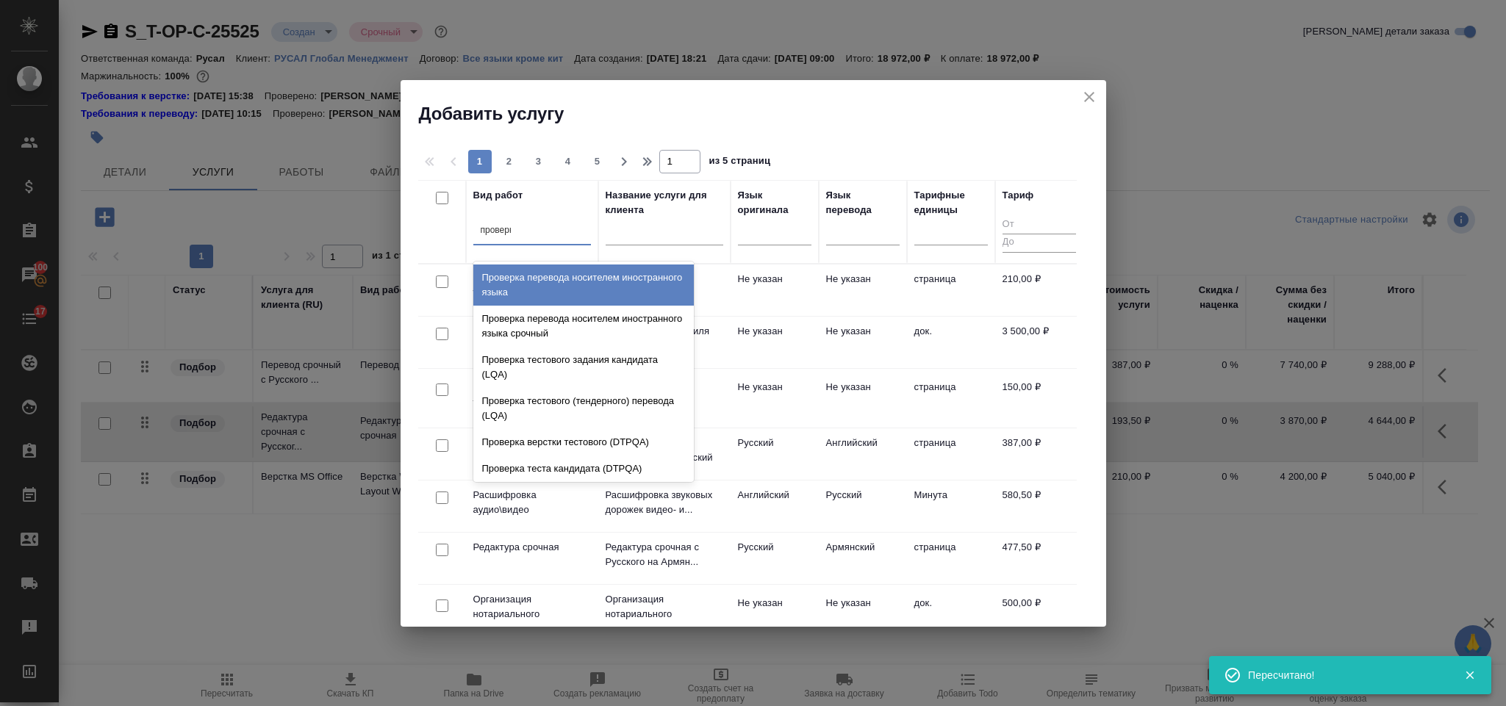
type input "проверка"
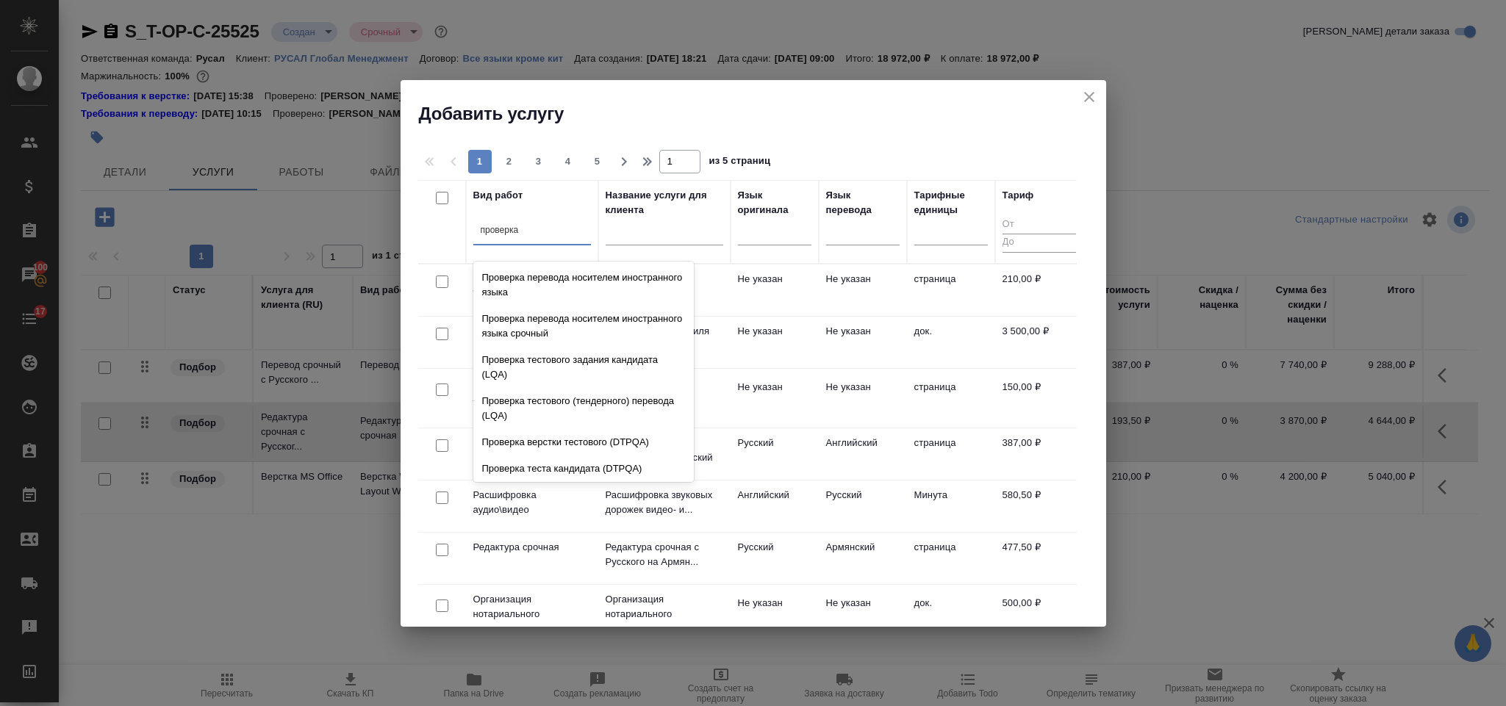
scroll to position [29, 0]
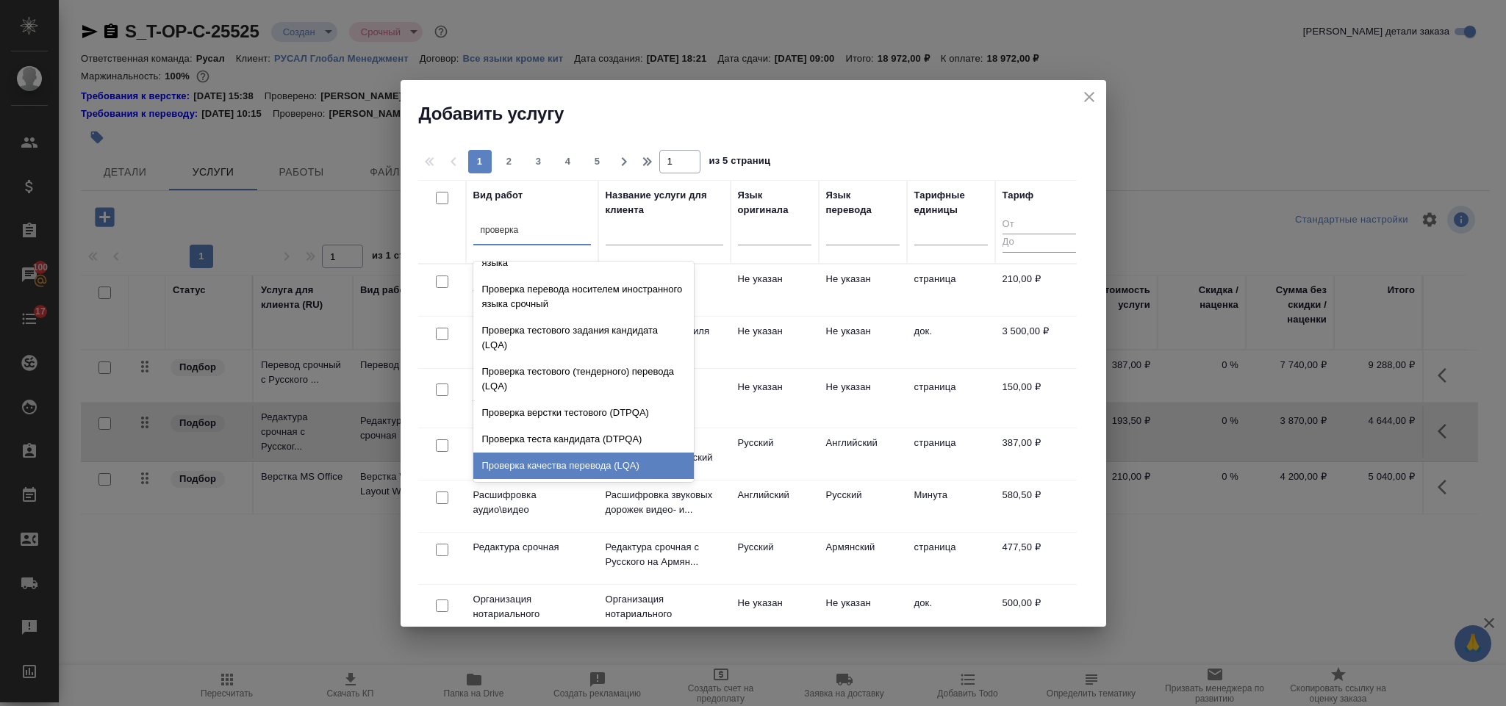
click at [616, 456] on div "Проверка качества перевода (LQA)" at bounding box center [583, 466] width 221 height 26
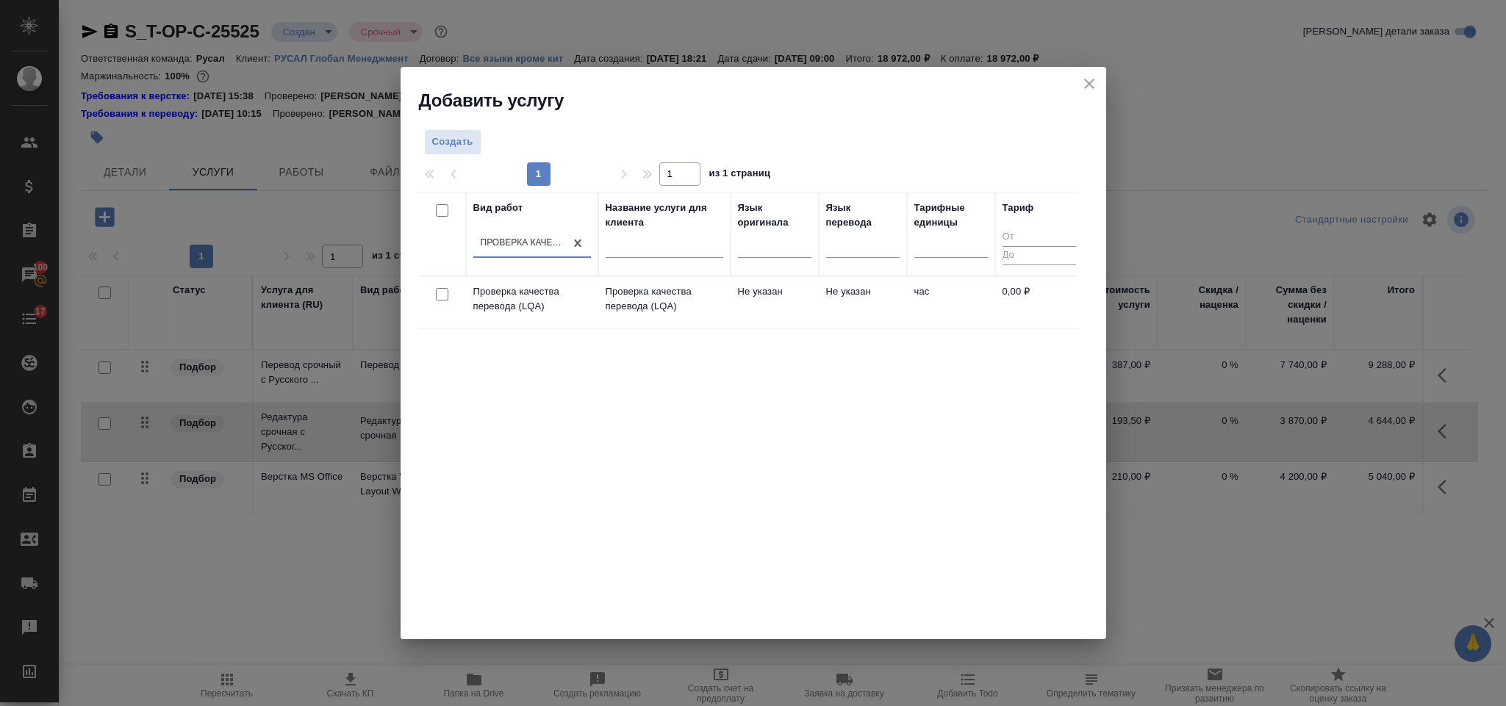
click at [442, 300] on input "checkbox" at bounding box center [442, 294] width 12 height 12
checkbox input "true"
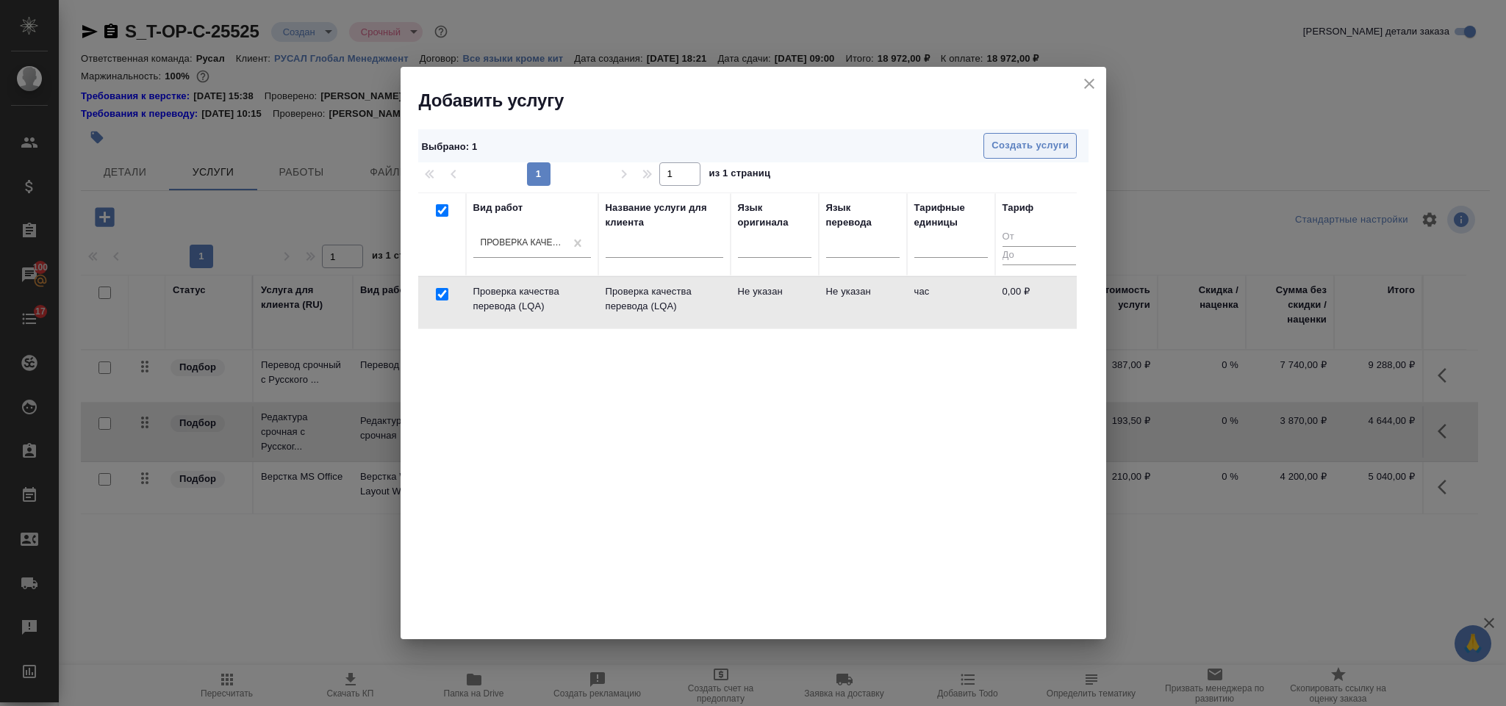
click at [1025, 159] on button "Создать услуги" at bounding box center [1029, 146] width 93 height 26
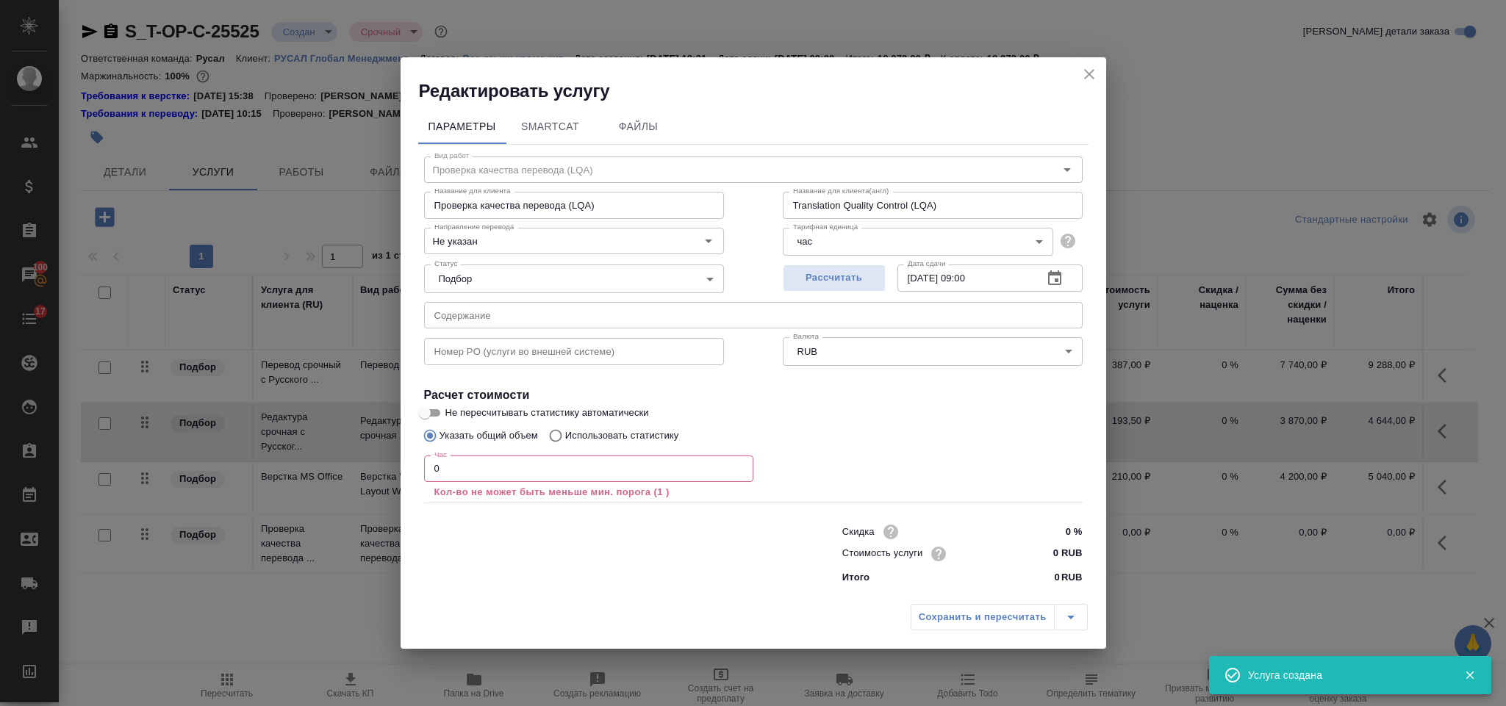
click at [497, 478] on input "0" at bounding box center [588, 469] width 329 height 26
click at [1091, 69] on icon "close" at bounding box center [1089, 74] width 18 height 18
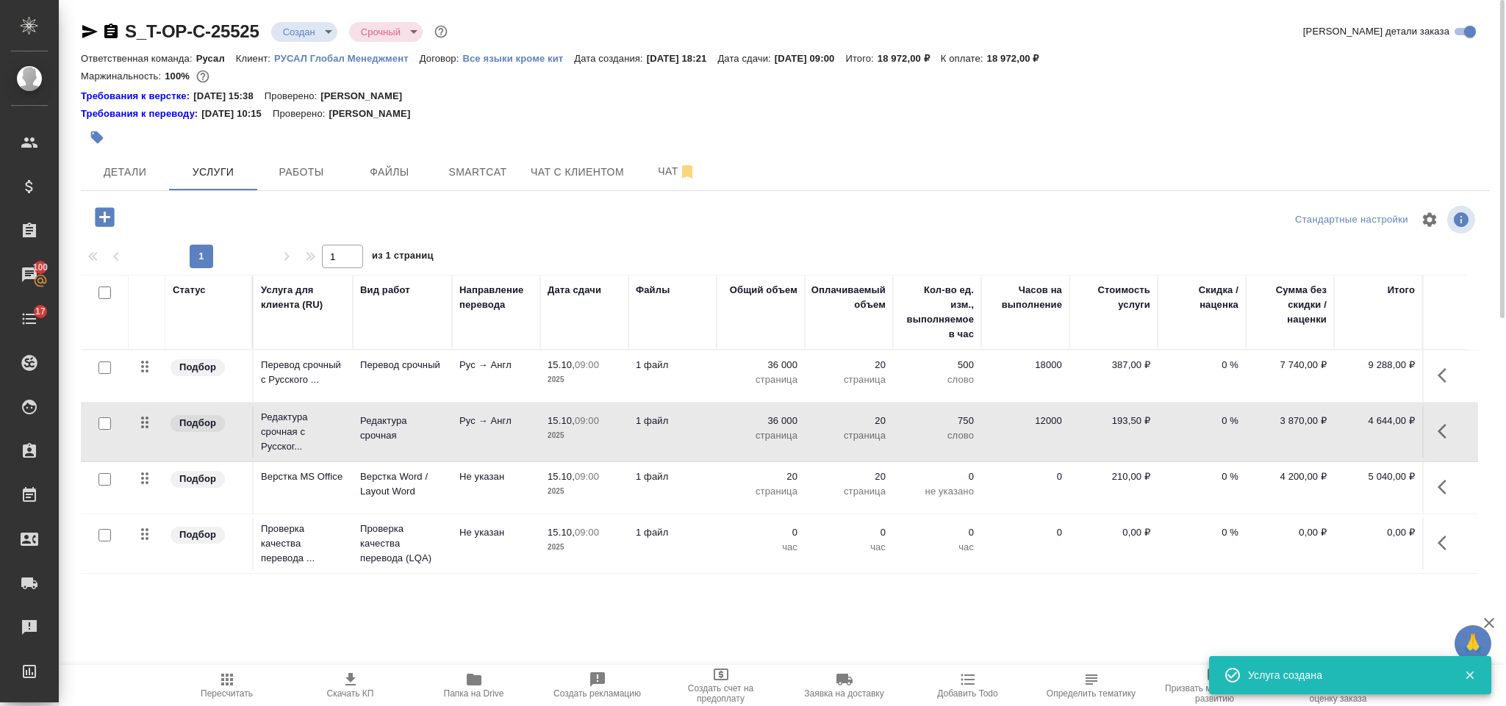
click at [1455, 541] on button "button" at bounding box center [1446, 543] width 35 height 35
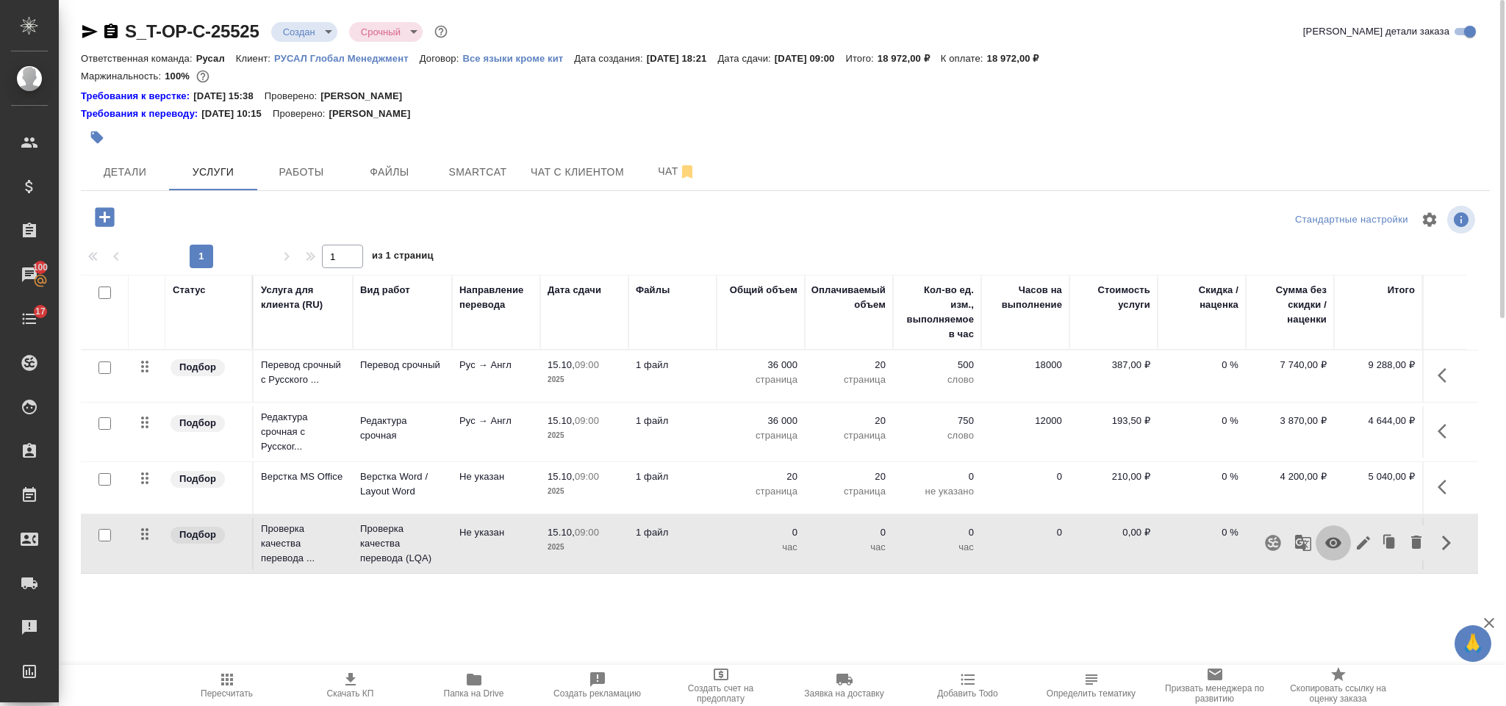
click at [1328, 547] on icon "button" at bounding box center [1333, 543] width 16 height 11
click at [223, 691] on span "Пересчитать" at bounding box center [227, 694] width 52 height 10
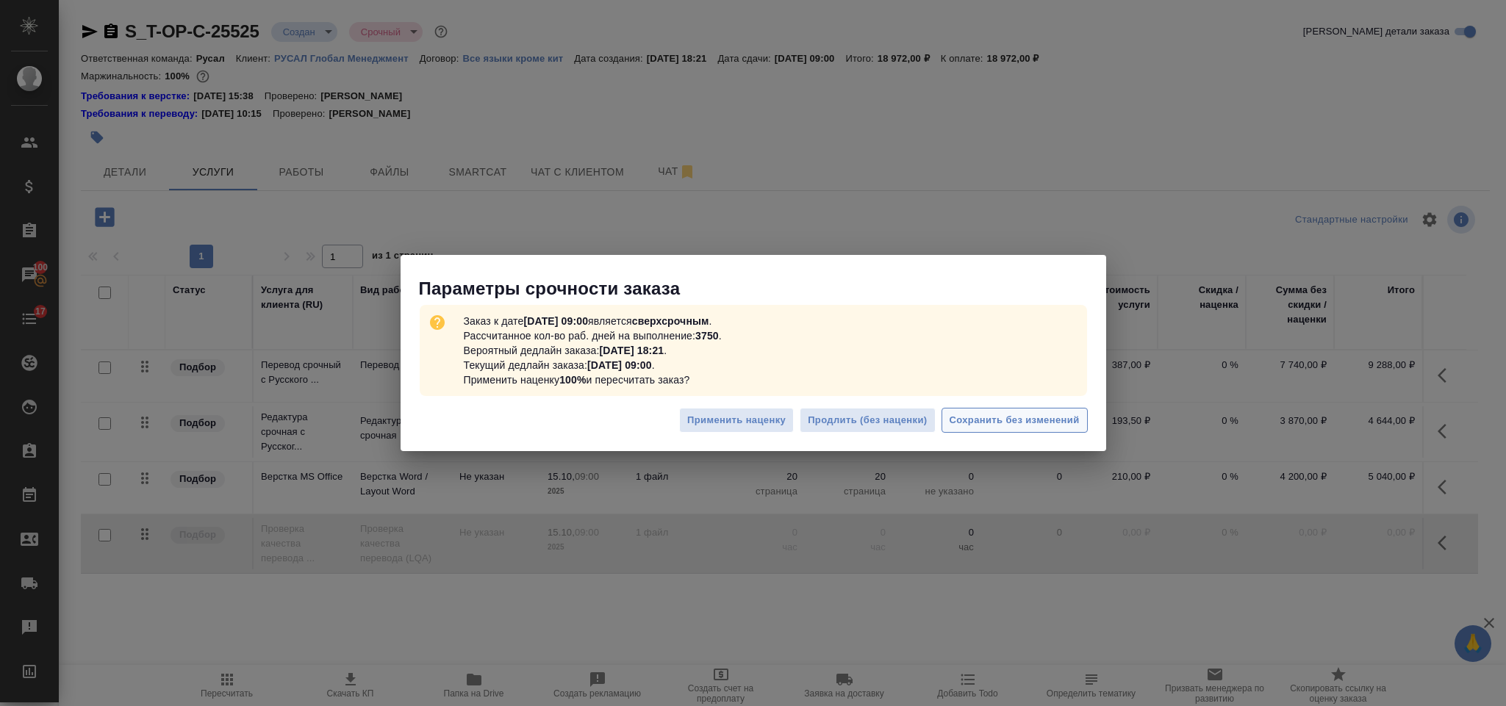
click at [984, 417] on span "Сохранить без изменений" at bounding box center [1015, 420] width 130 height 17
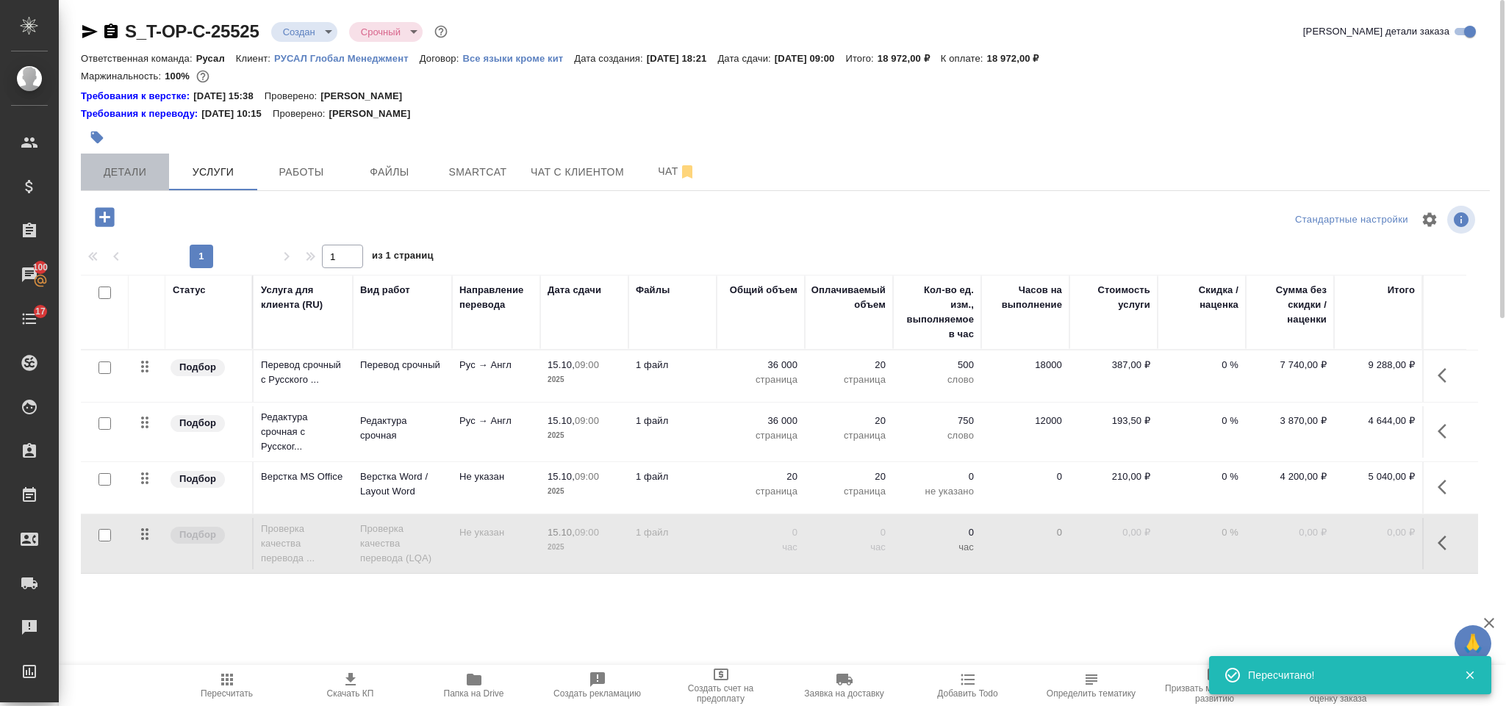
click at [142, 165] on span "Детали" at bounding box center [125, 172] width 71 height 18
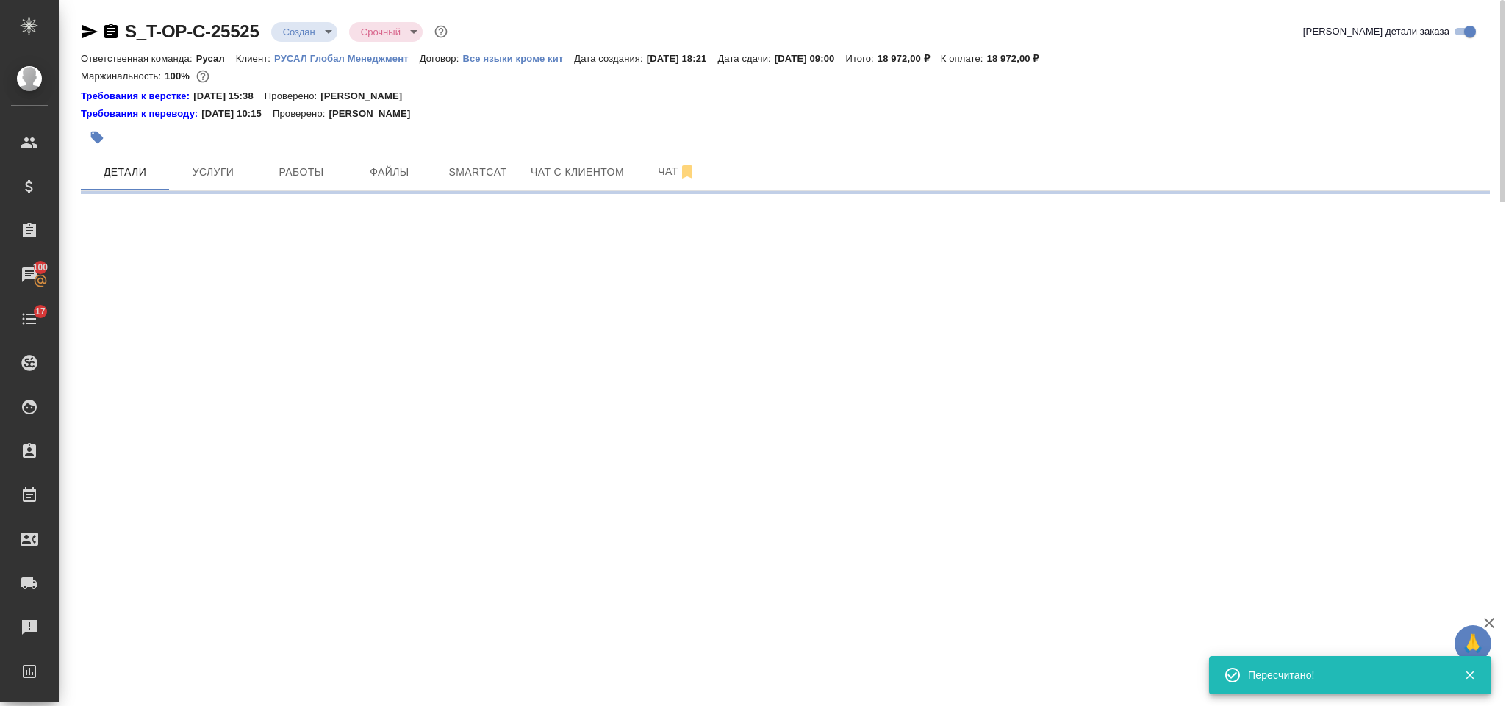
select select "RU"
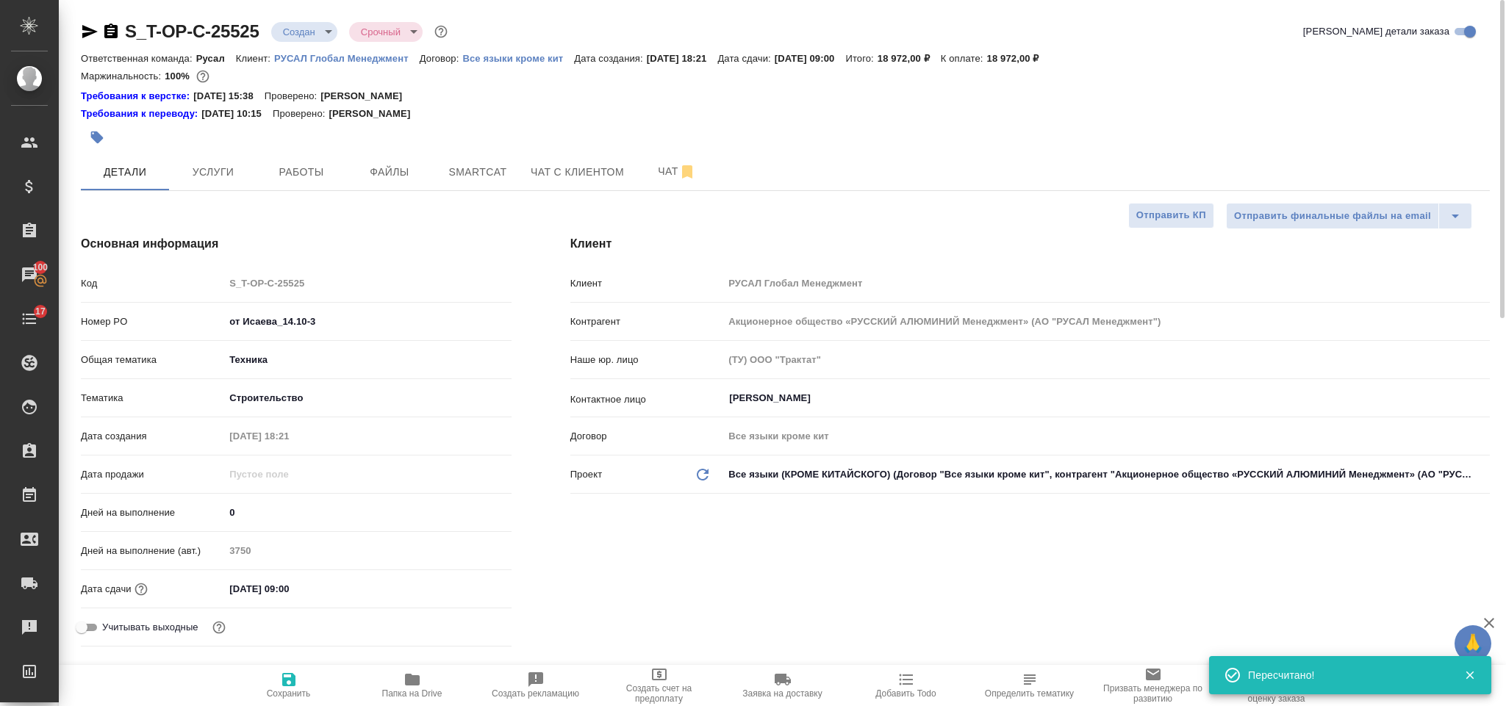
click at [112, 29] on icon "button" at bounding box center [111, 32] width 18 height 18
type textarea "x"
click at [86, 29] on icon "button" at bounding box center [89, 31] width 15 height 13
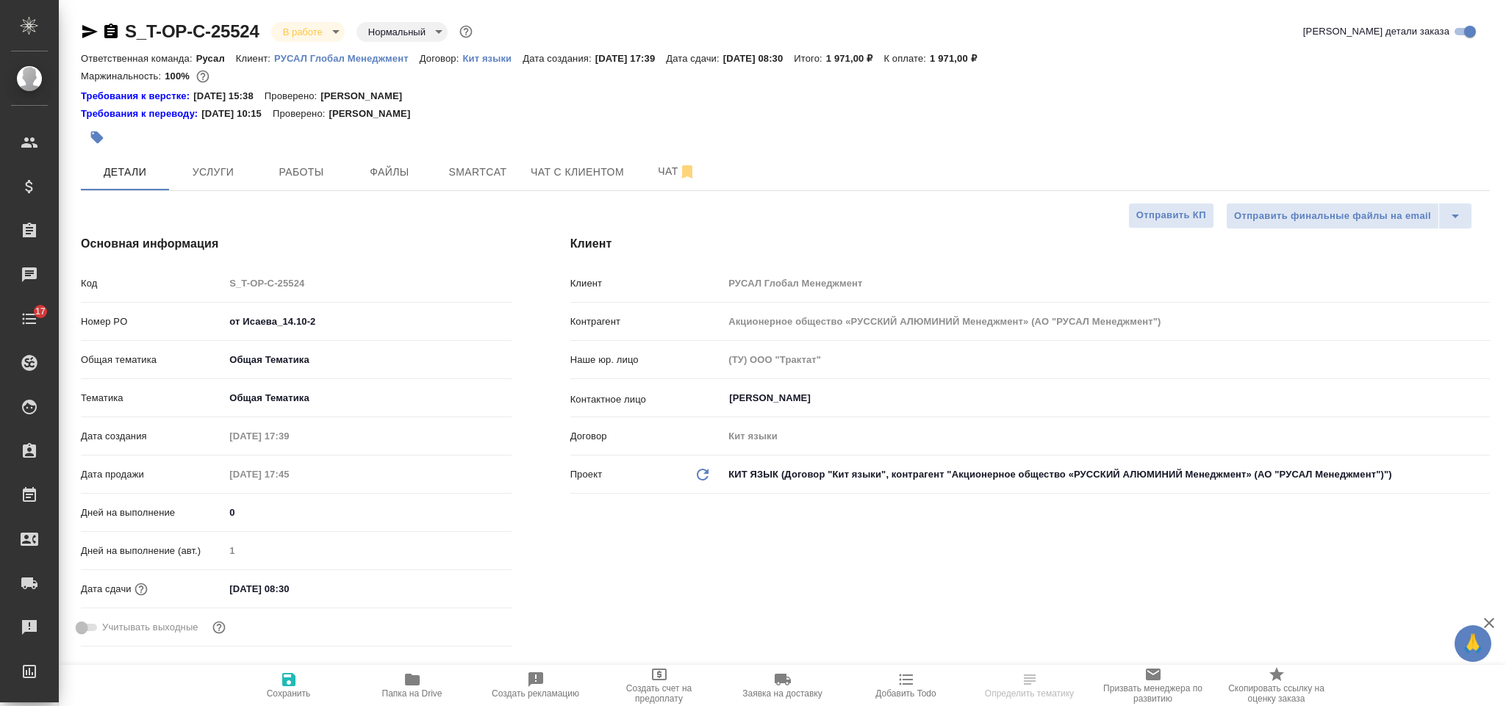
select select "RU"
click at [389, 172] on span "Файлы" at bounding box center [389, 172] width 71 height 18
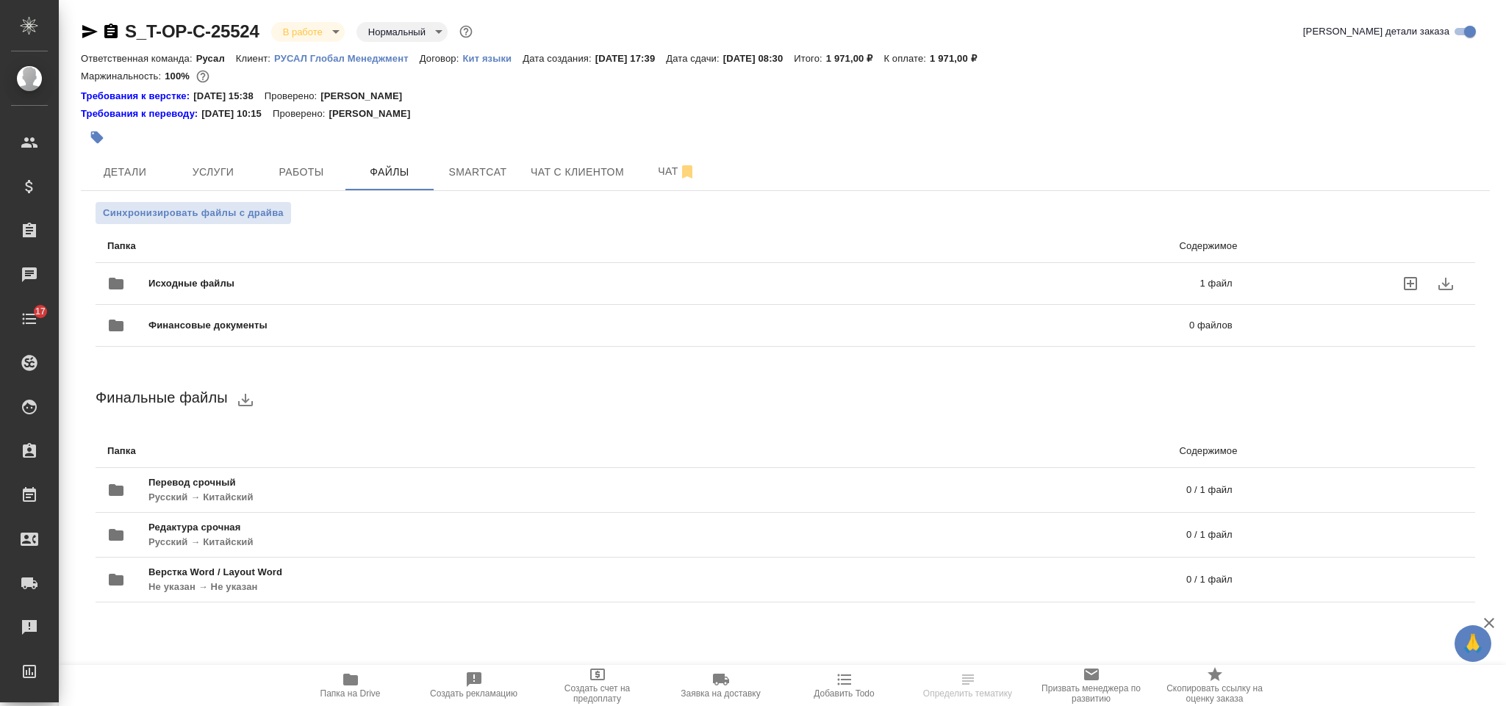
click at [320, 261] on div "Исходные файлы 1 файл" at bounding box center [670, 283] width 1155 height 65
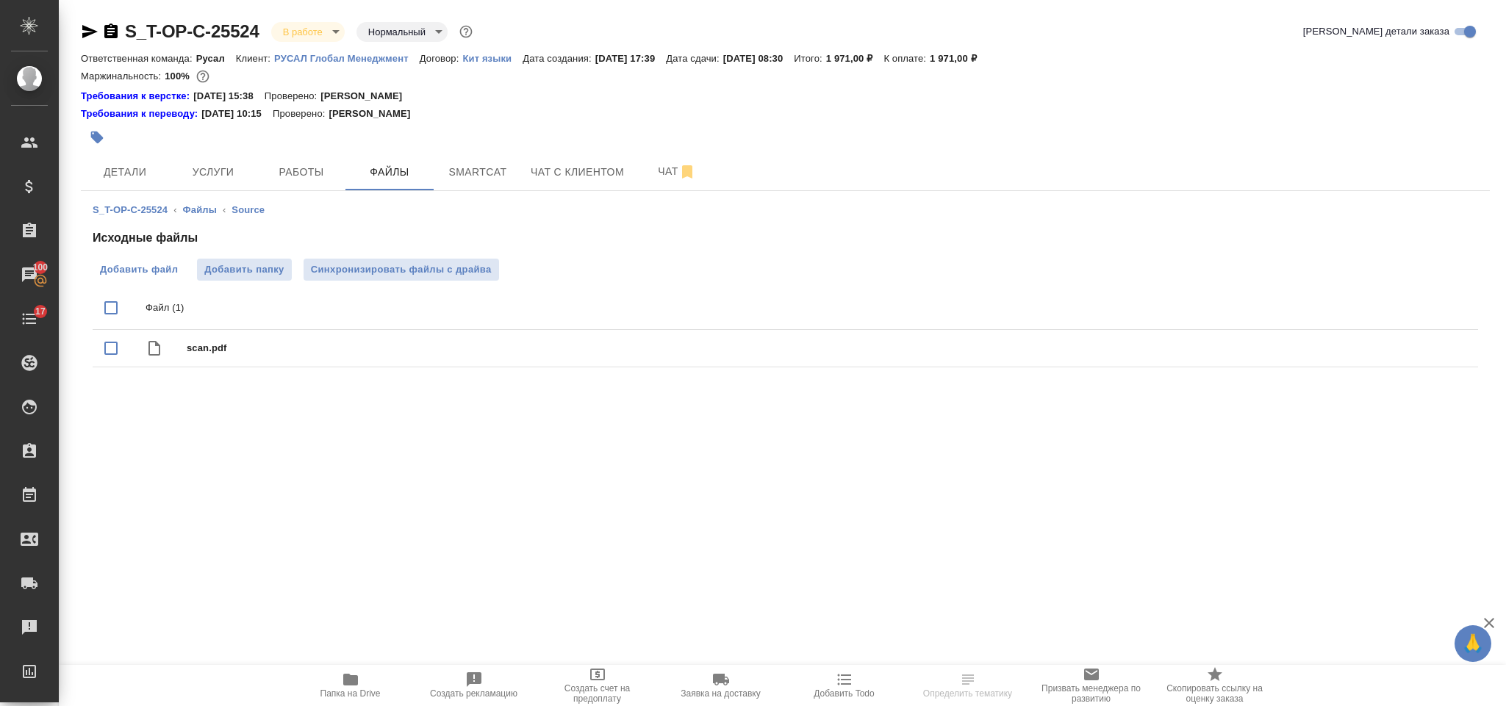
click at [141, 265] on span "Добавить файл" at bounding box center [139, 269] width 78 height 15
click at [0, 0] on input "Добавить файл" at bounding box center [0, 0] width 0 height 0
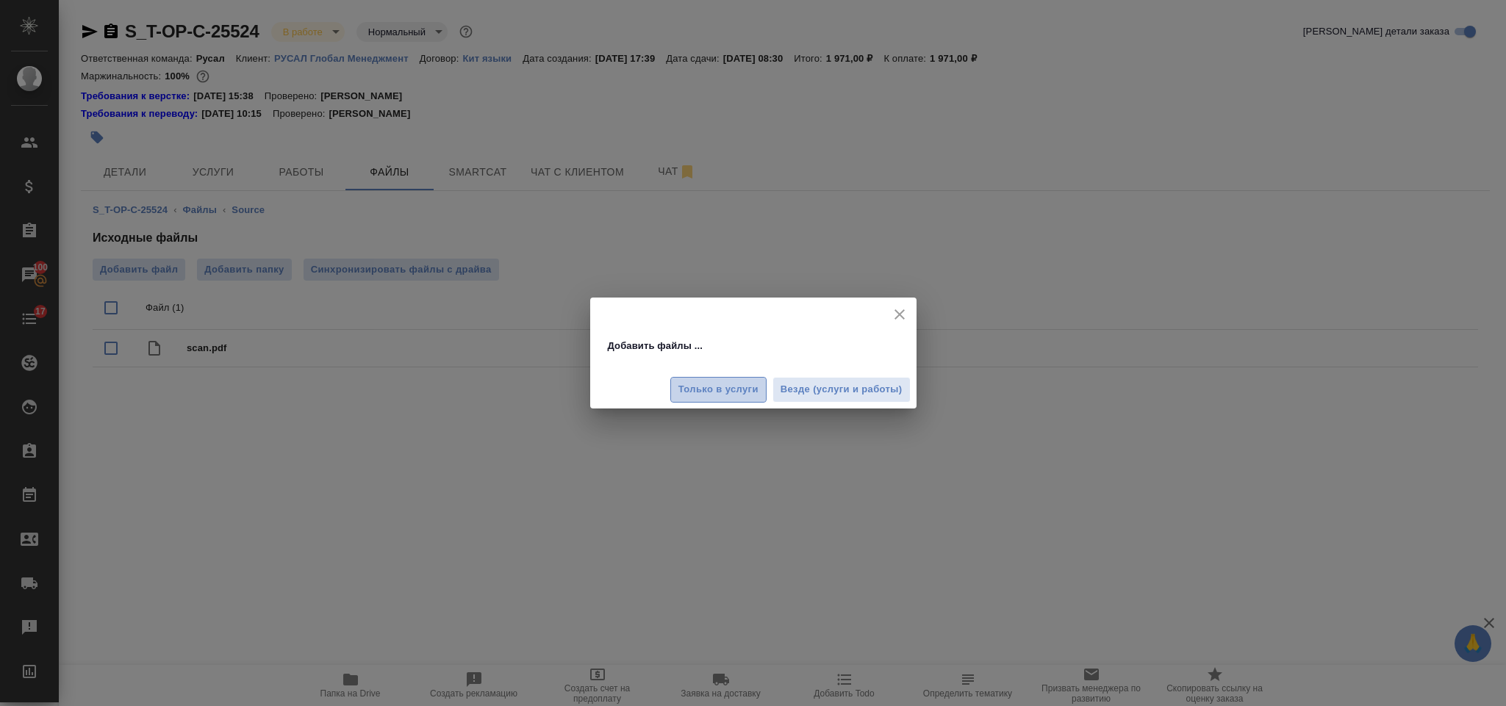
click at [730, 395] on span "Только в услуги" at bounding box center [718, 389] width 80 height 17
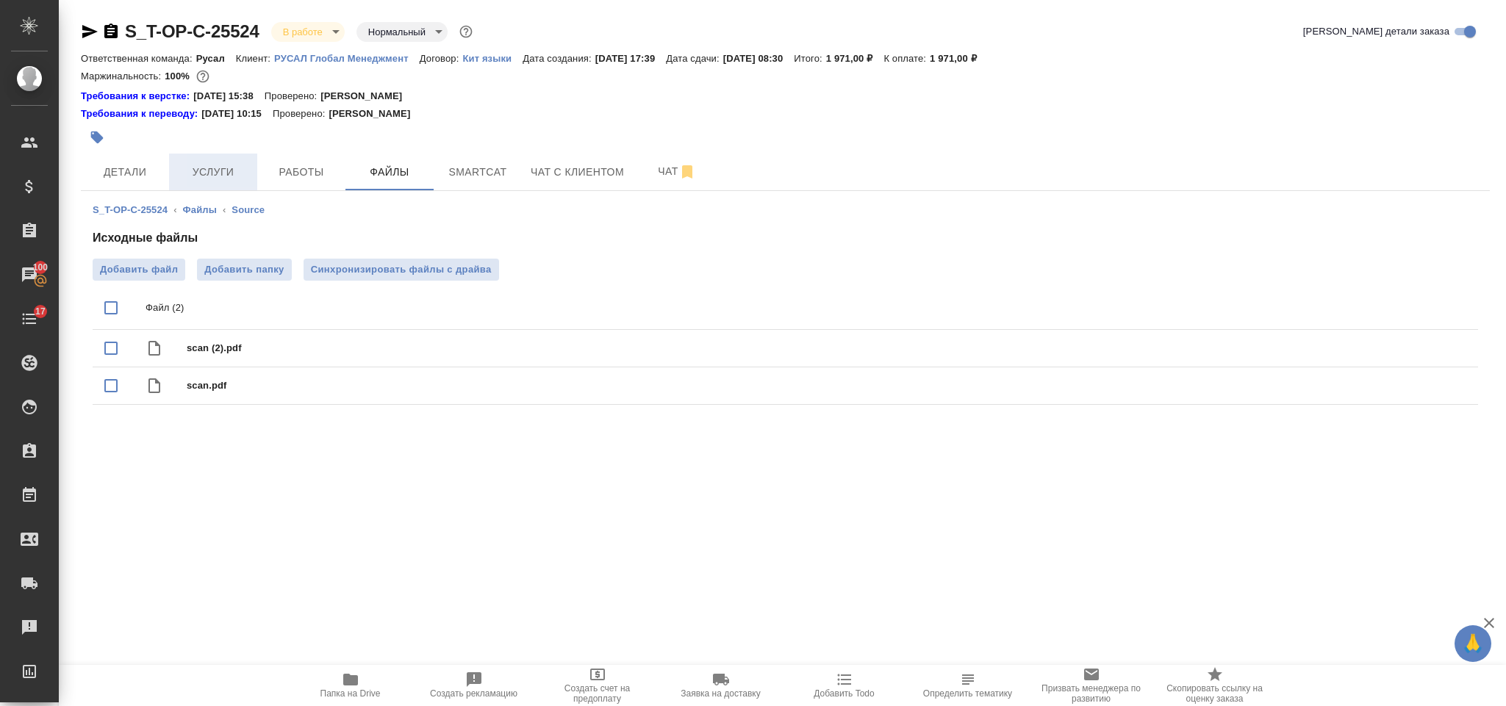
click at [228, 179] on span "Услуги" at bounding box center [213, 172] width 71 height 18
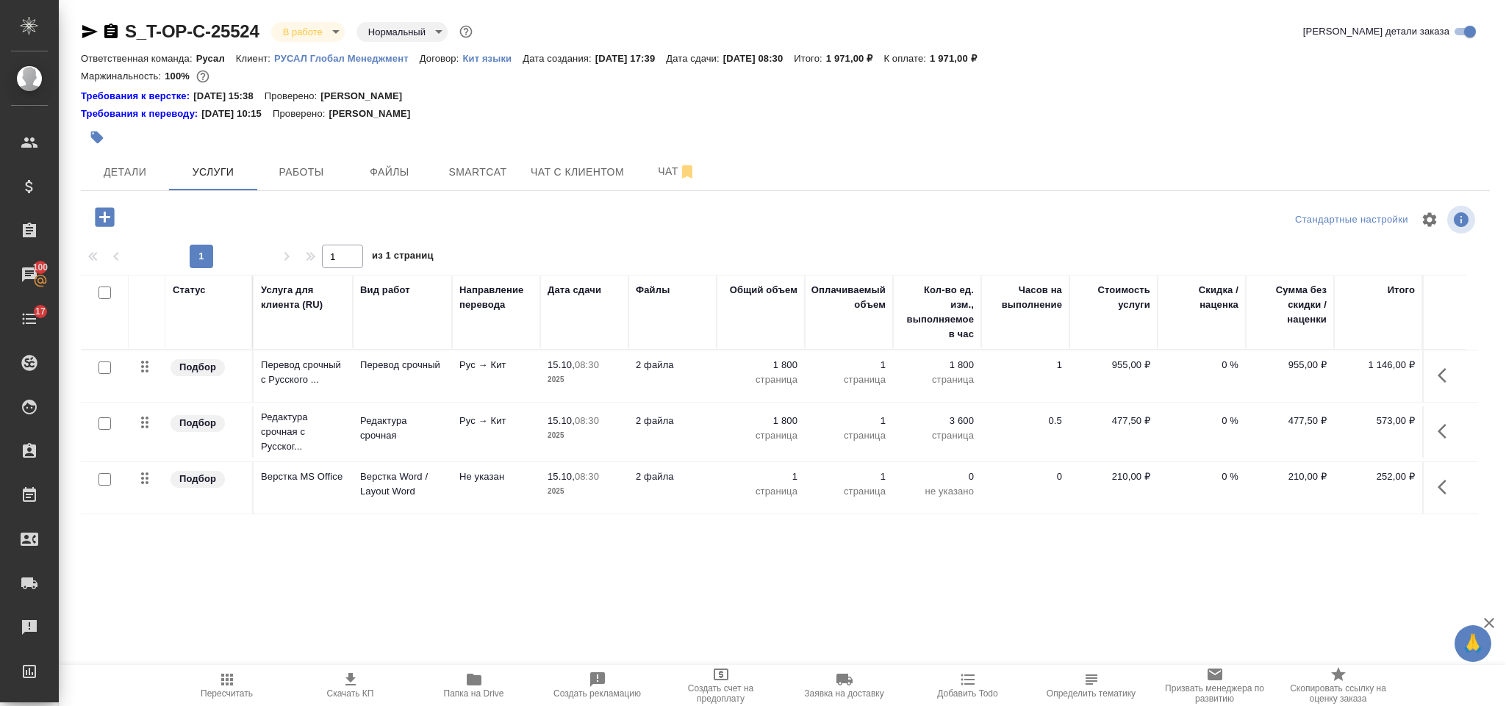
click at [99, 212] on icon "button" at bounding box center [104, 216] width 19 height 19
click at [1447, 485] on icon "button" at bounding box center [1447, 487] width 18 height 18
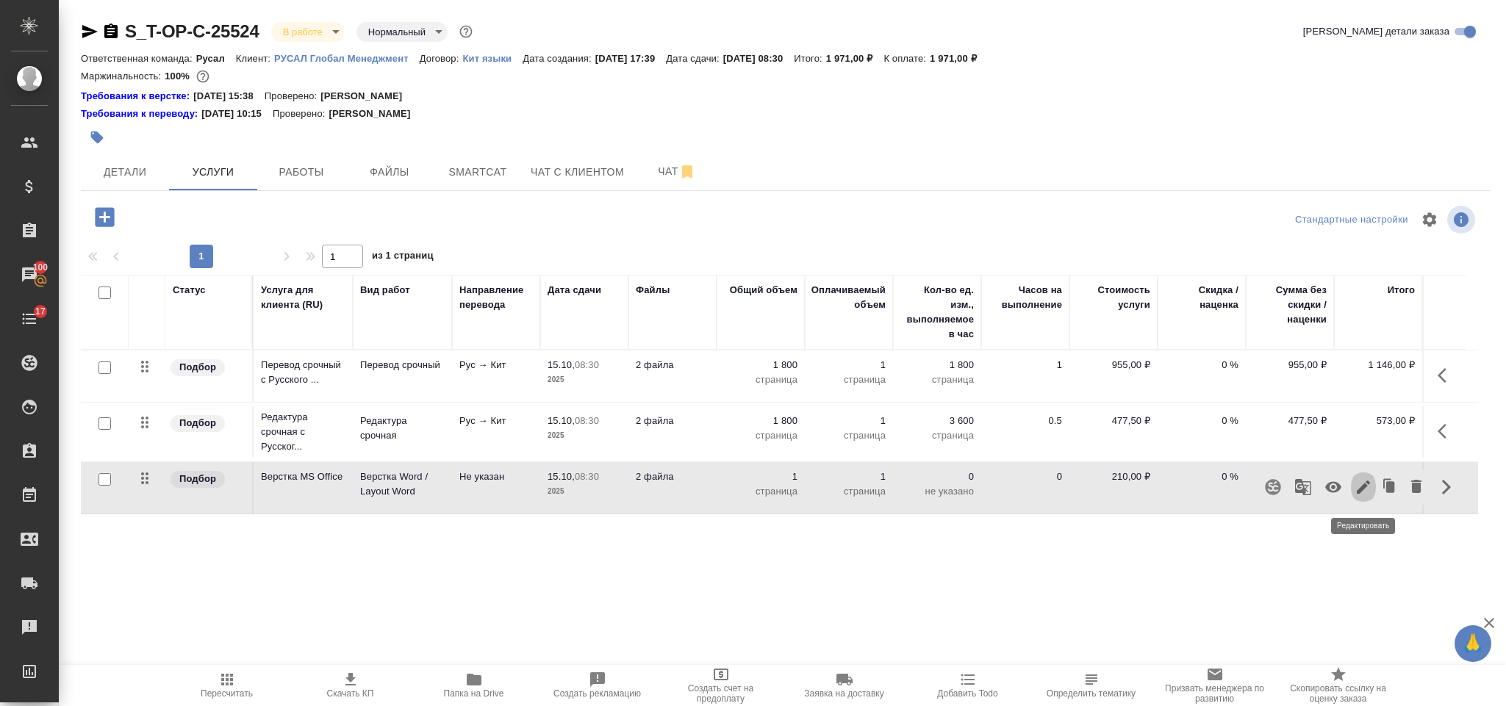
click at [1363, 487] on icon "button" at bounding box center [1363, 487] width 13 height 13
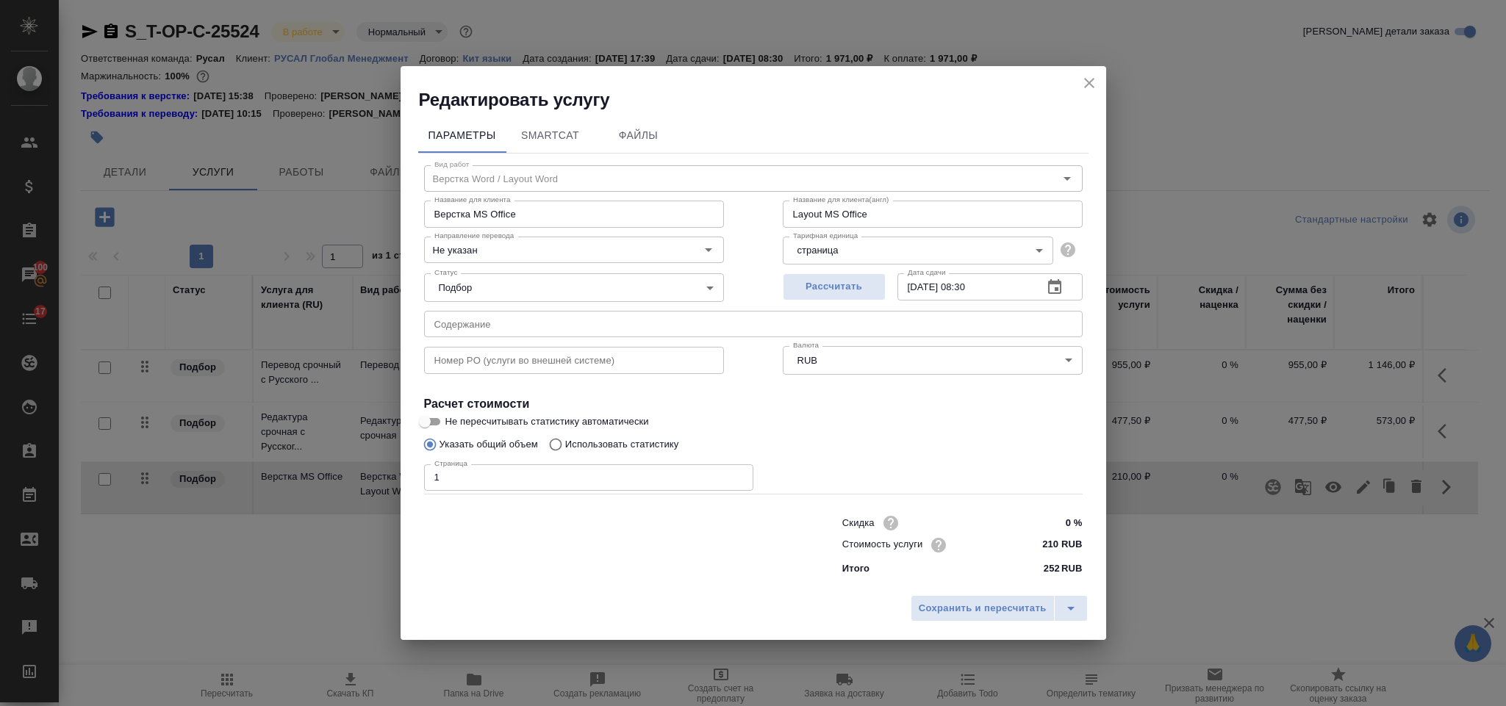
click at [476, 481] on input "1" at bounding box center [588, 478] width 329 height 26
type input "3"
click at [933, 613] on span "Сохранить и пересчитать" at bounding box center [983, 609] width 128 height 17
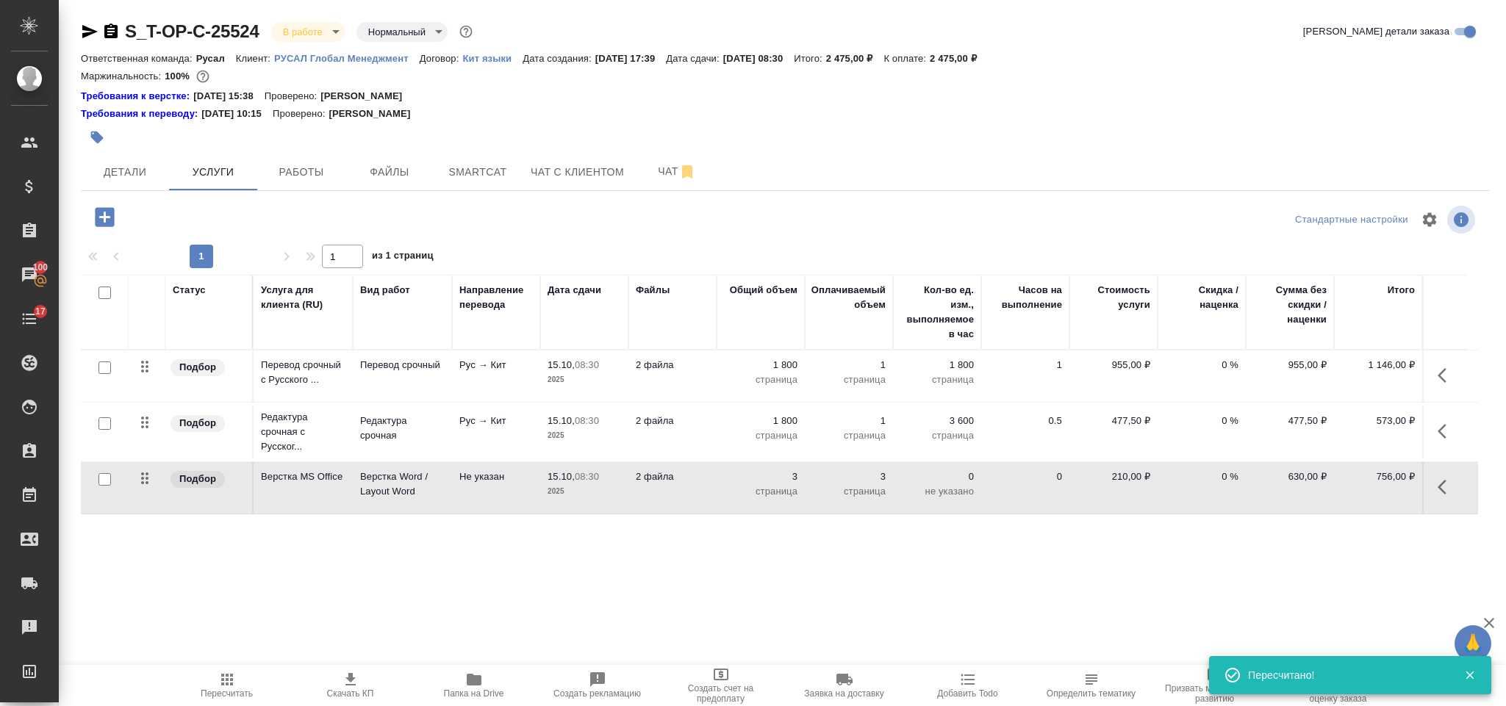
click at [1447, 366] on button "button" at bounding box center [1446, 375] width 35 height 35
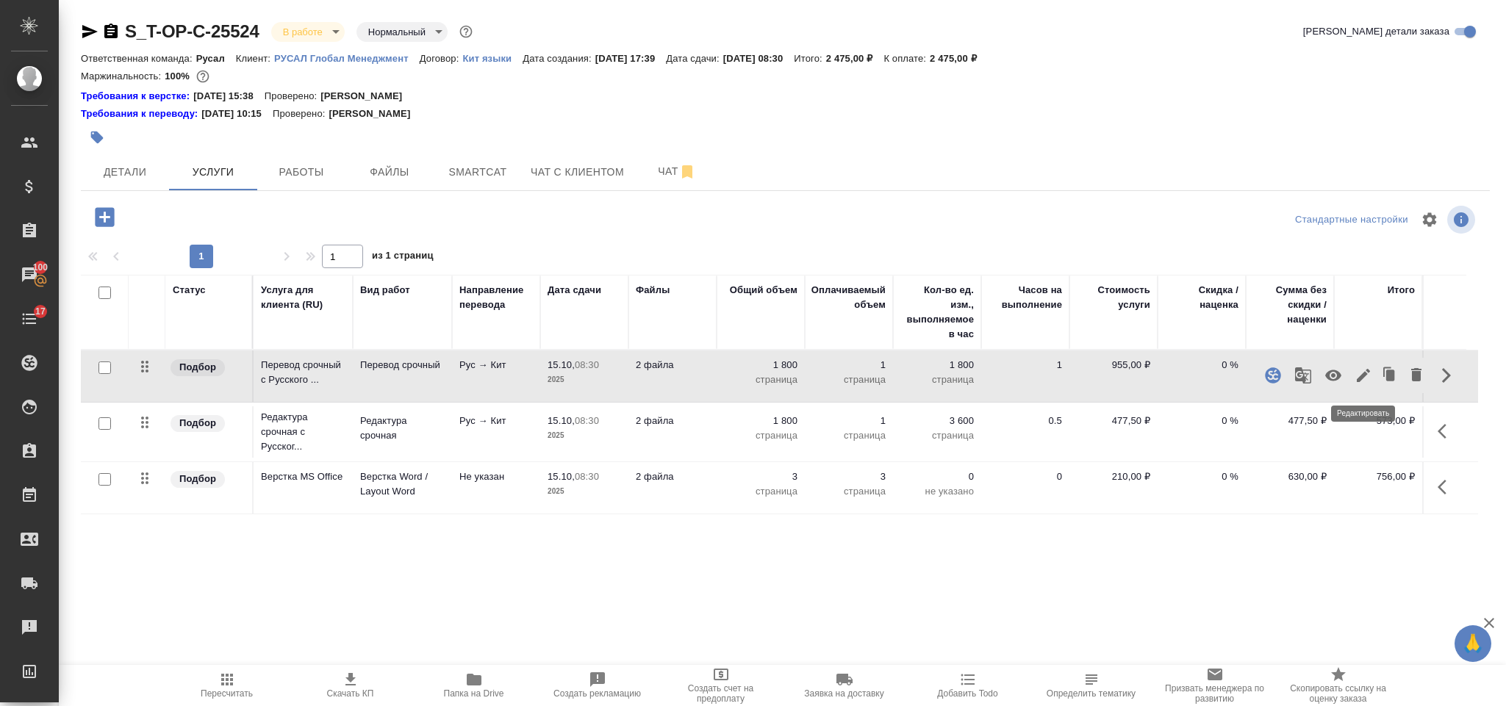
click at [1368, 377] on icon "button" at bounding box center [1364, 376] width 18 height 18
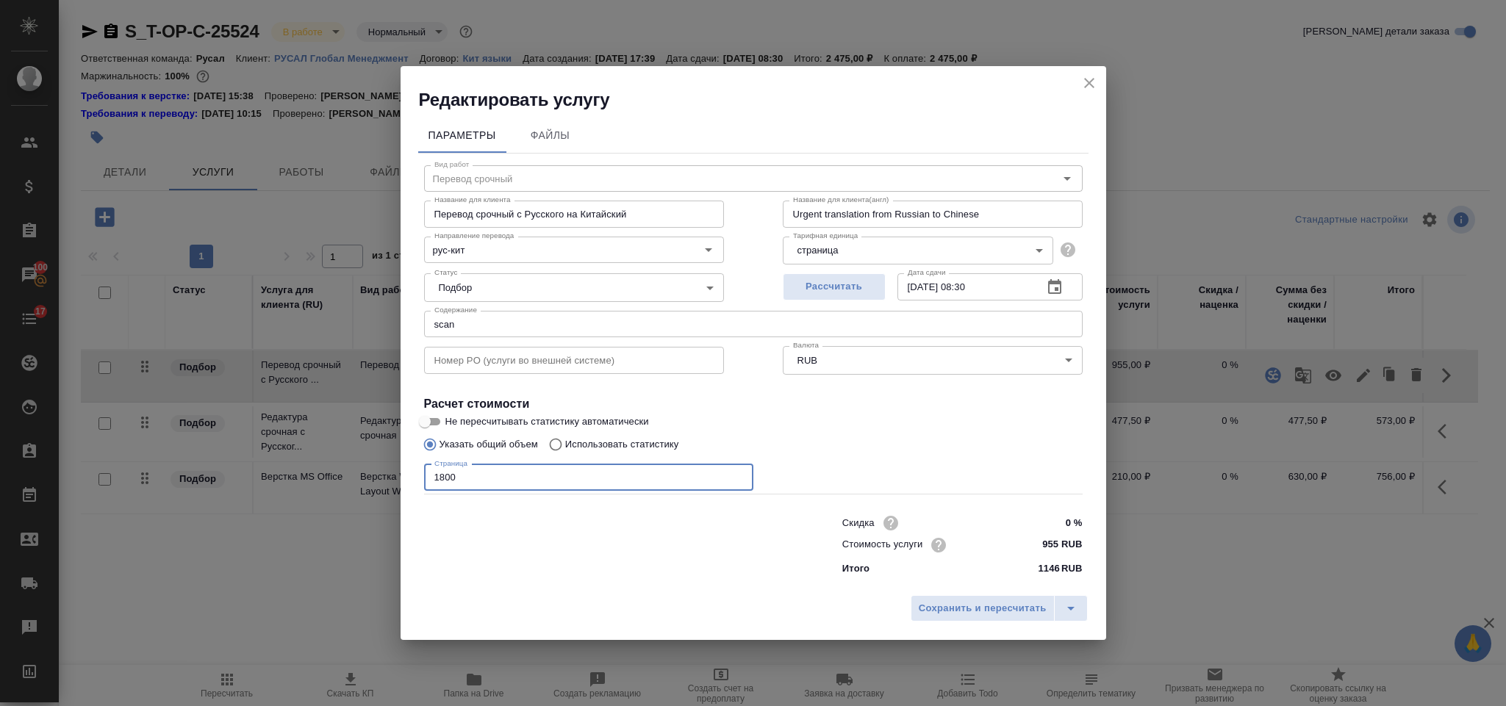
drag, startPoint x: 470, startPoint y: 475, endPoint x: 406, endPoint y: 472, distance: 64.0
click at [406, 473] on div "Параметры Файлы Вид работ Перевод срочный Вид работ Название для клиента Перево…" at bounding box center [754, 350] width 706 height 476
type input "5400"
click at [977, 612] on span "Сохранить и пересчитать" at bounding box center [983, 609] width 128 height 17
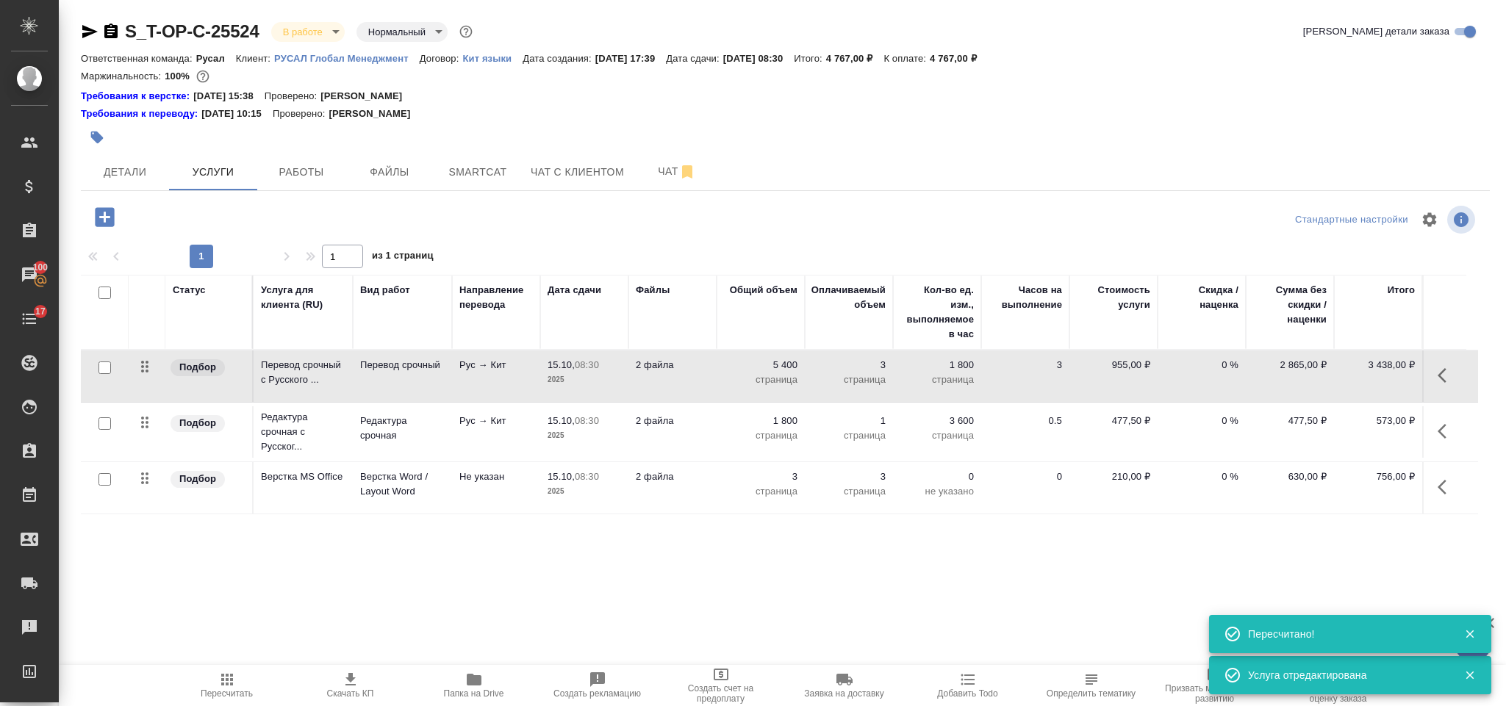
click at [1449, 430] on icon "button" at bounding box center [1447, 432] width 18 height 18
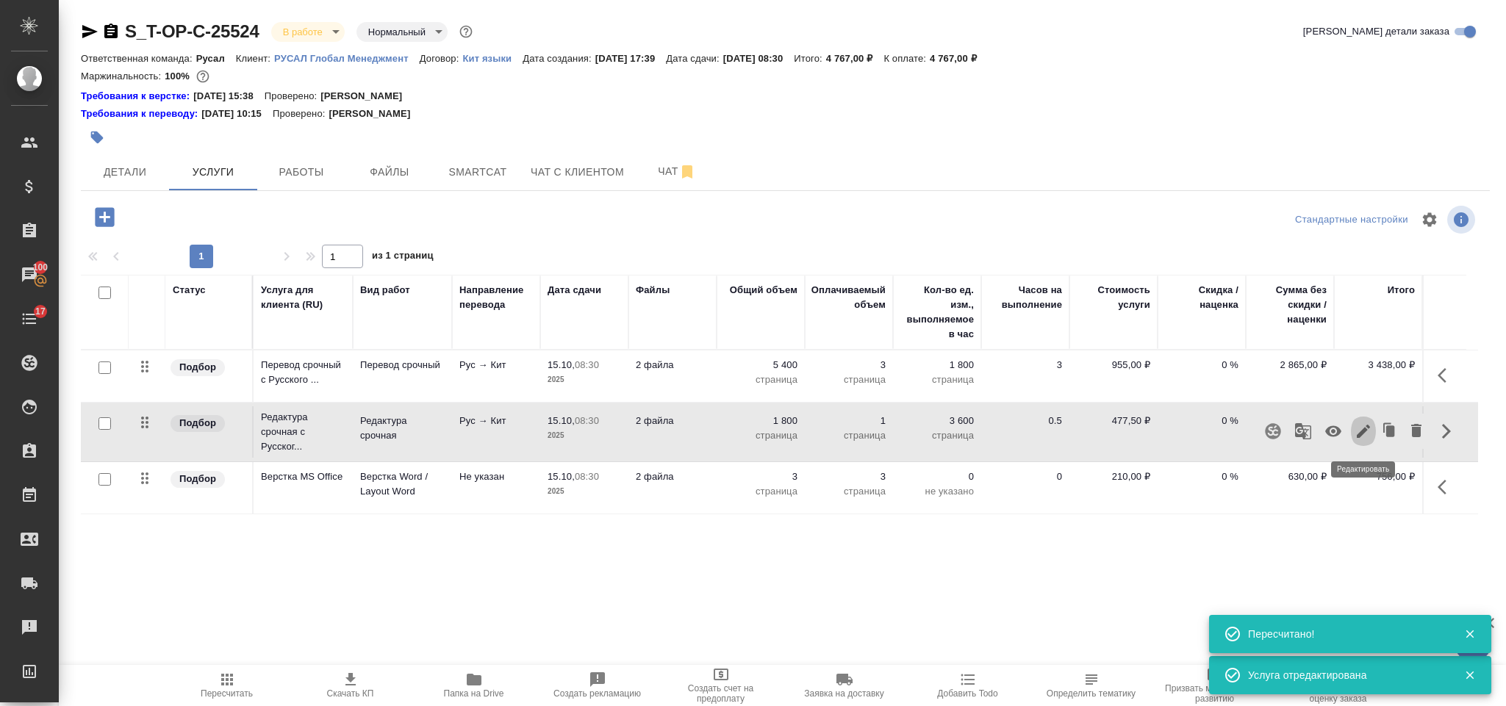
click at [1366, 431] on icon "button" at bounding box center [1363, 431] width 13 height 13
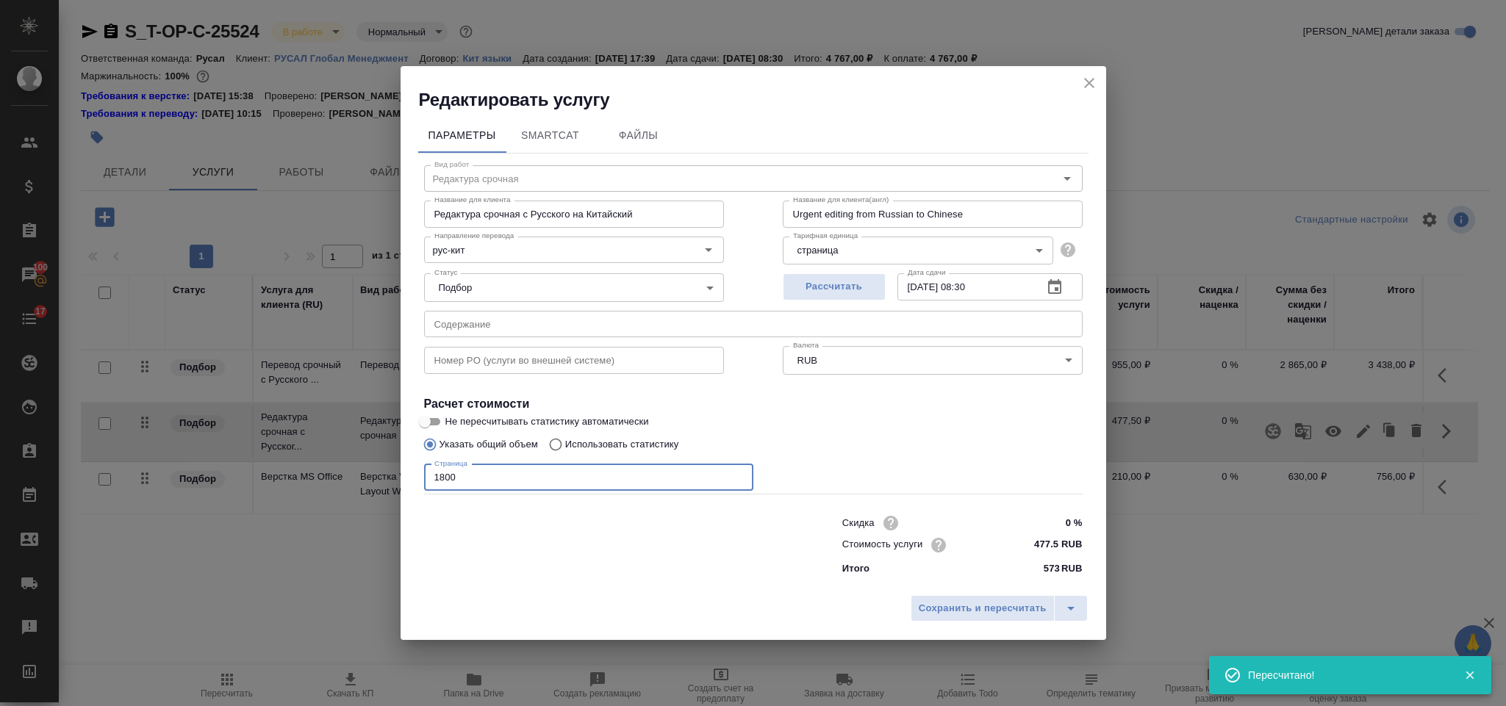
drag, startPoint x: 545, startPoint y: 473, endPoint x: 248, endPoint y: 510, distance: 299.3
click at [251, 509] on div "Редактировать услугу Параметры SmartCat Файлы Вид работ Редактура срочная Вид р…" at bounding box center [753, 353] width 1506 height 706
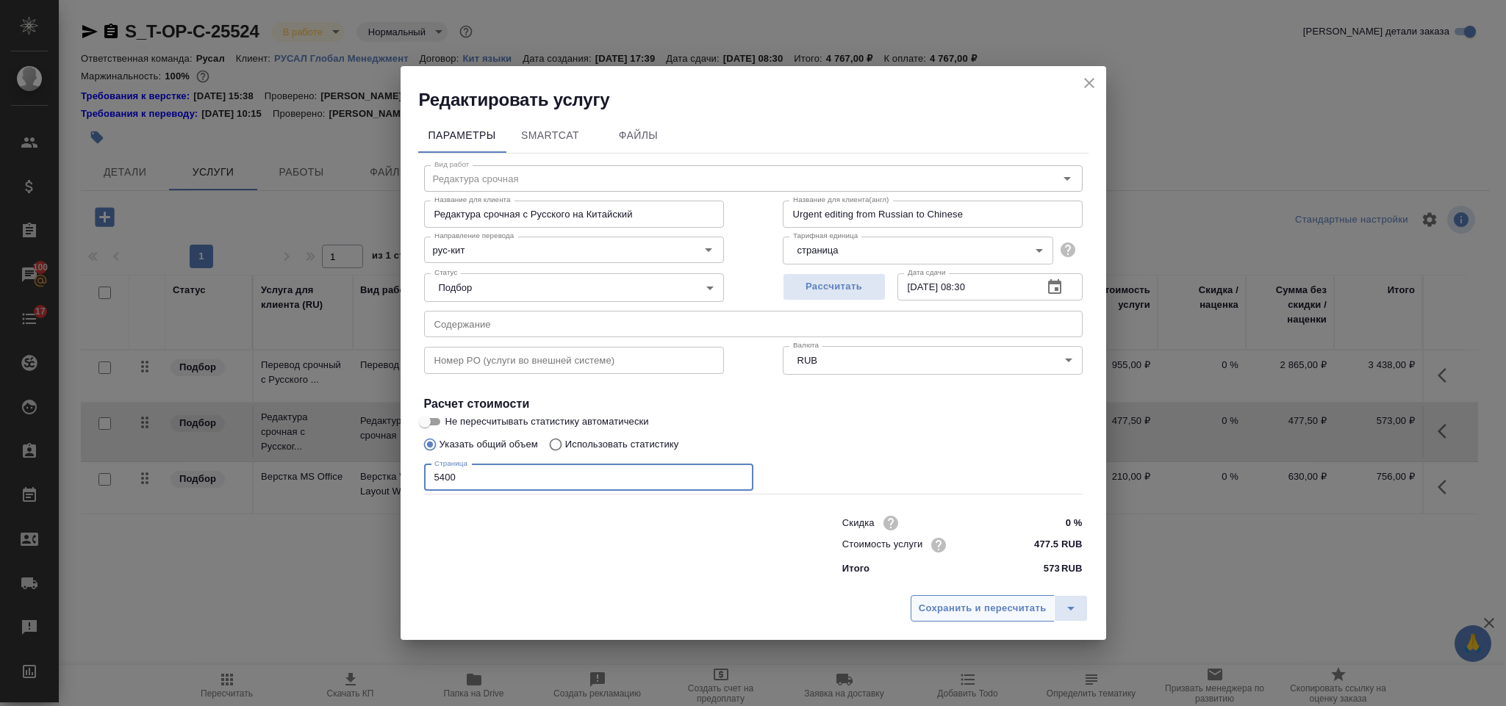
type input "5400"
click at [986, 615] on span "Сохранить и пересчитать" at bounding box center [983, 609] width 128 height 17
